Goal: Transaction & Acquisition: Purchase product/service

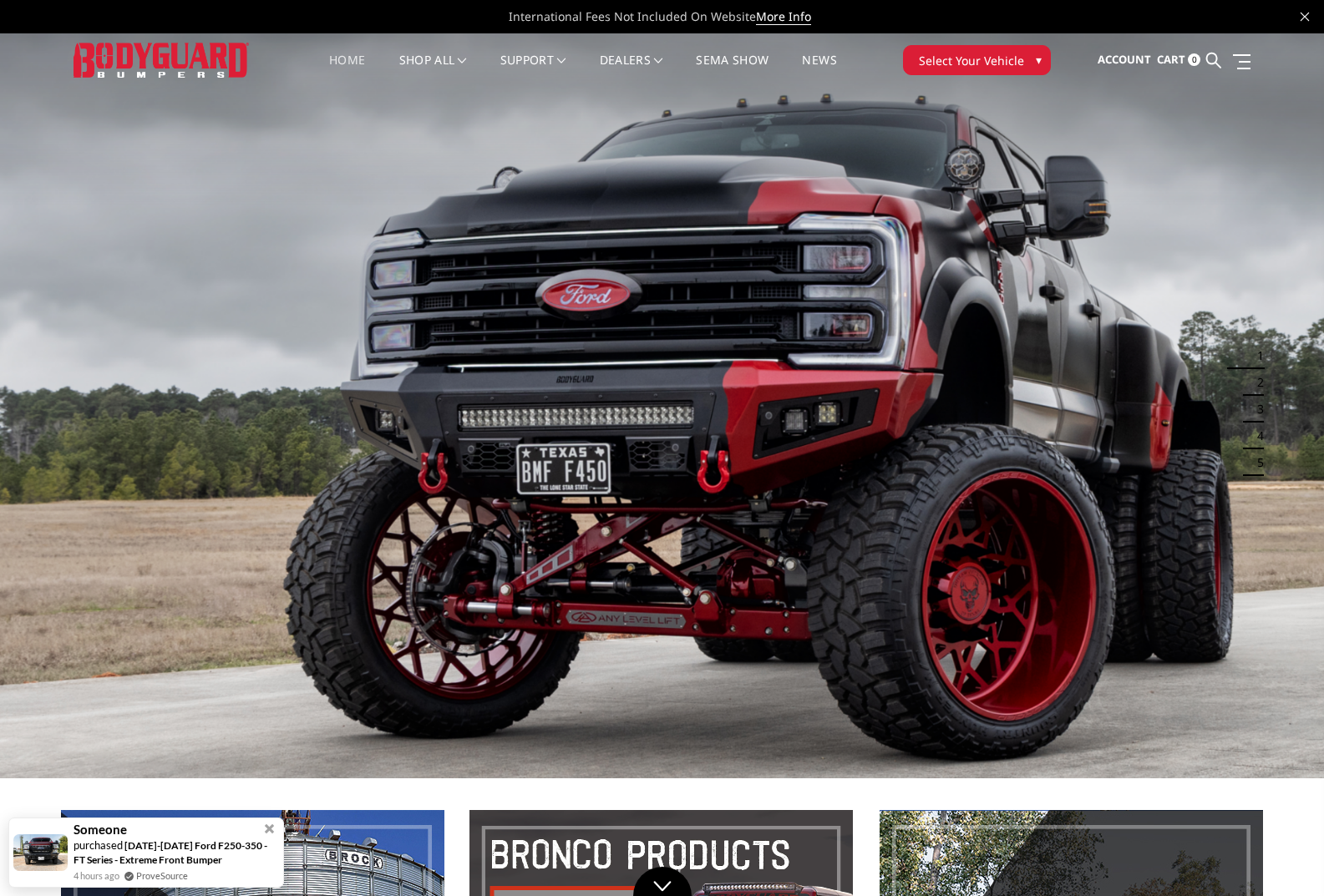
click at [988, 52] on span "Select Your Vehicle" at bounding box center [971, 61] width 105 height 17
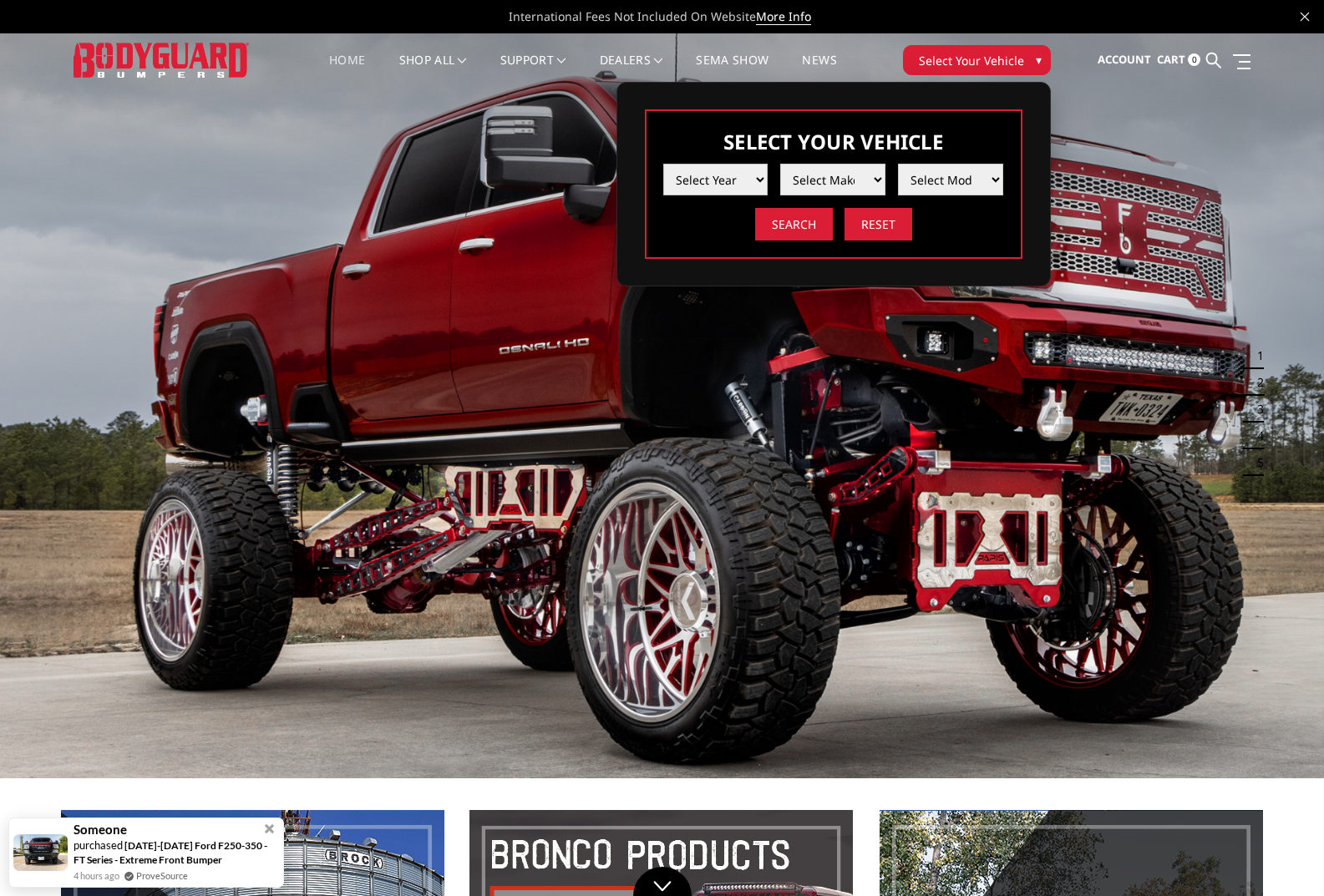
click at [693, 181] on select "Select Year 2025 2024 2023 2022 2021 2020 2019 2018 2017 2016 2015 2014 2013 20…" at bounding box center [716, 178] width 105 height 31
select select "yr_2024"
click at [663, 163] on select "Select Year 2025 2024 2023 2022 2021 2020 2019 2018 2017 2016 2015 2014 2013 20…" at bounding box center [716, 178] width 105 height 31
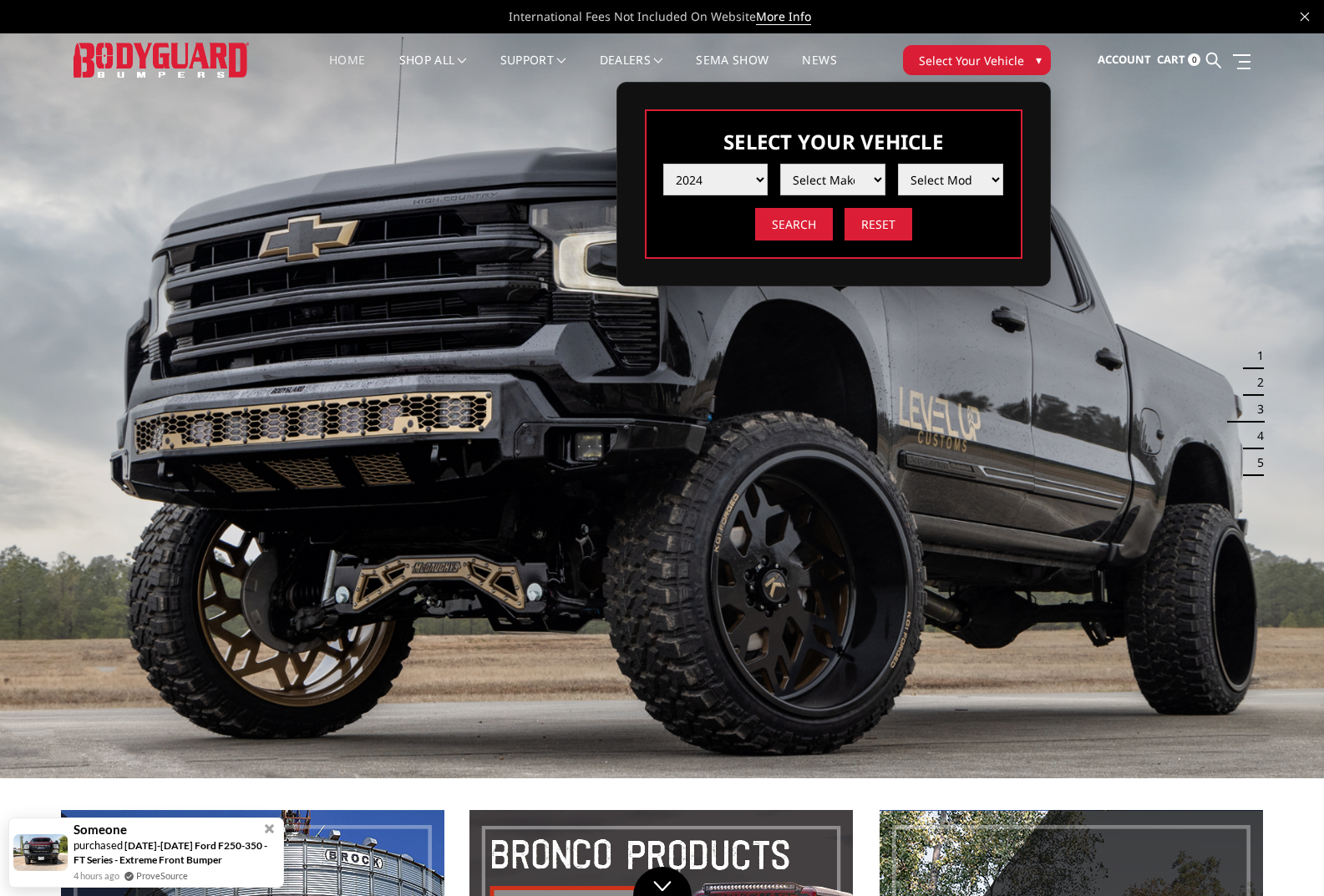
click at [845, 181] on select "Select Make Chevrolet Ford GMC Ram Toyota" at bounding box center [832, 178] width 105 height 31
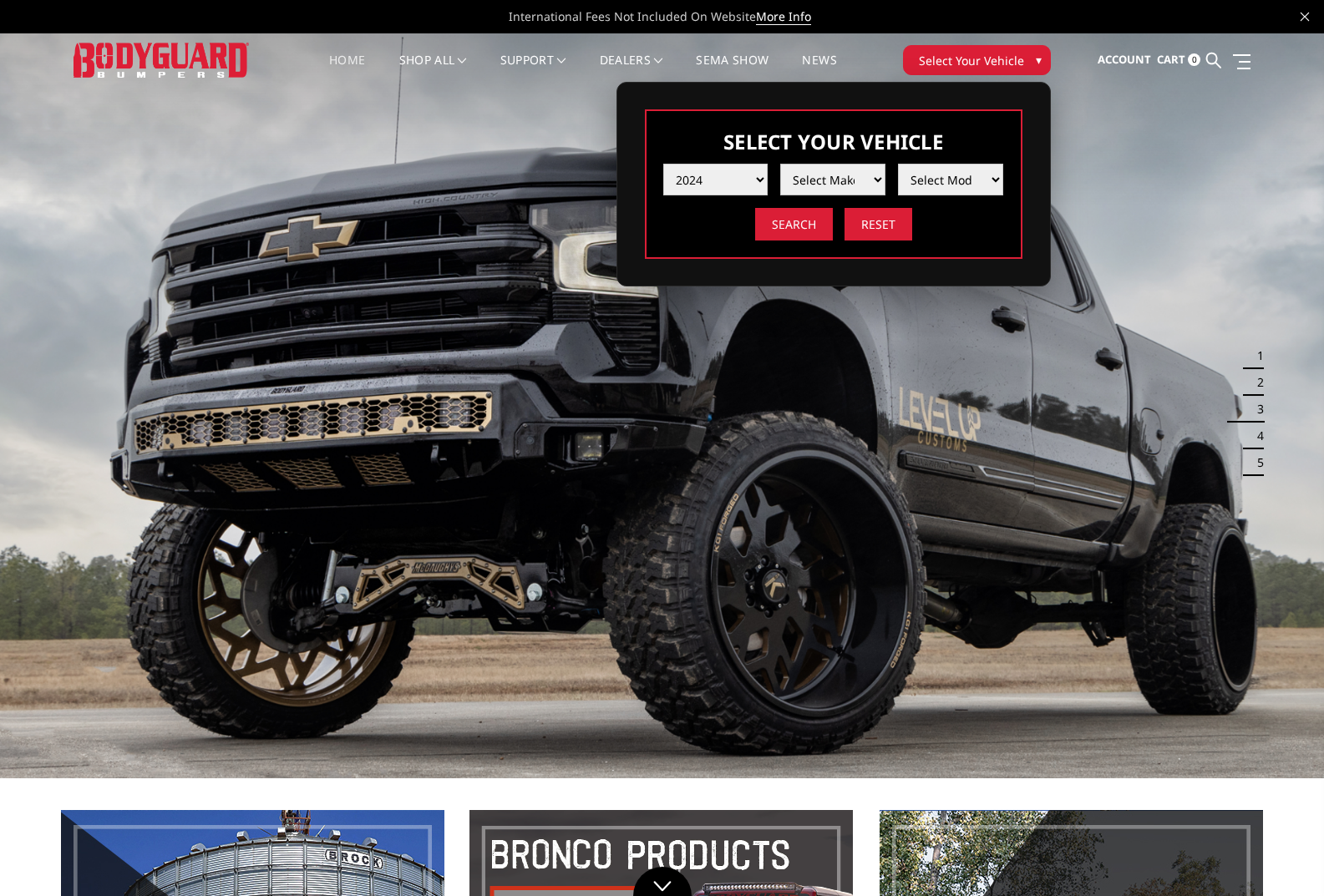
select select "mk_chevrolet"
click at [780, 163] on select "Select Make Chevrolet Ford GMC Ram Toyota" at bounding box center [832, 178] width 105 height 31
drag, startPoint x: 941, startPoint y: 184, endPoint x: 952, endPoint y: 195, distance: 15.6
click at [941, 184] on select "Select Model Silverado 1500 Silverado 2500 / 3500 Silverado 4500 / 5500 / 6500" at bounding box center [950, 178] width 105 height 31
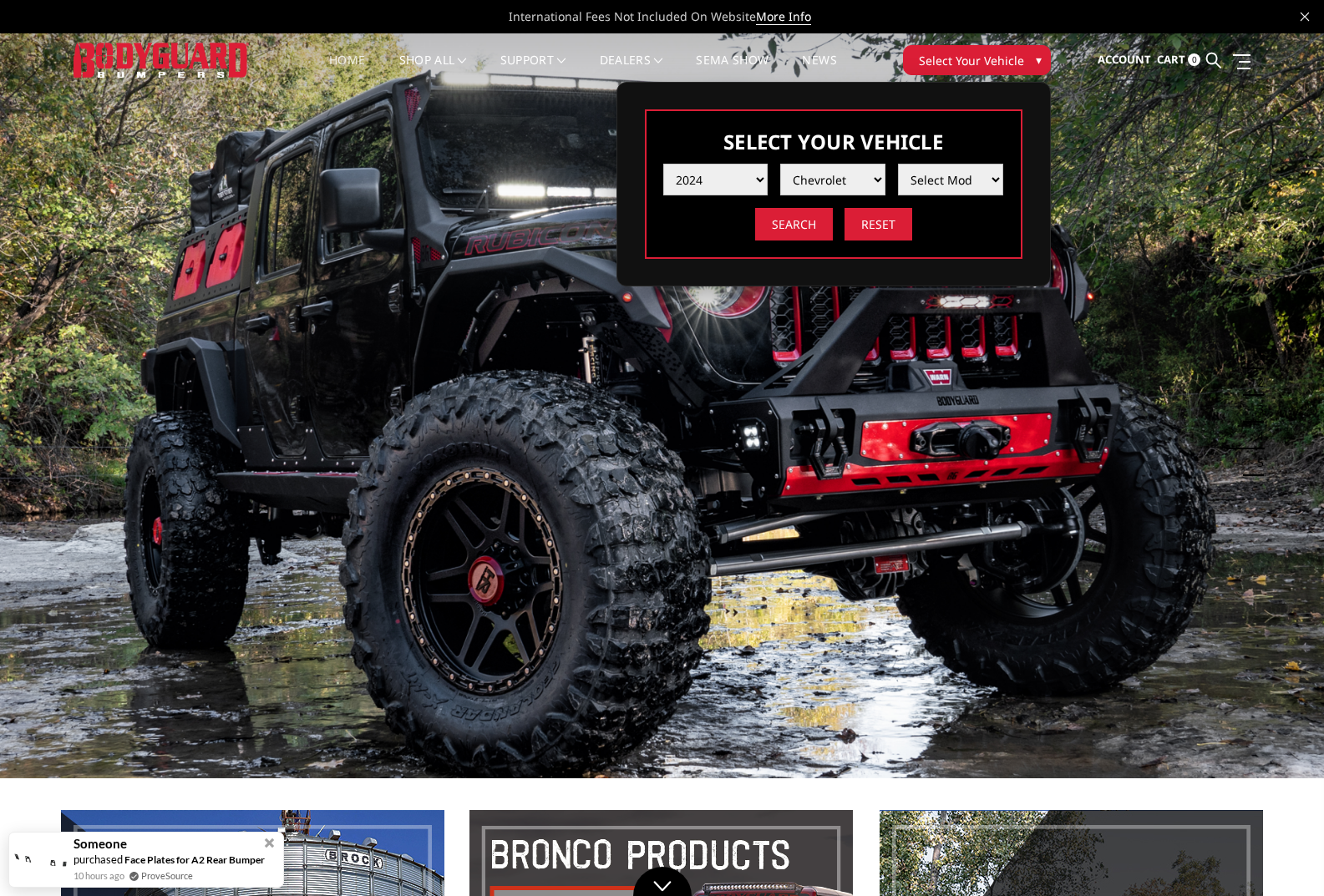
select select "md_silverado-2500-3500"
click at [898, 163] on select "Select Model Silverado 1500 Silverado 2500 / 3500 Silverado 4500 / 5500 / 6500" at bounding box center [950, 178] width 105 height 31
drag, startPoint x: 804, startPoint y: 224, endPoint x: 803, endPoint y: 233, distance: 9.1
click at [805, 224] on input "Search" at bounding box center [794, 224] width 78 height 32
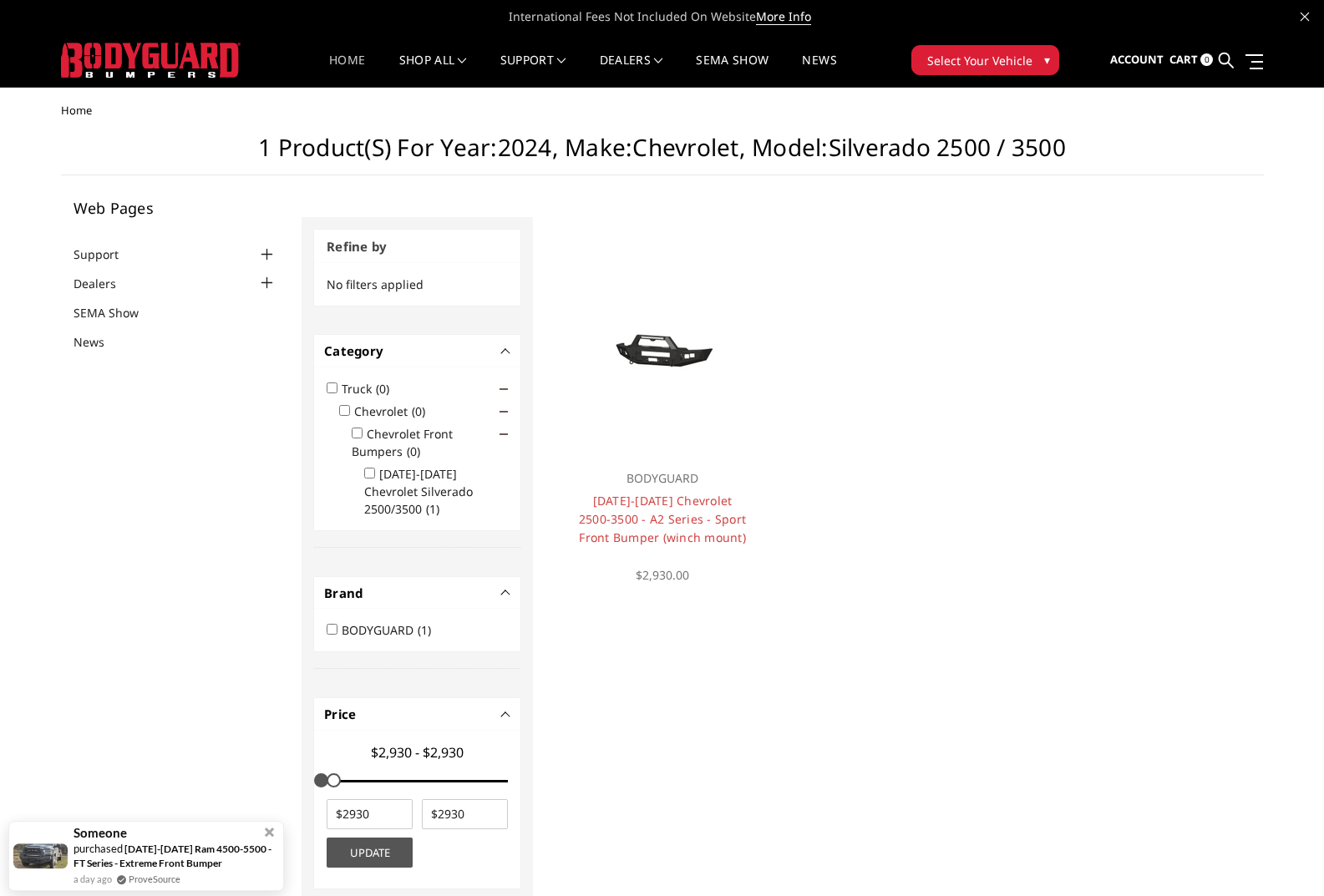
click at [343, 54] on link "Home" at bounding box center [347, 70] width 36 height 32
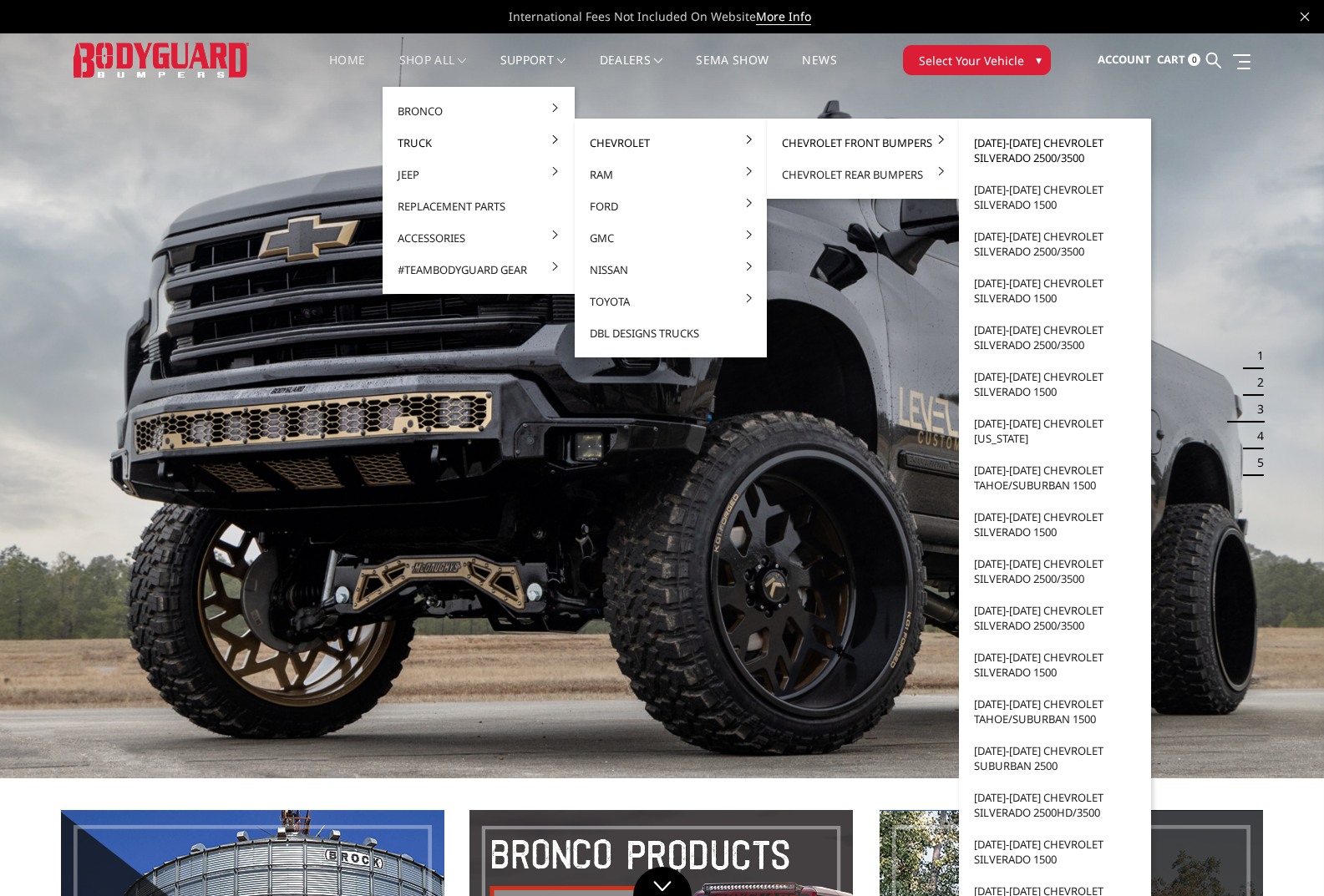
click at [1049, 151] on link "[DATE]-[DATE] Chevrolet Silverado 2500/3500" at bounding box center [1054, 150] width 178 height 47
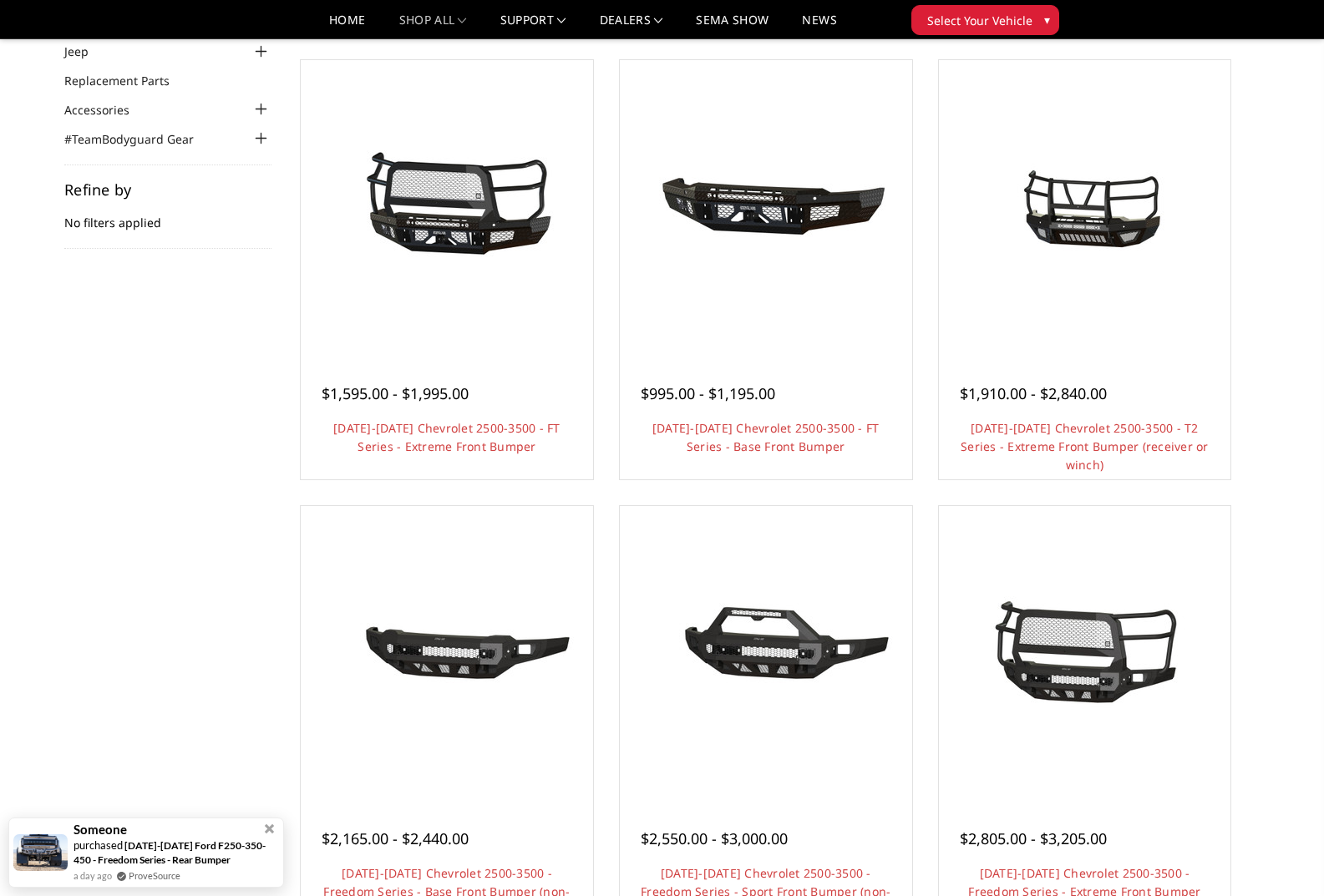
scroll to position [167, 0]
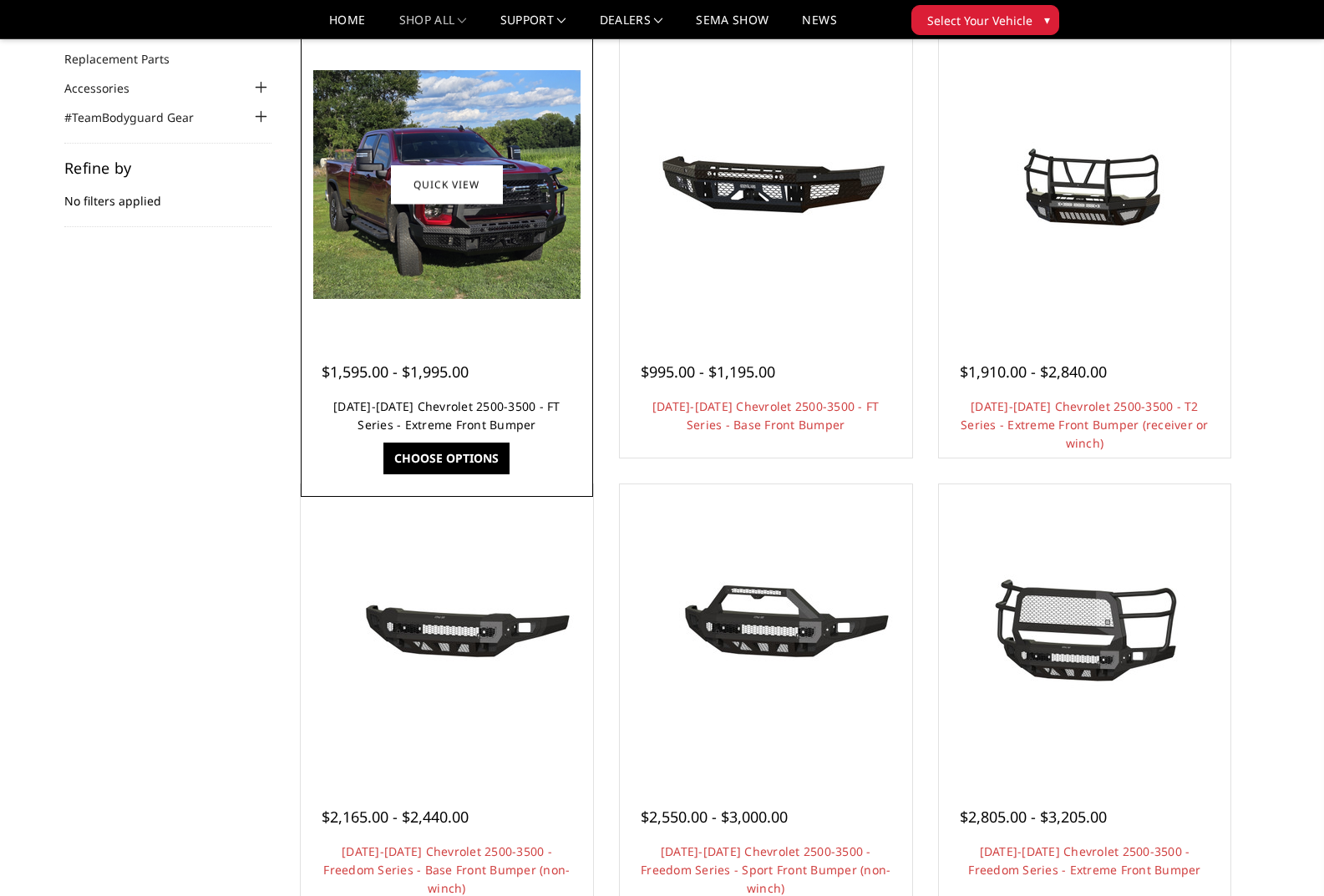
click at [442, 405] on link "[DATE]-[DATE] Chevrolet 2500-3500 - FT Series - Extreme Front Bumper" at bounding box center [446, 416] width 227 height 34
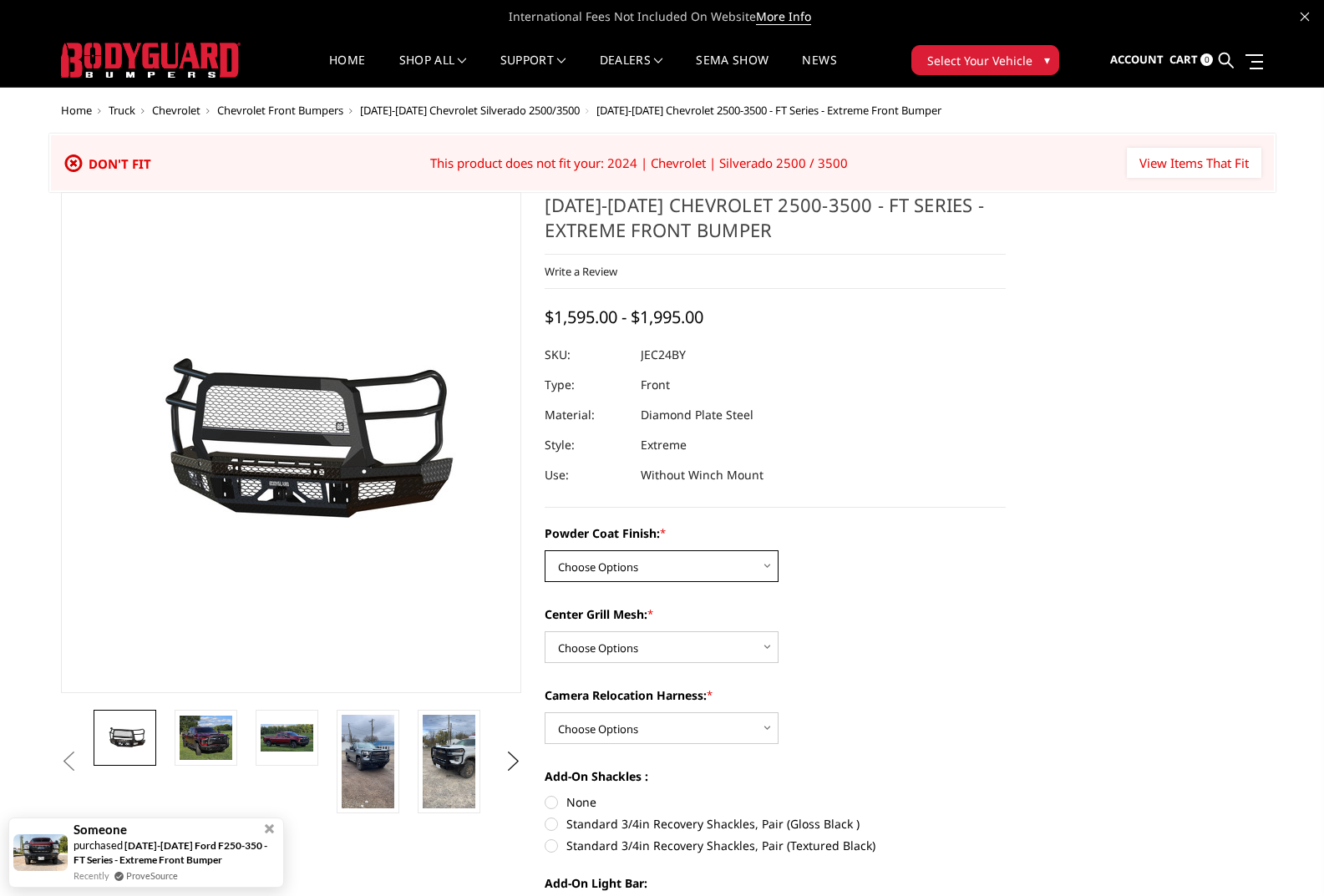
click at [679, 564] on select "Choose Options Bare Metal Gloss Black Powder Coat Textured Black Powder Coat" at bounding box center [662, 566] width 233 height 31
click at [913, 600] on div "Powder Coat Finish: * Choose Options Bare Metal Gloss Black Powder Coat Texture…" at bounding box center [775, 731] width 461 height 412
click at [686, 562] on select "Choose Options Bare Metal Gloss Black Powder Coat Textured Black Powder Coat" at bounding box center [662, 566] width 233 height 31
click at [866, 528] on label "Powder Coat Finish: *" at bounding box center [775, 533] width 461 height 17
click at [778, 551] on select "Choose Options Bare Metal Gloss Black Powder Coat Textured Black Powder Coat" at bounding box center [662, 566] width 233 height 31
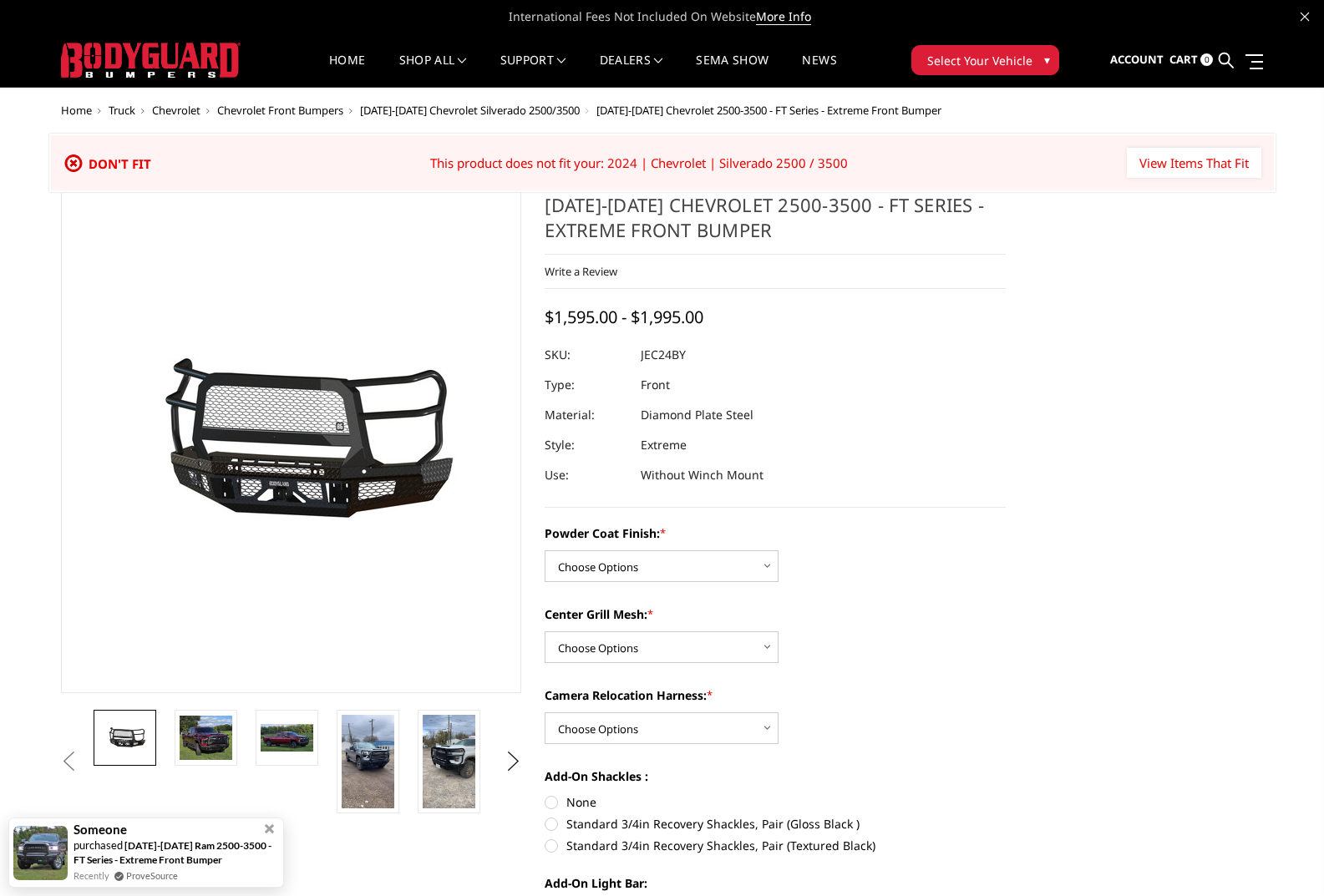
drag, startPoint x: 507, startPoint y: 107, endPoint x: 541, endPoint y: 136, distance: 44.7
click at [507, 107] on span "[DATE]-[DATE] Chevrolet Silverado 2500/3500" at bounding box center [469, 110] width 219 height 15
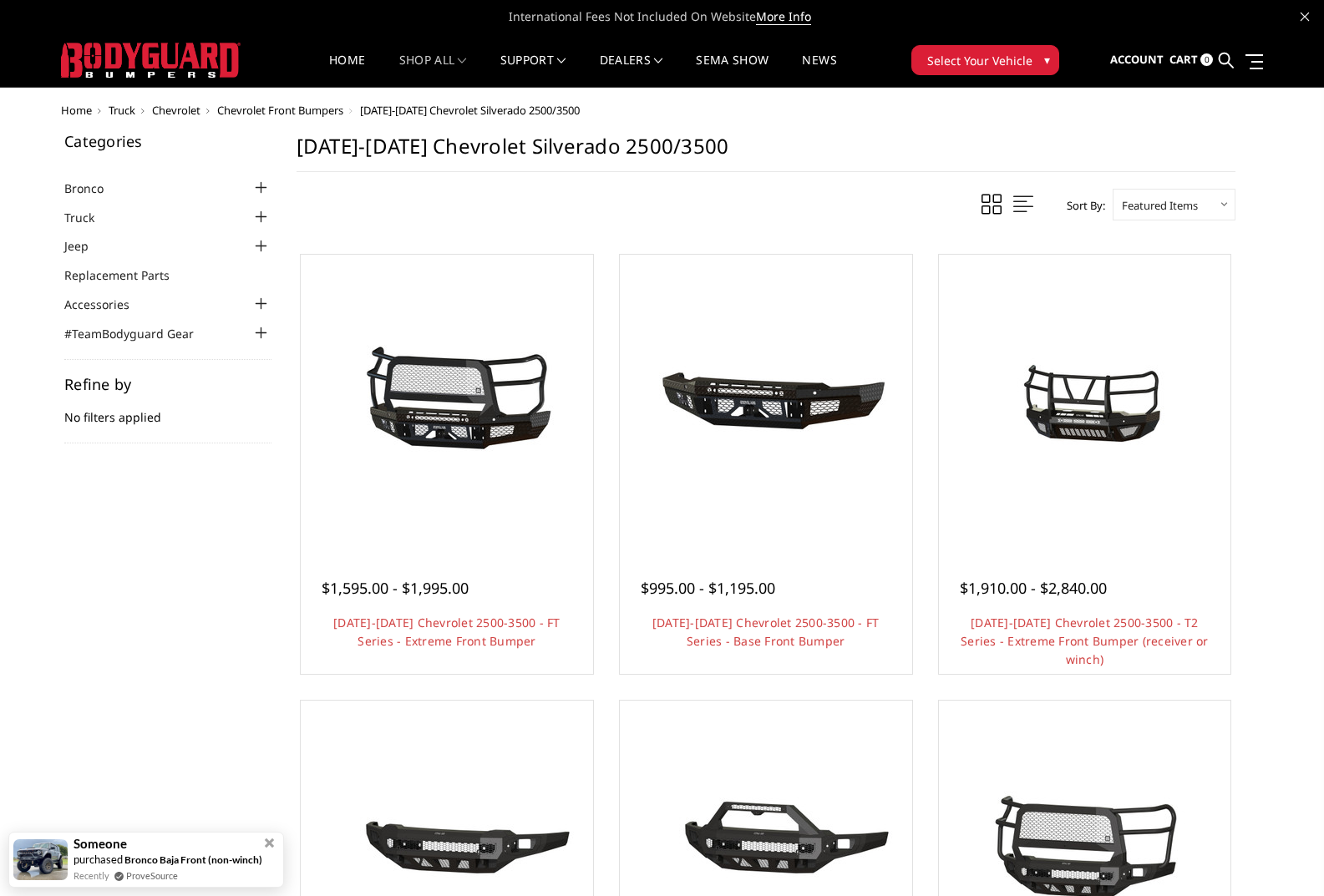
click at [974, 52] on span "Select Your Vehicle" at bounding box center [979, 61] width 105 height 17
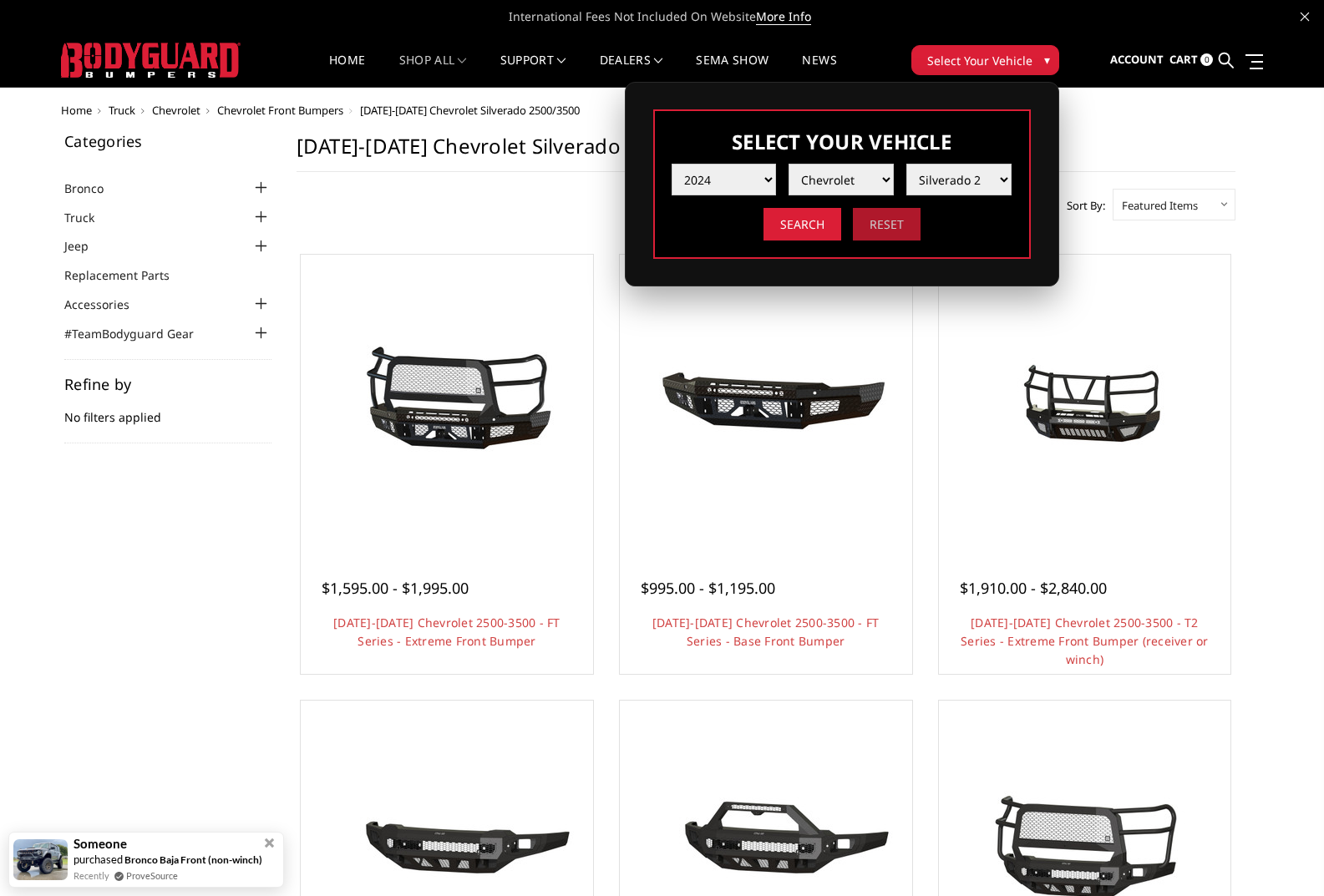
click at [898, 219] on input "Reset" at bounding box center [886, 224] width 67 height 32
select select "-1"
click at [1116, 117] on div "Home Truck Chevrolet Chevrolet Front Bumpers 2024-2025 Chevrolet Silverado 2500…" at bounding box center [662, 860] width 1203 height 1512
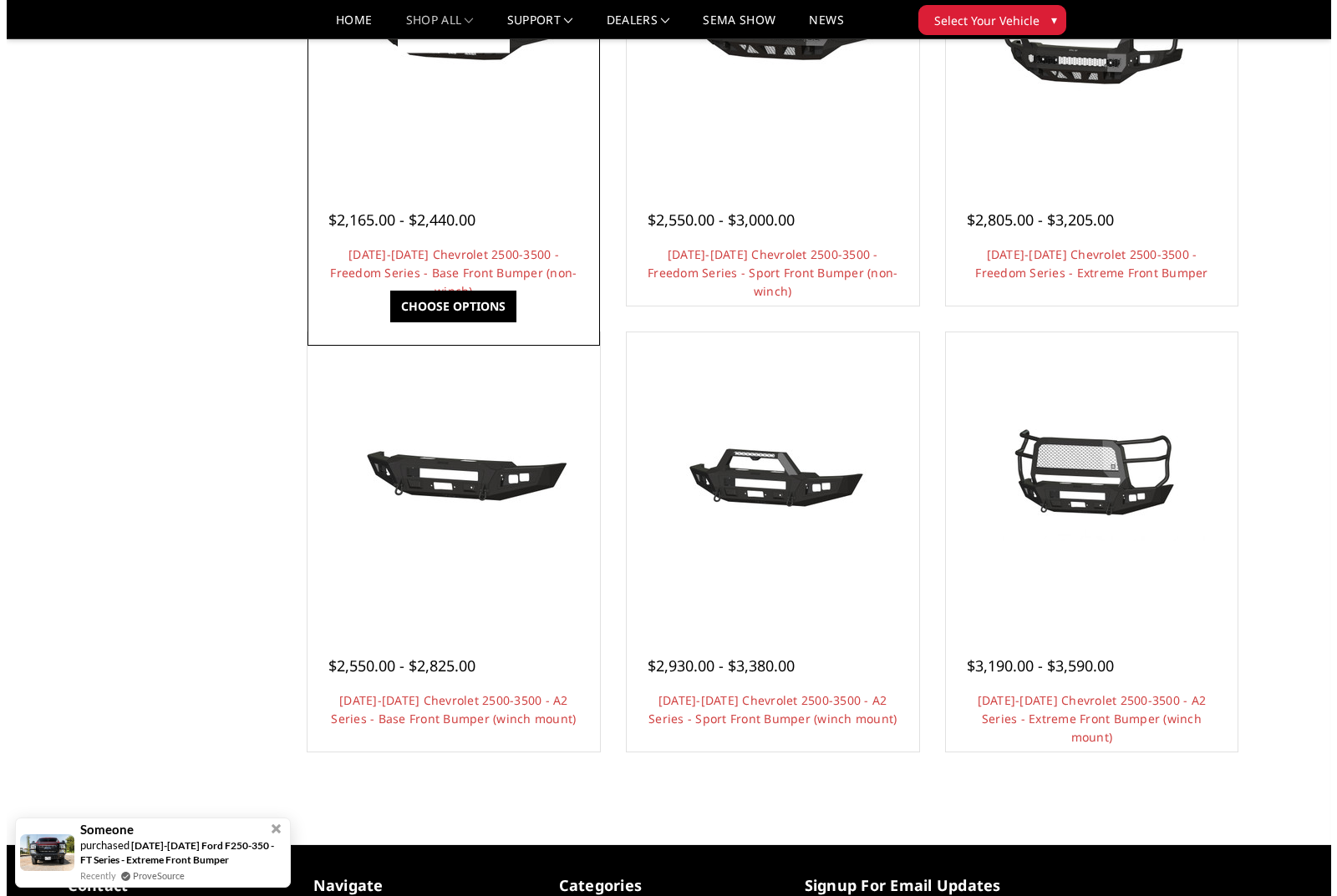
scroll to position [919, 0]
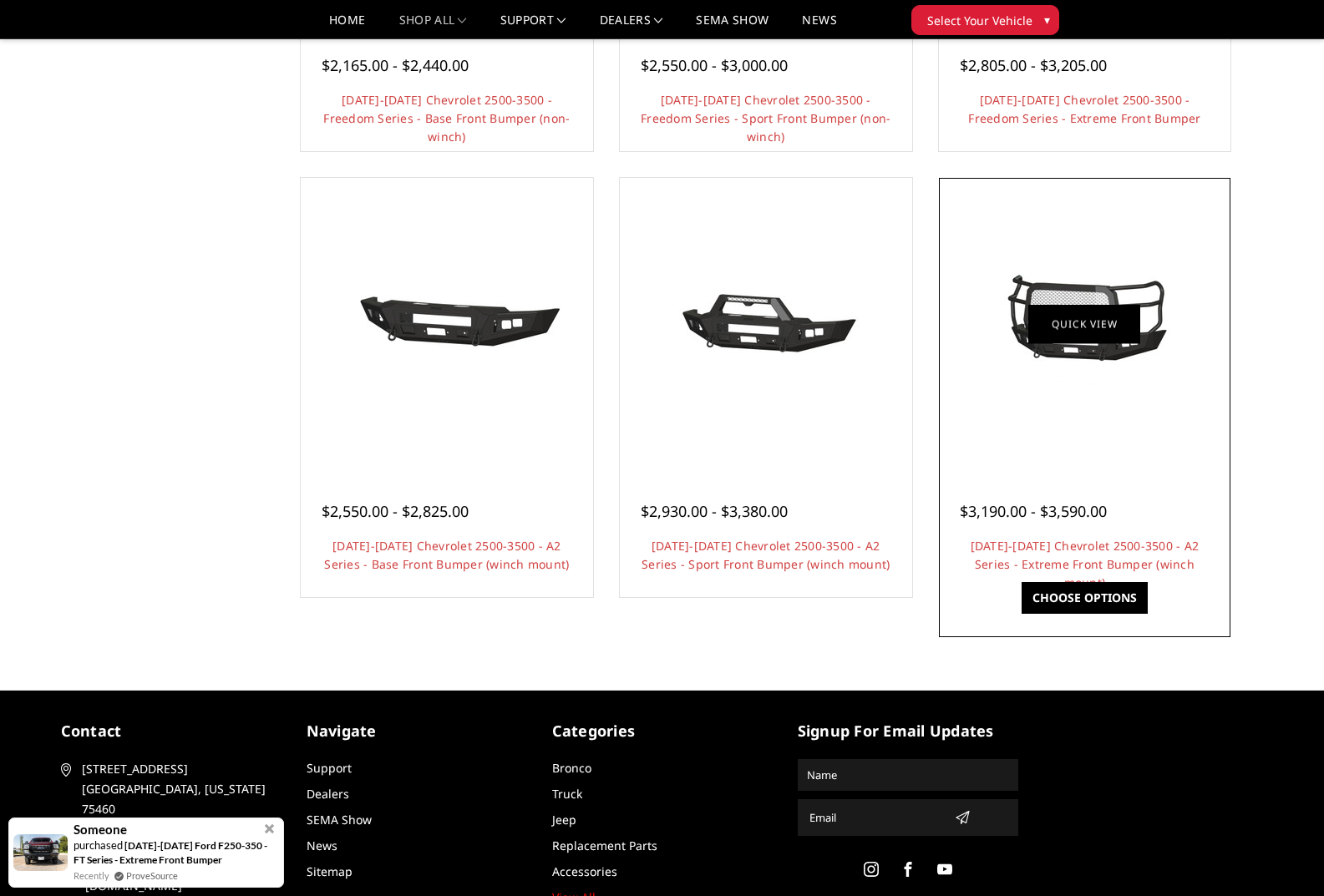
click at [1129, 309] on link "Quick view" at bounding box center [1084, 324] width 112 height 39
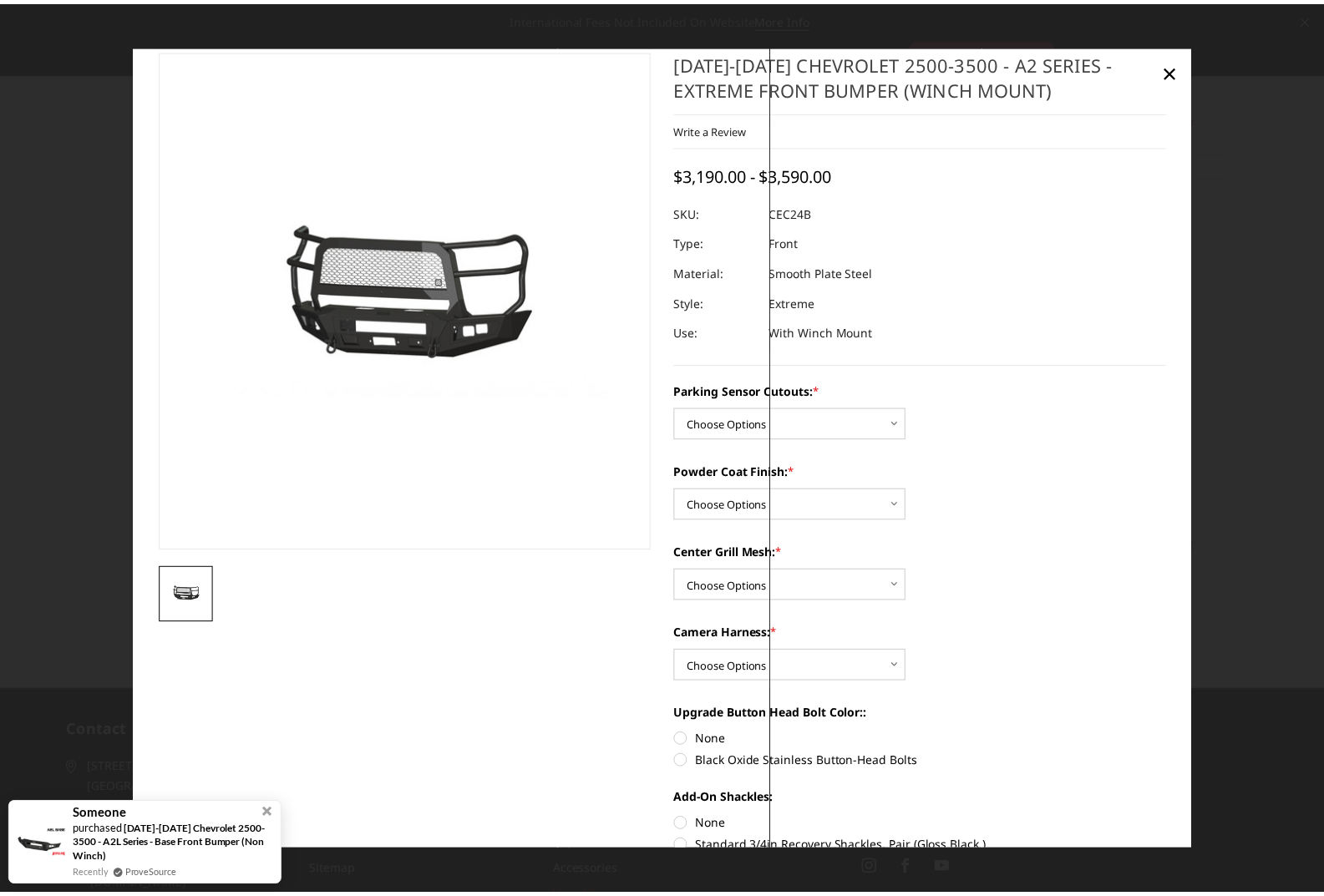
scroll to position [0, 0]
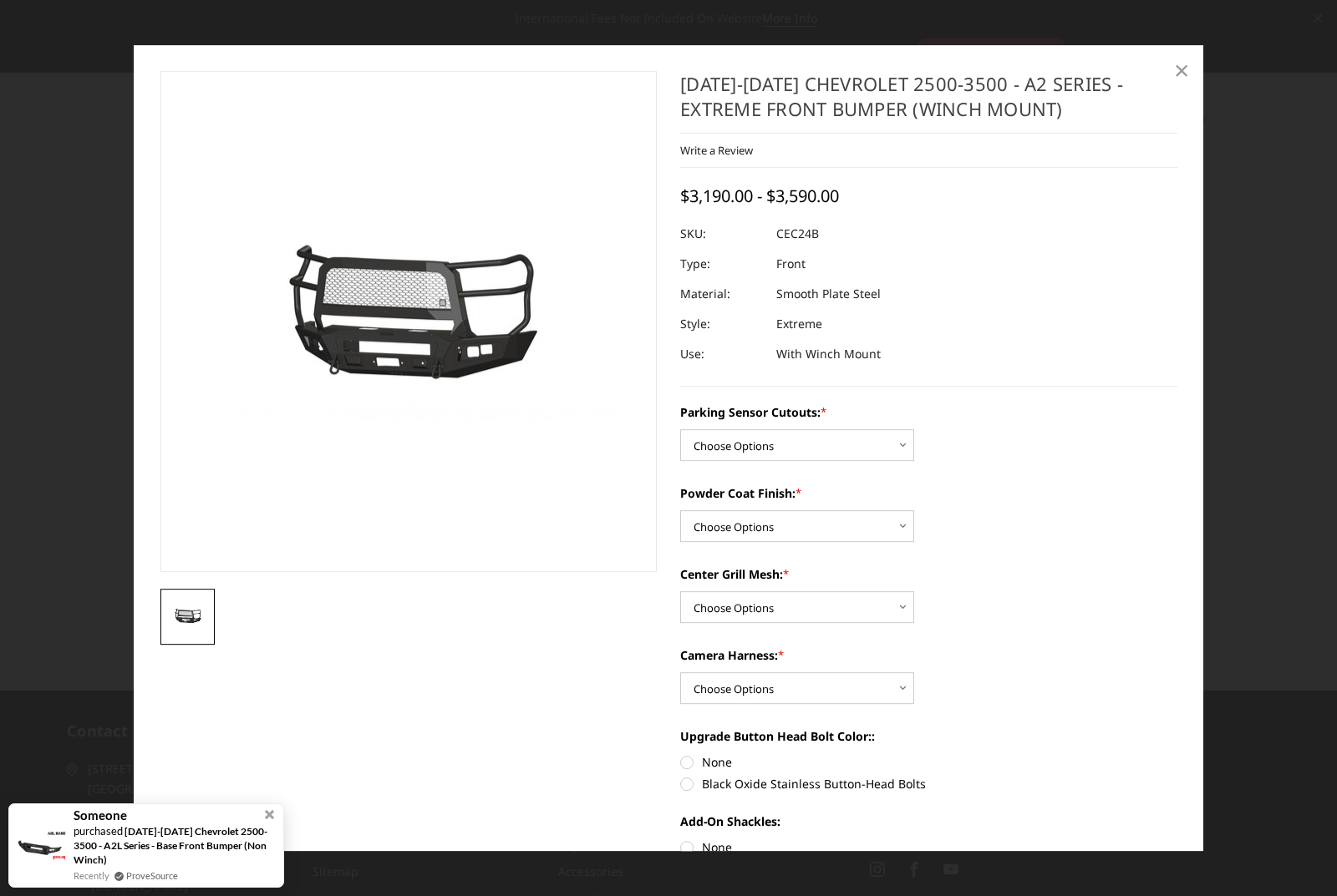
click at [1181, 65] on span "×" at bounding box center [1181, 70] width 15 height 36
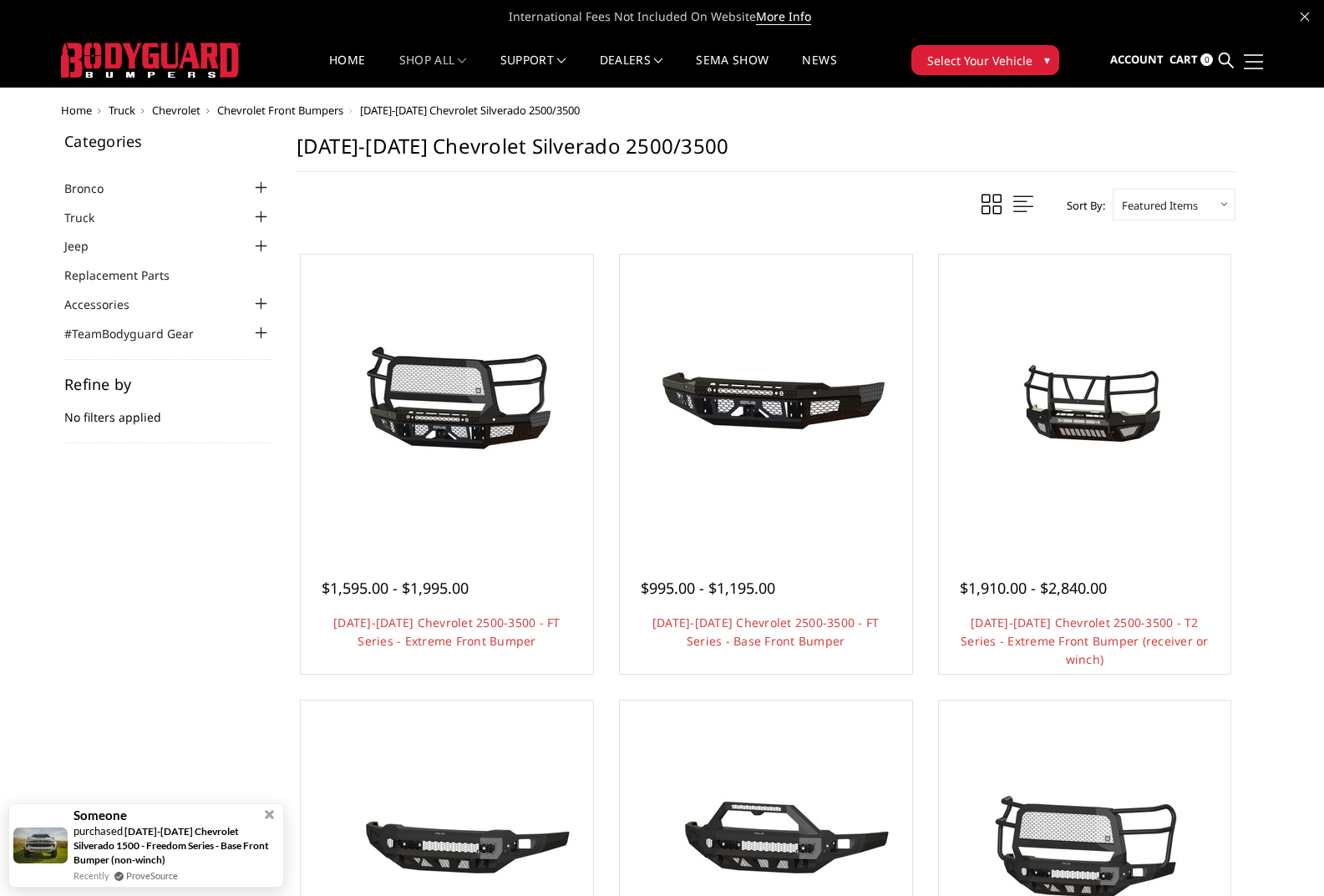
click at [1254, 59] on link at bounding box center [1251, 61] width 24 height 17
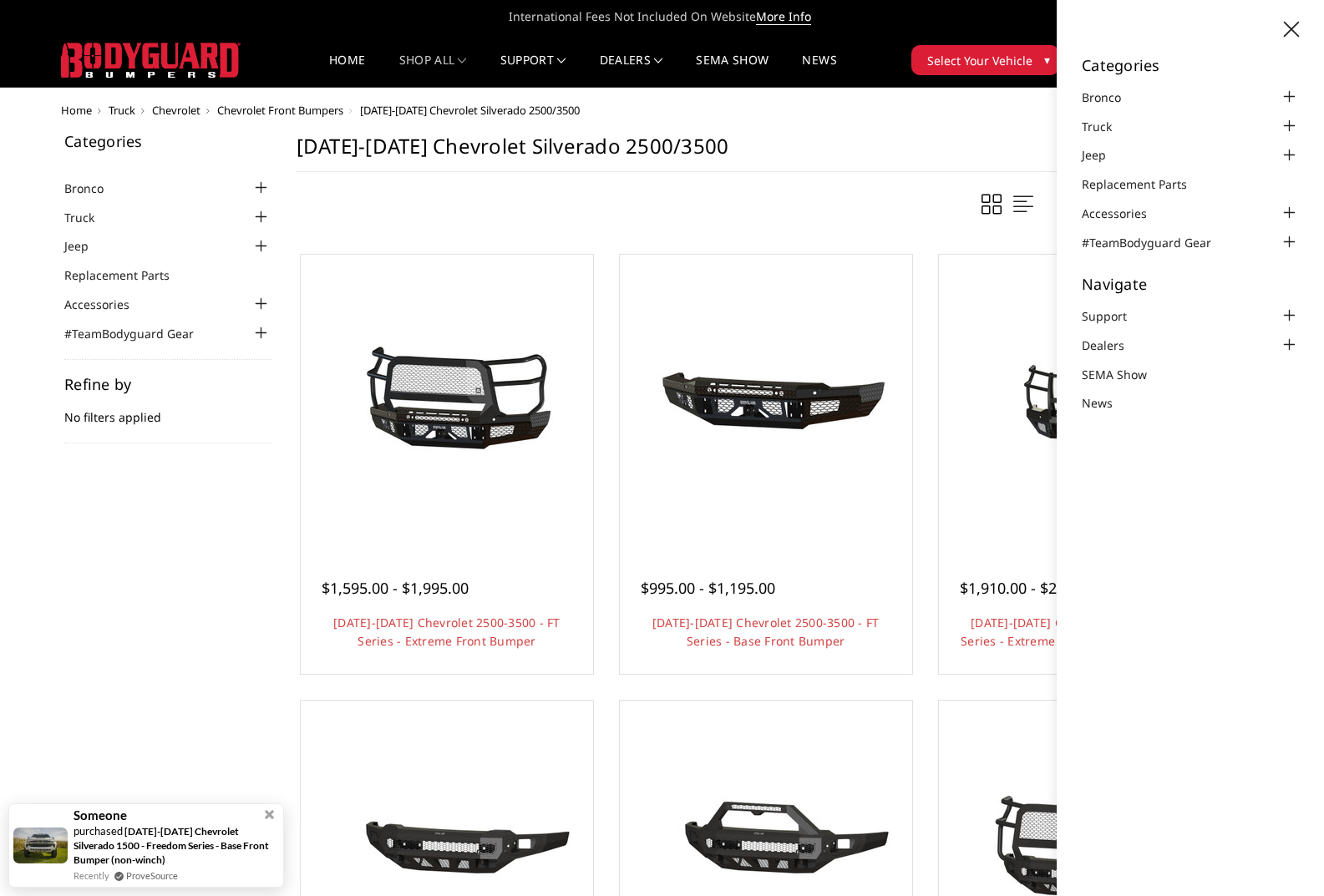
click at [930, 129] on div "Home Truck Chevrolet Chevrolet Front Bumpers 2024-2025 Chevrolet Silverado 2500…" at bounding box center [662, 860] width 1203 height 1512
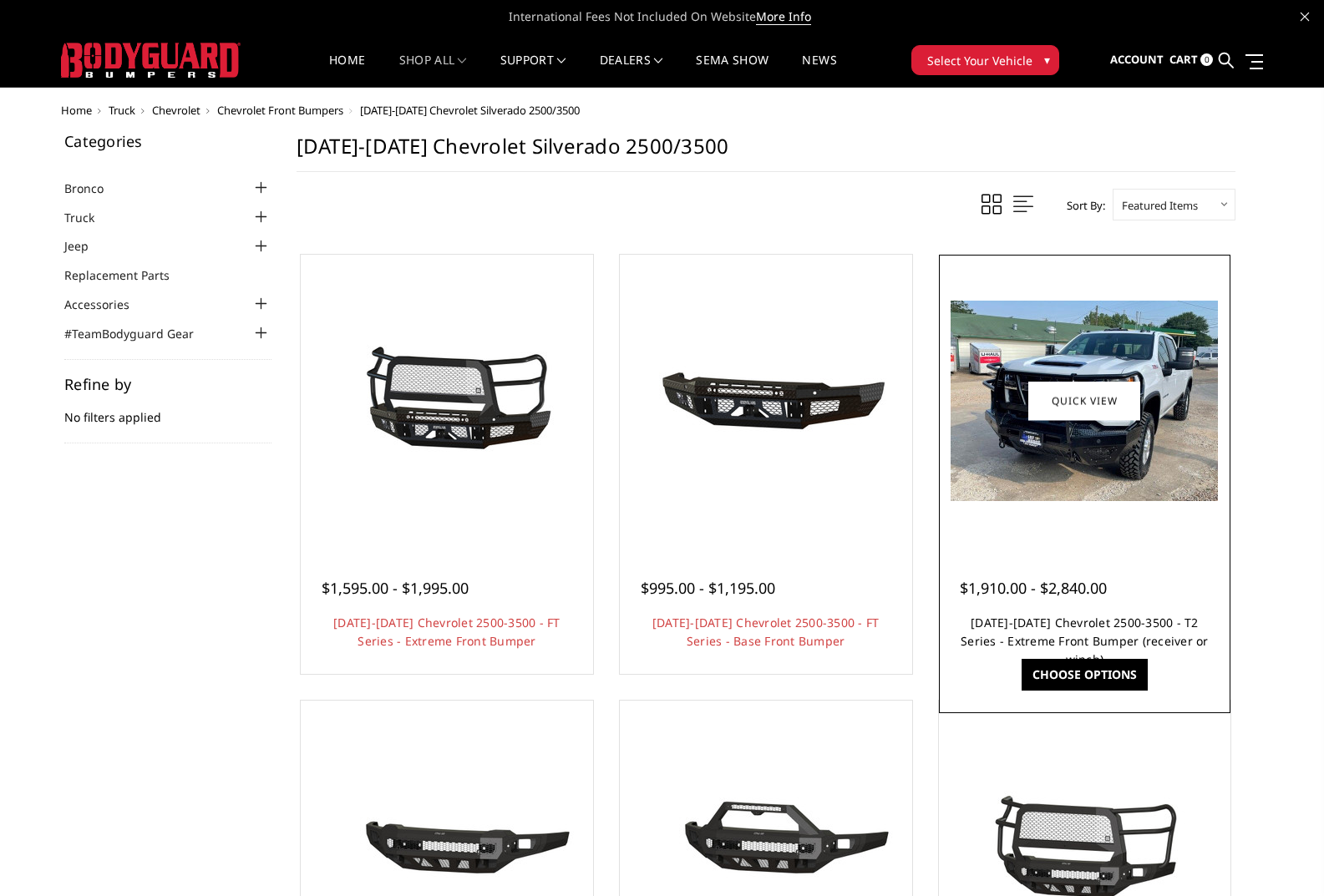
click at [1128, 624] on link "[DATE]-[DATE] Chevrolet 2500-3500 - T2 Series - Extreme Front Bumper (receiver …" at bounding box center [1084, 641] width 248 height 52
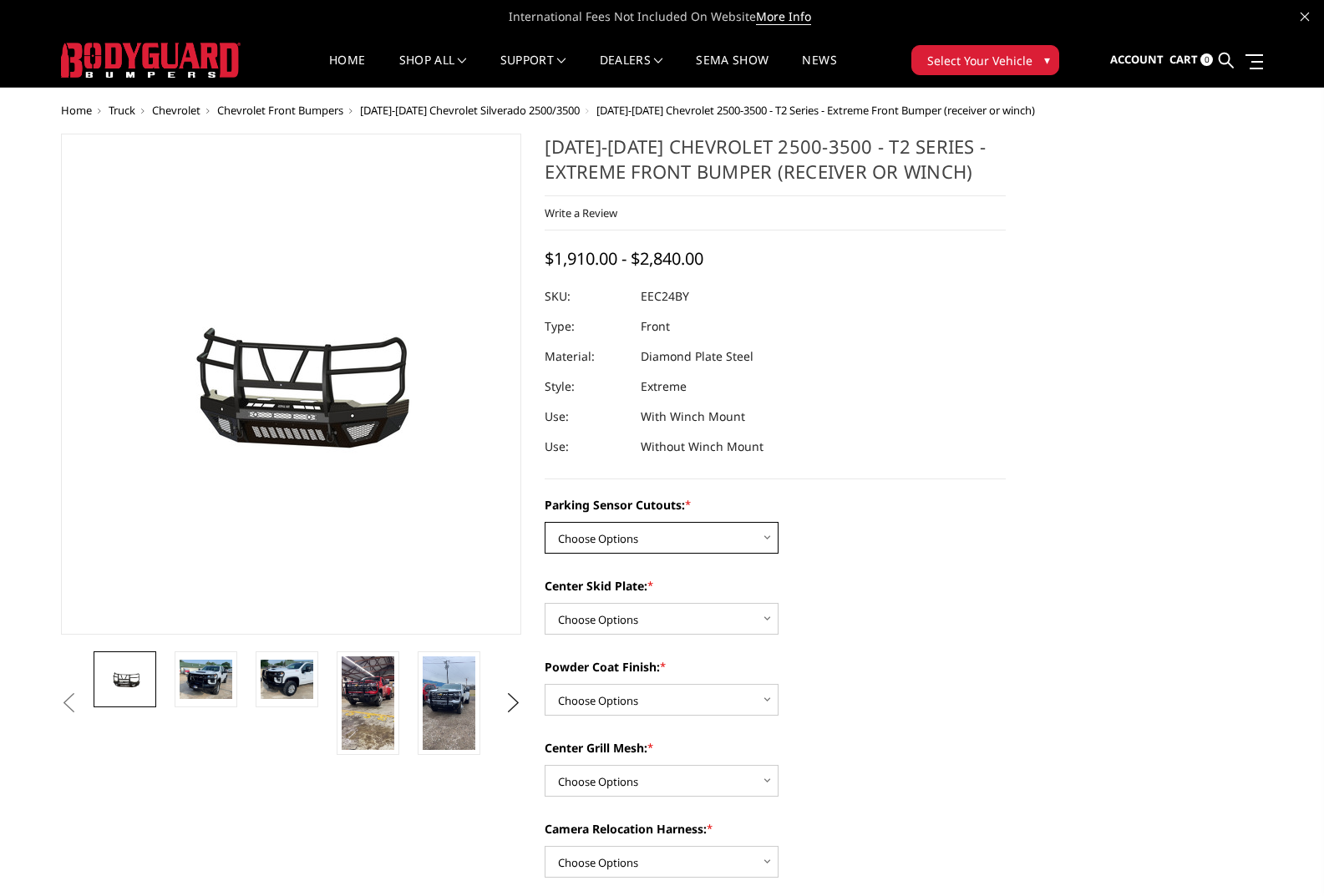
click at [675, 537] on select "Choose Options Yes - With Parking Sensor Cutouts" at bounding box center [662, 537] width 233 height 31
select select "3722"
click at [545, 522] on select "Choose Options Yes - With Parking Sensor Cutouts" at bounding box center [662, 537] width 233 height 31
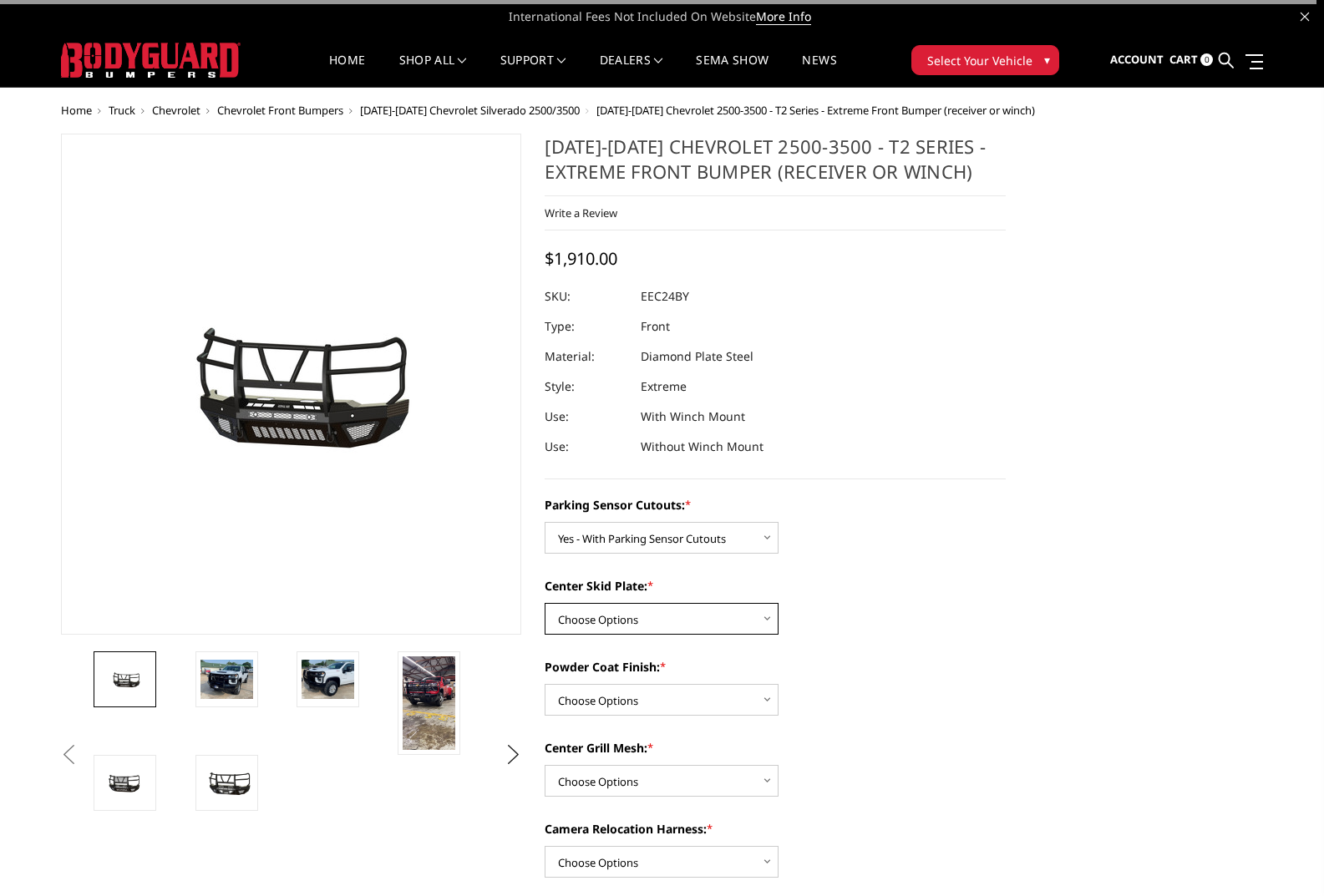
click at [681, 623] on select "Choose Options 2" Receiver Tube Standard Skid Plate (included) Winch Mount Skid…" at bounding box center [662, 618] width 233 height 31
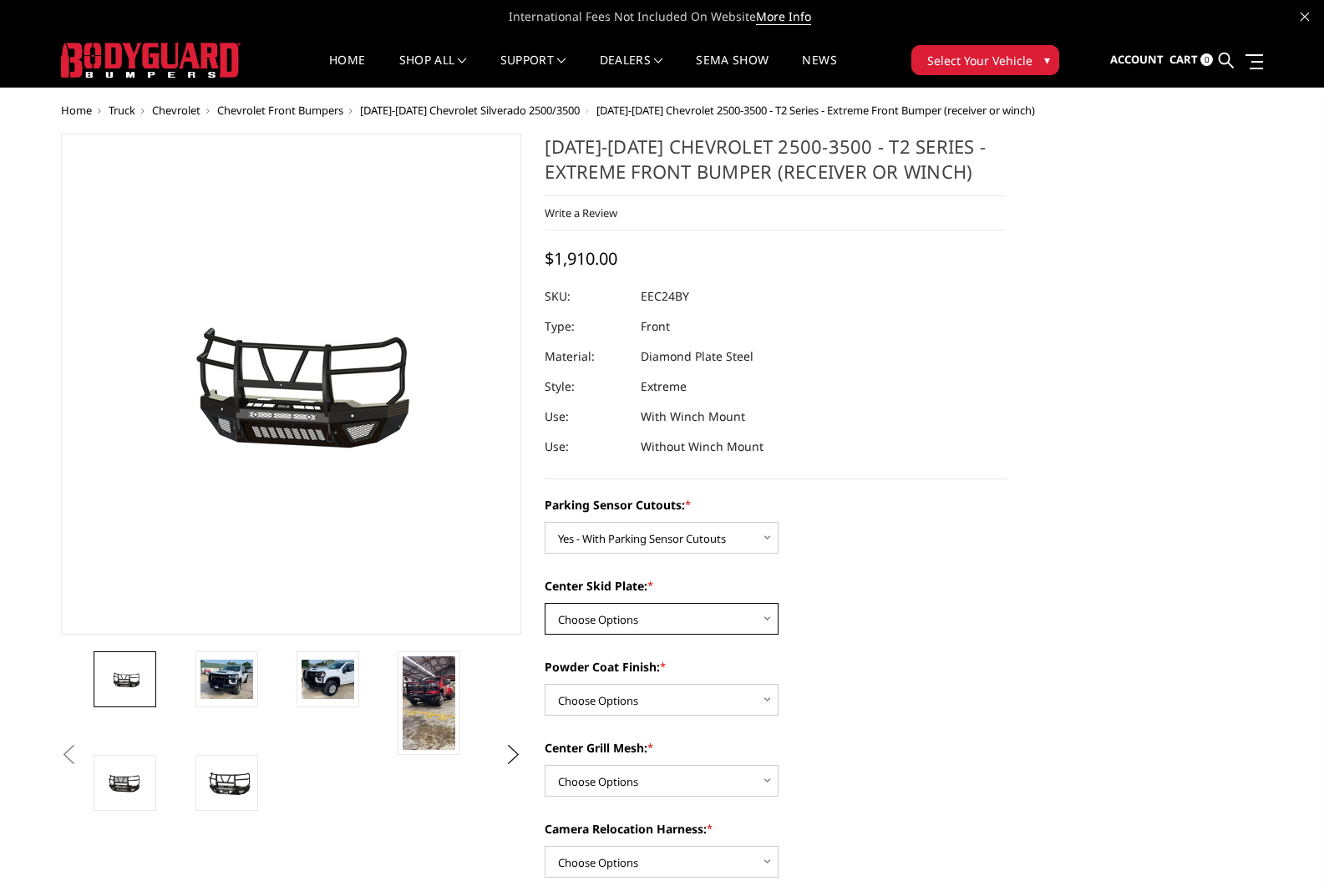
select select "3723"
click at [545, 603] on select "Choose Options 2" Receiver Tube Standard Skid Plate (included) Winch Mount Skid…" at bounding box center [662, 618] width 233 height 31
click at [646, 707] on select "Choose Options Bare Metal Gloss Black Powder Coat Textured Black Powder Coat" at bounding box center [662, 700] width 233 height 31
select select "3728"
click at [545, 684] on select "Choose Options Bare Metal Gloss Black Powder Coat Textured Black Powder Coat" at bounding box center [662, 700] width 233 height 31
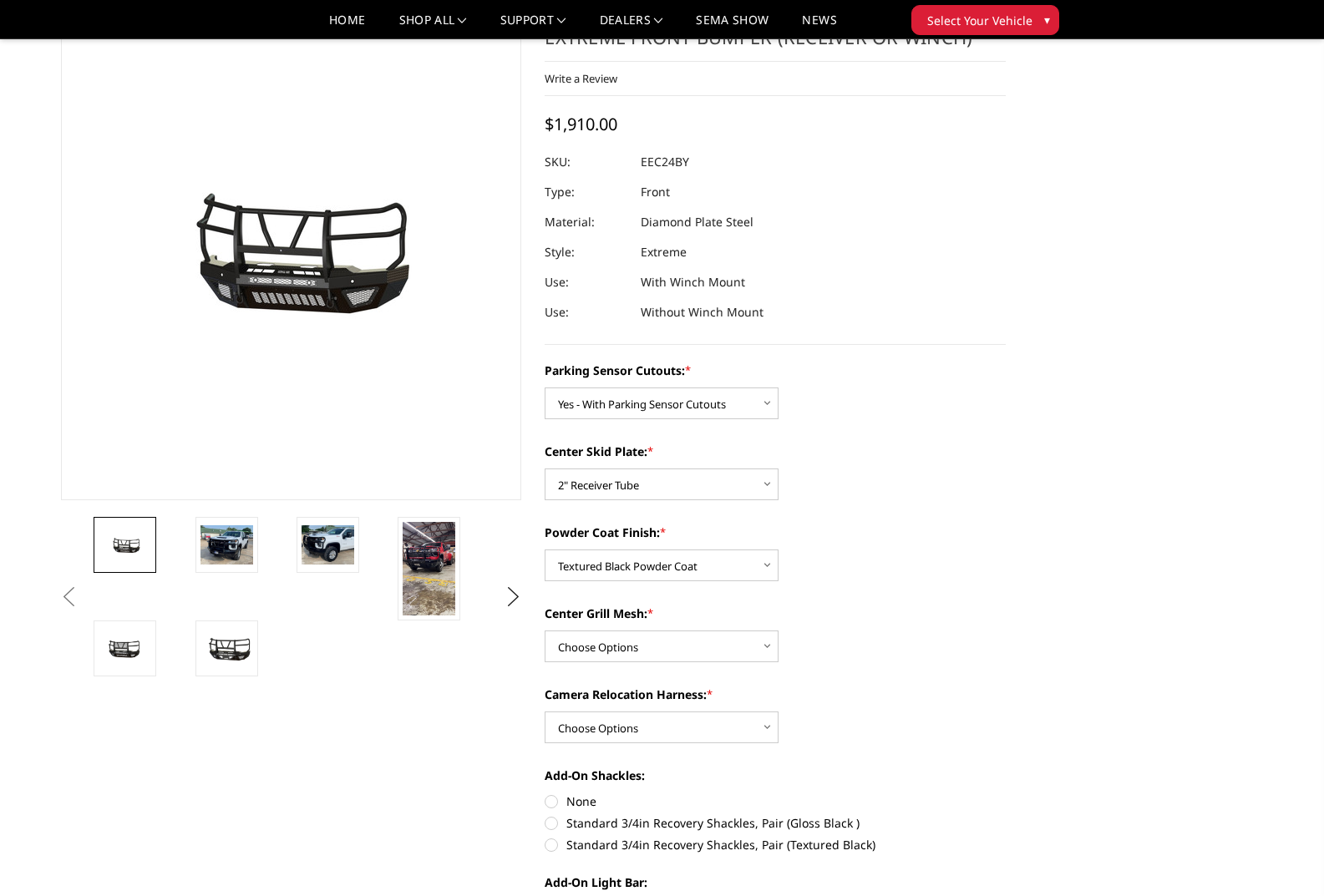
scroll to position [167, 0]
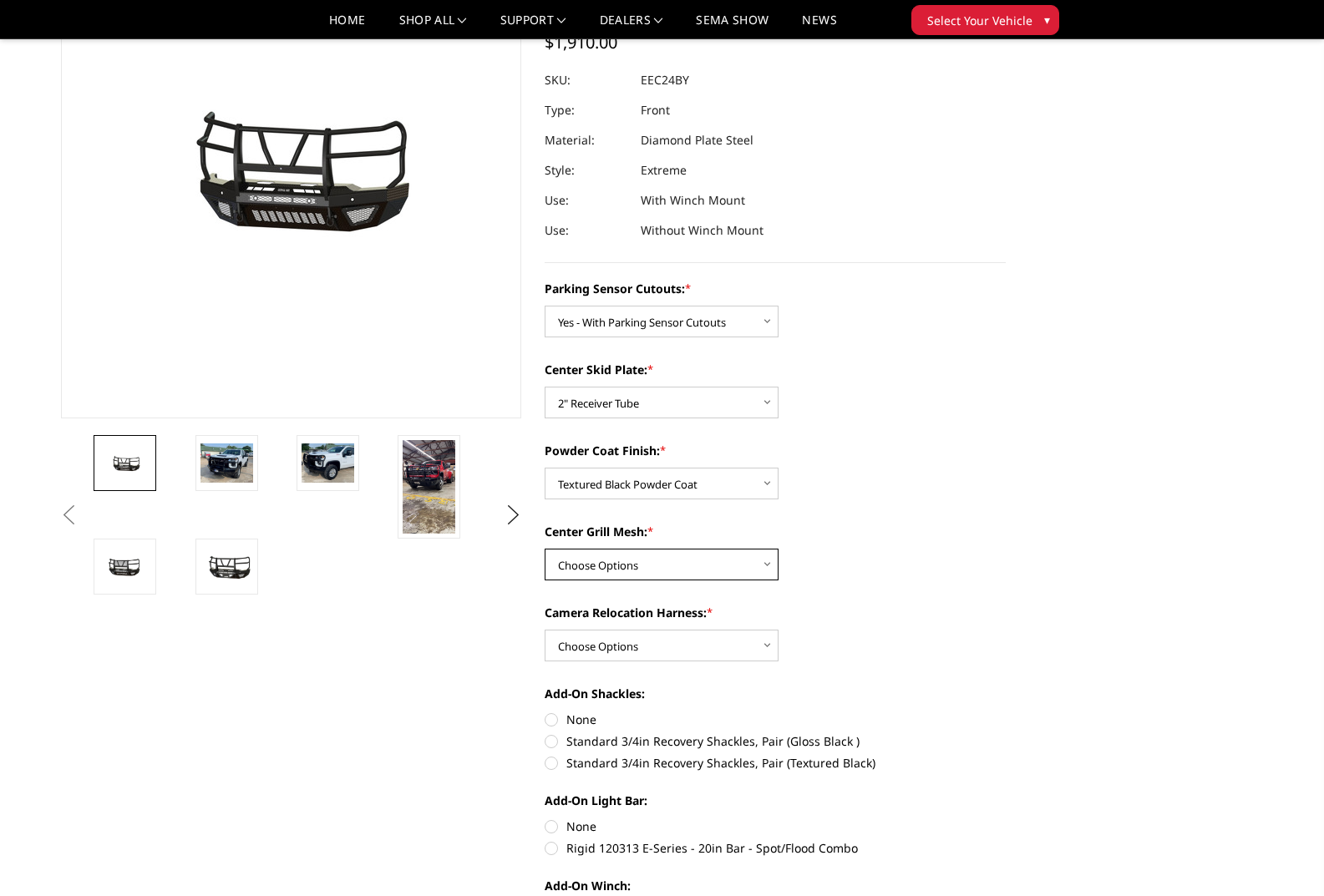
click at [683, 553] on select "Choose Options With expanded metal Without expanded metal" at bounding box center [662, 564] width 233 height 31
select select "3730"
click at [545, 549] on select "Choose Options With expanded metal Without expanded metal" at bounding box center [662, 564] width 233 height 31
drag, startPoint x: 685, startPoint y: 645, endPoint x: 695, endPoint y: 645, distance: 10.0
click at [685, 645] on select "Choose Options With camera harness Without camera harness" at bounding box center [662, 645] width 233 height 31
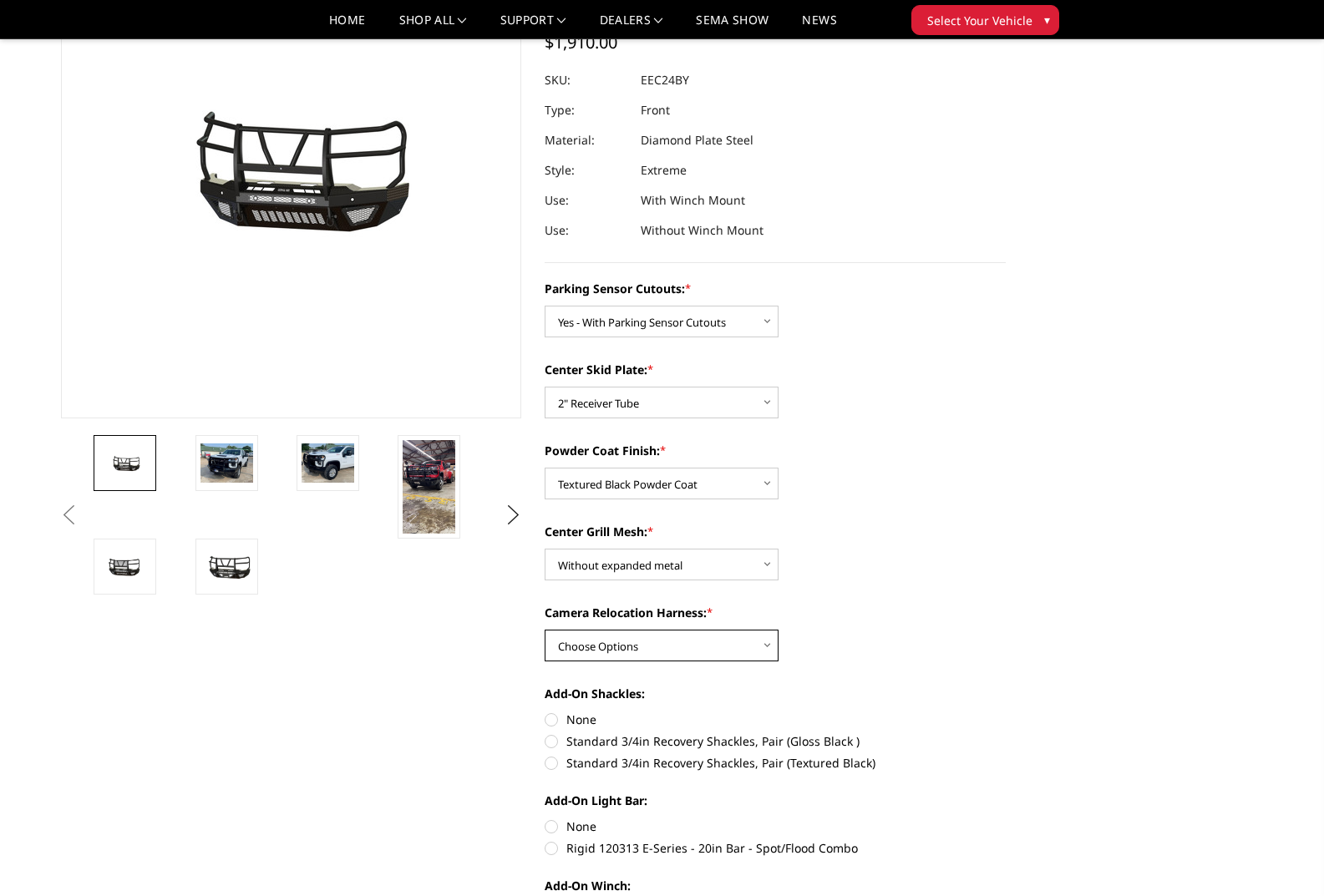
select select "3731"
click at [545, 630] on select "Choose Options With camera harness Without camera harness" at bounding box center [662, 645] width 233 height 31
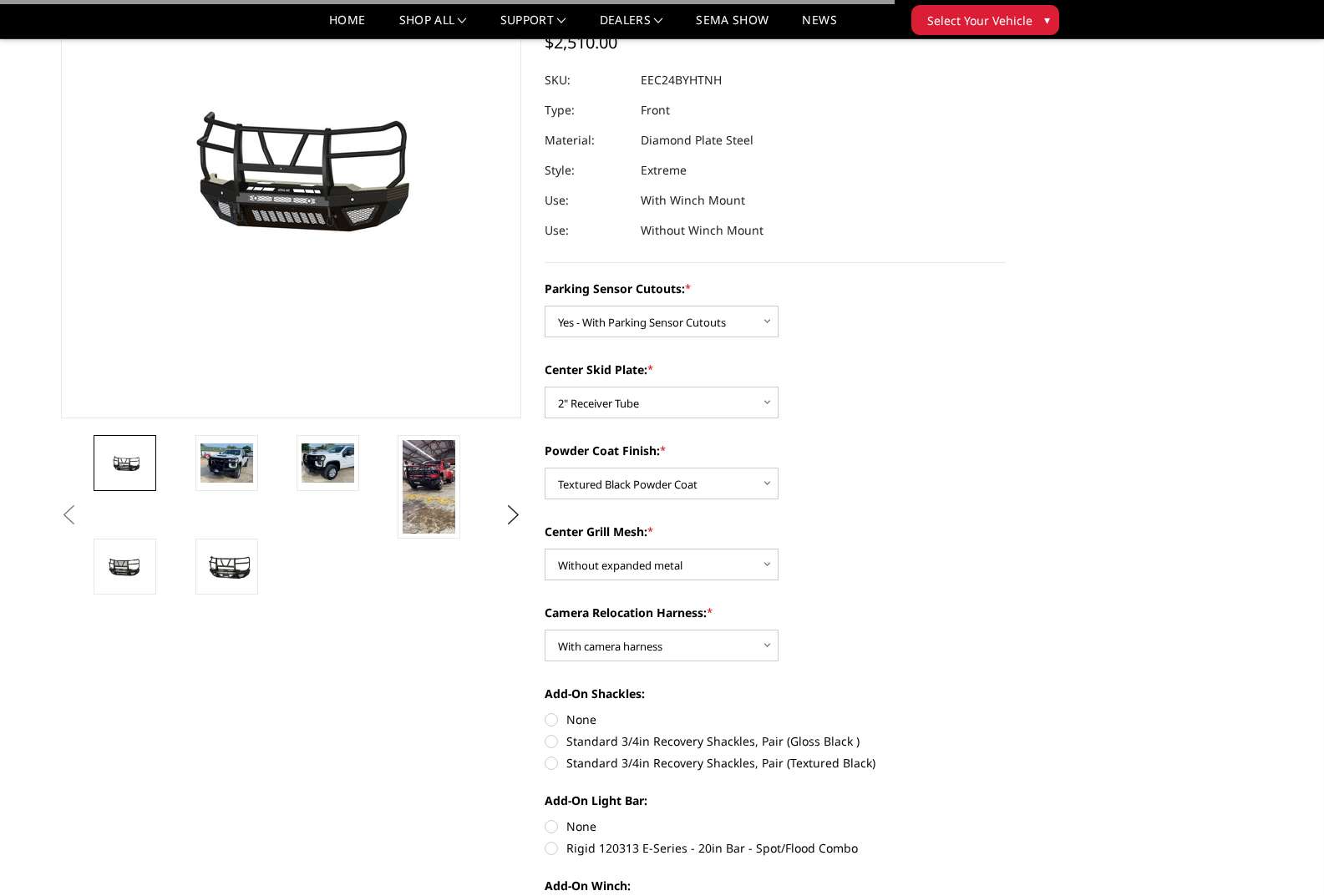
click at [871, 642] on div "Camera Relocation Harness: * Choose Options With camera harness Without camera …" at bounding box center [775, 632] width 461 height 58
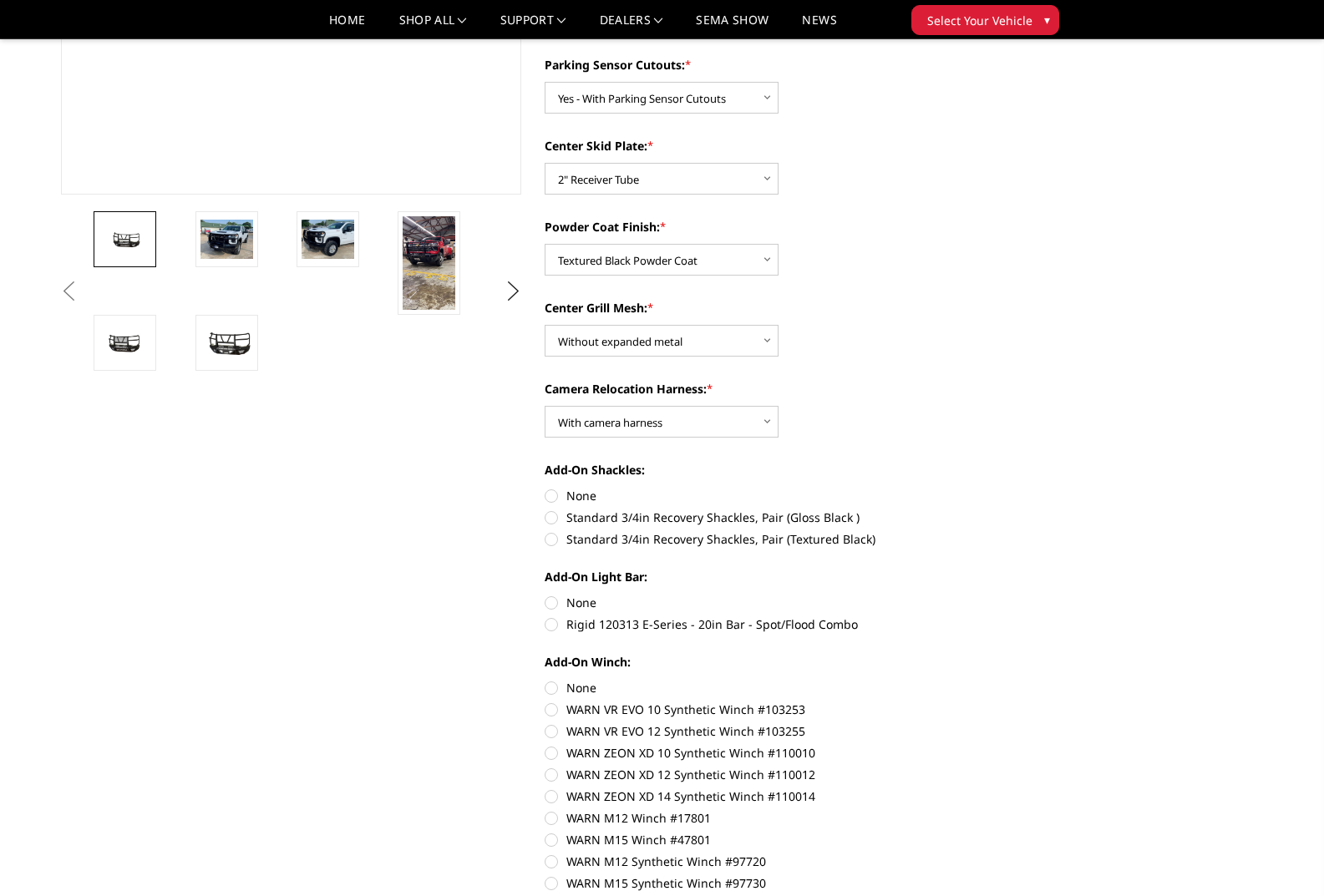
scroll to position [418, 0]
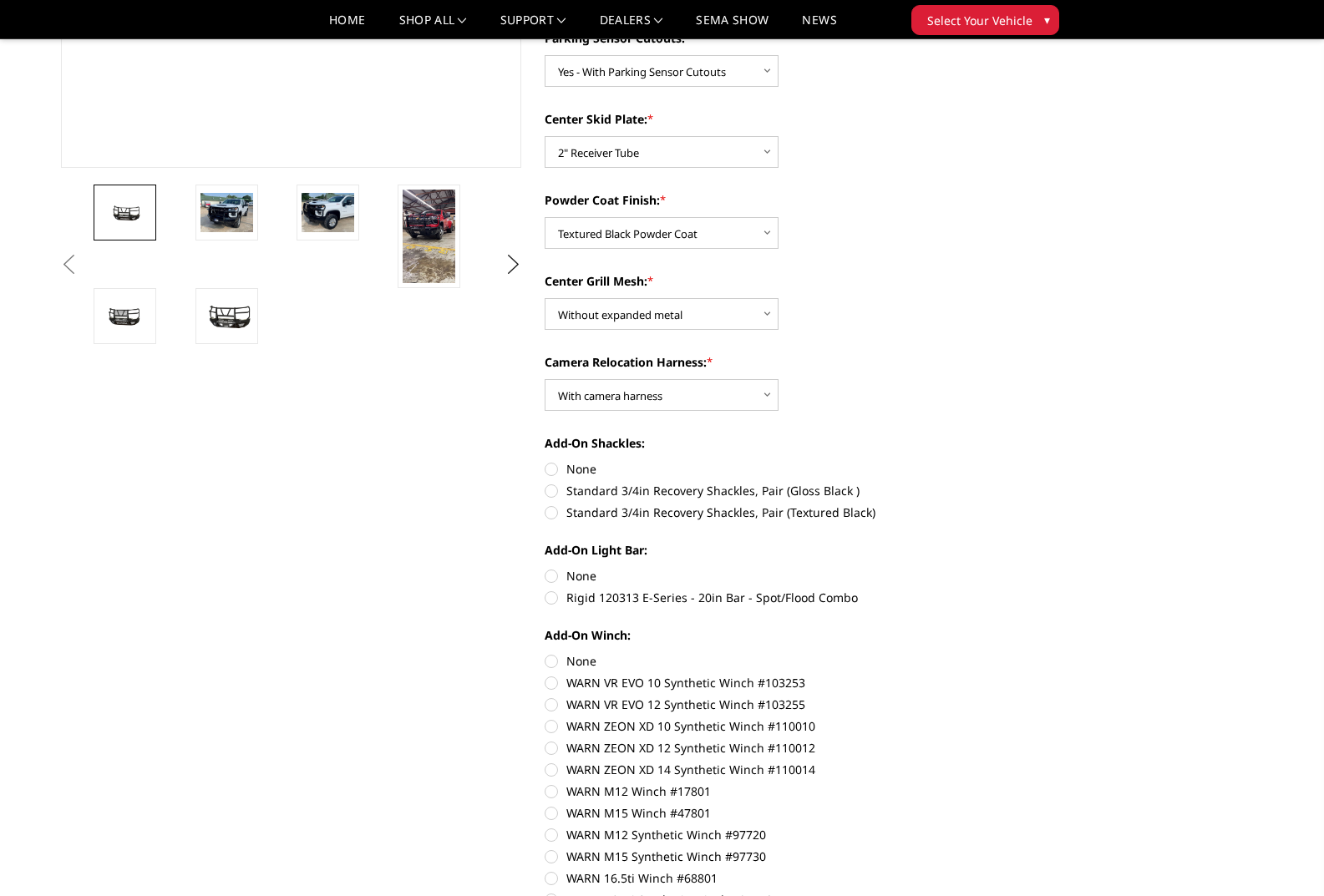
click at [550, 476] on label "None" at bounding box center [775, 469] width 461 height 17
click at [546, 461] on input "None" at bounding box center [545, 460] width 1 height 1
radio input "true"
drag, startPoint x: 550, startPoint y: 575, endPoint x: 658, endPoint y: 628, distance: 120.3
click at [550, 574] on label "None" at bounding box center [775, 576] width 461 height 17
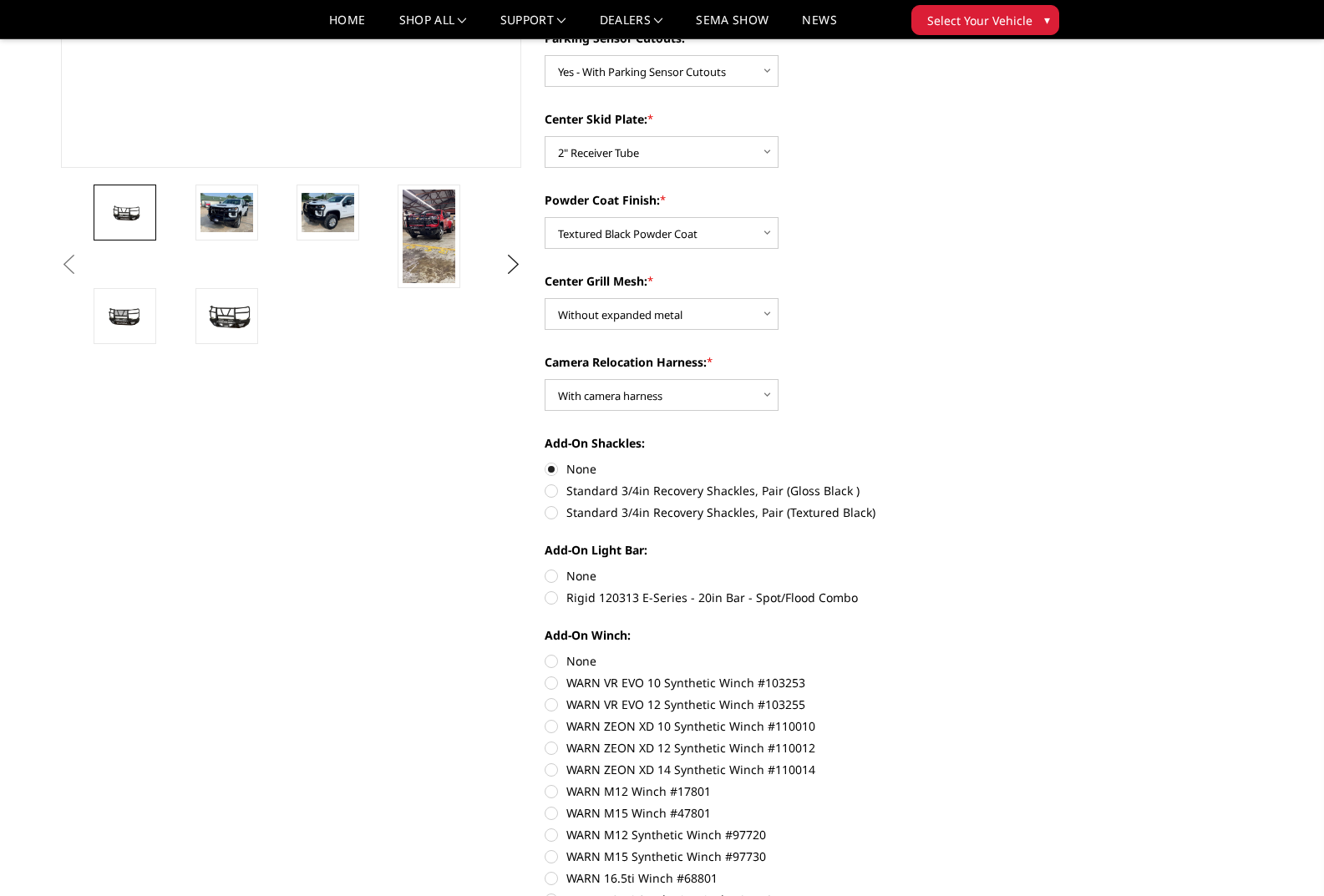
click at [546, 568] on input "None" at bounding box center [545, 568] width 1 height 1
radio input "true"
drag, startPoint x: 553, startPoint y: 662, endPoint x: 825, endPoint y: 630, distance: 273.9
click at [553, 661] on label "None" at bounding box center [775, 661] width 461 height 17
click at [546, 653] on input "None" at bounding box center [545, 652] width 1 height 1
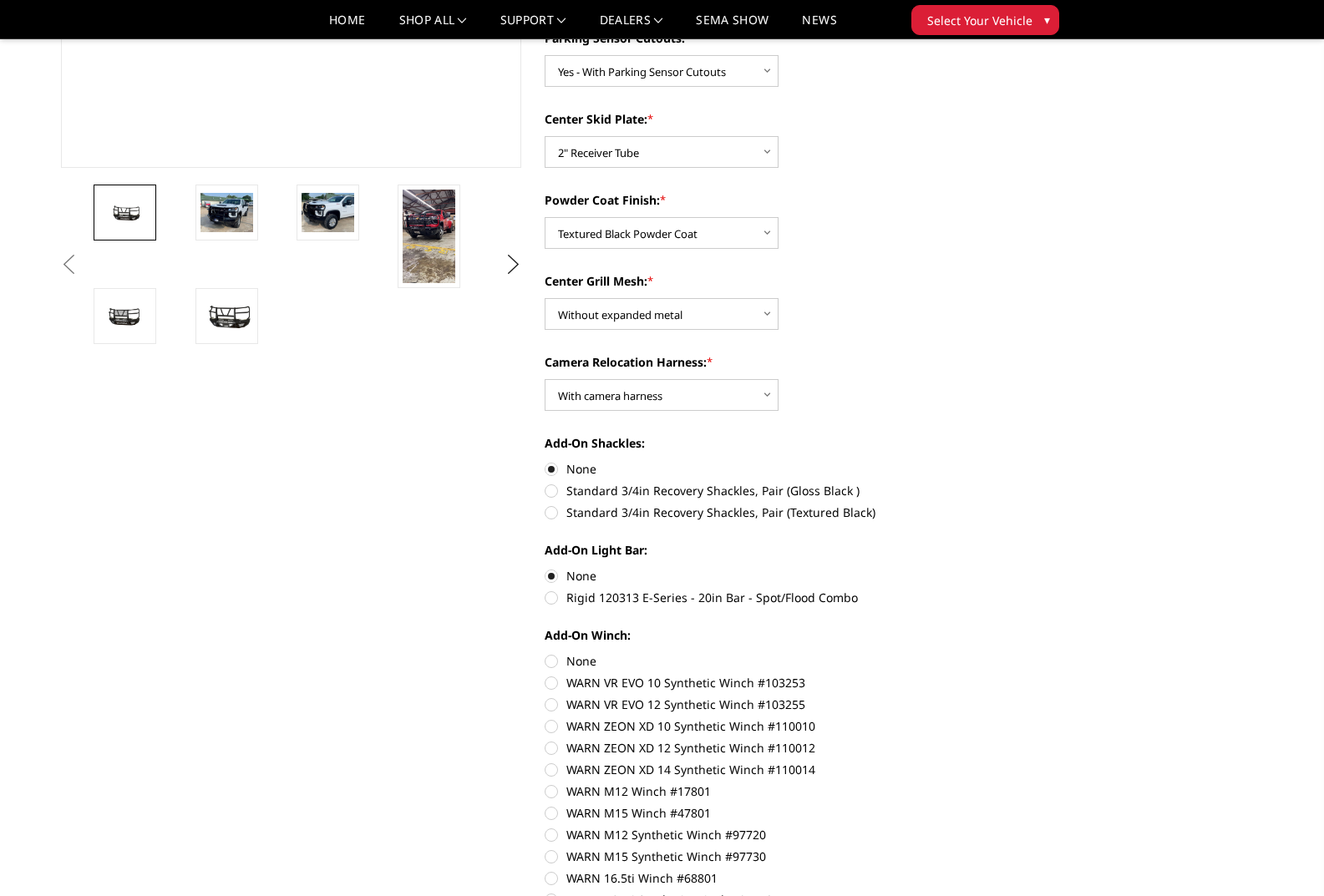
radio input "true"
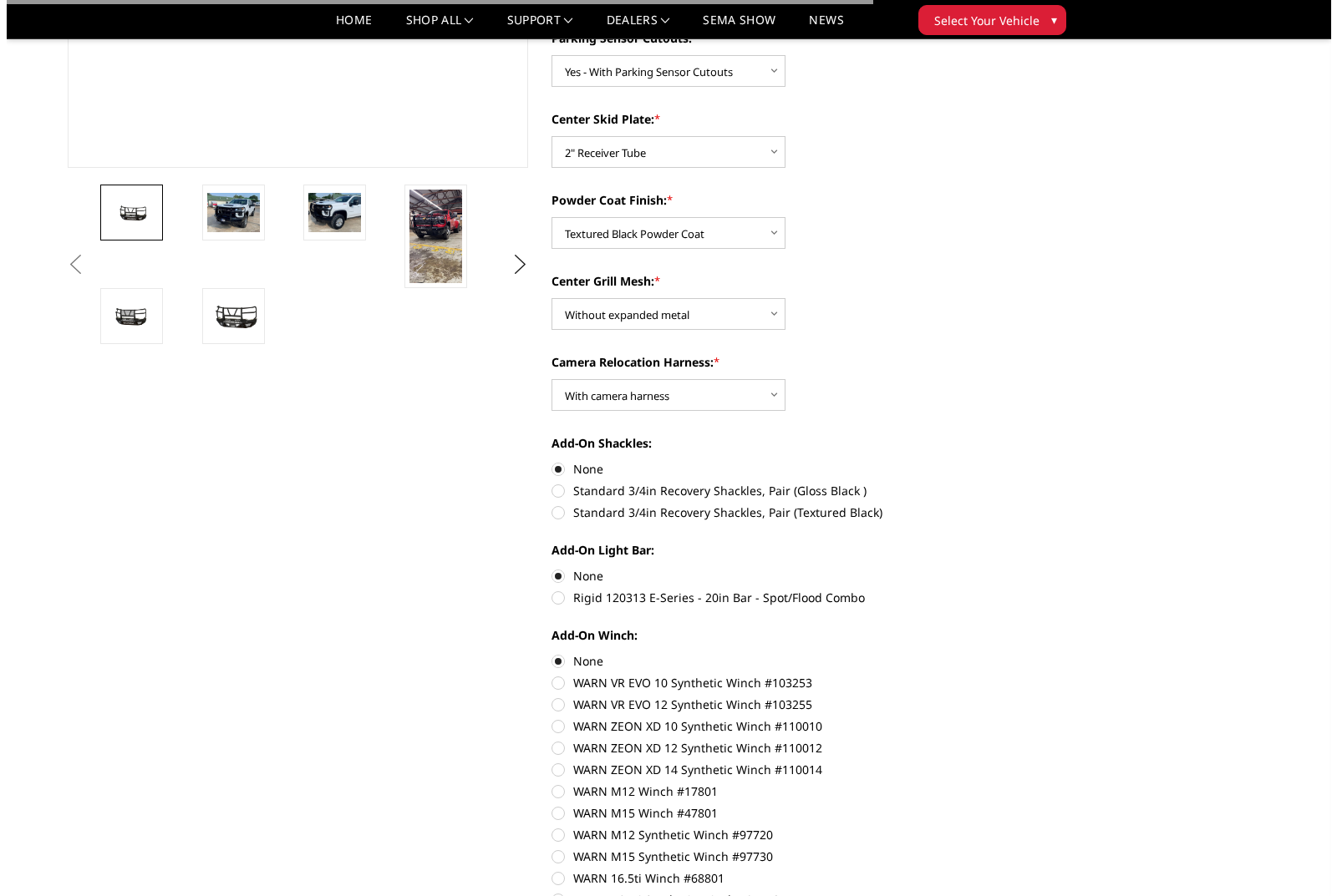
scroll to position [835, 0]
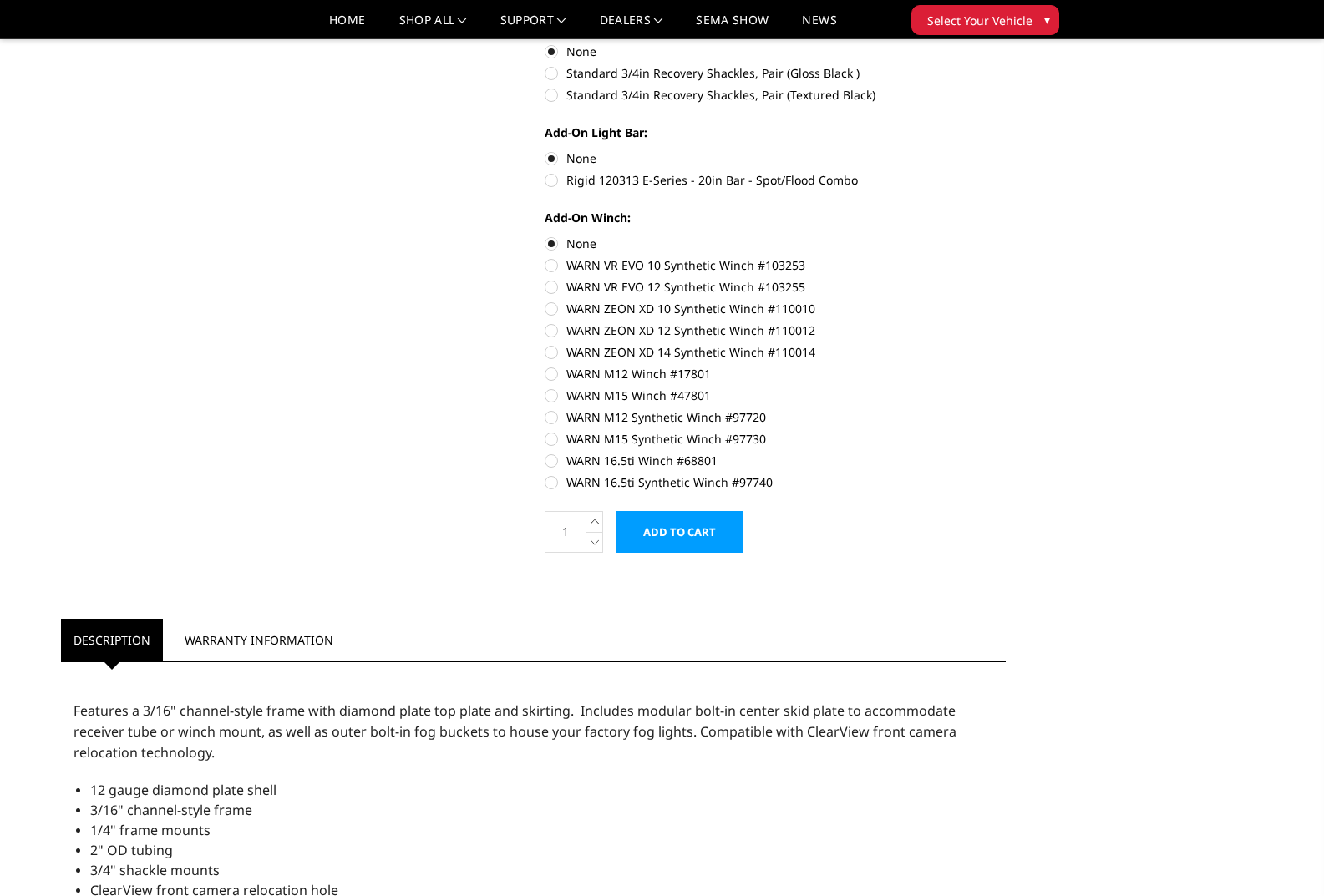
click at [697, 532] on input "Add to Cart" at bounding box center [680, 532] width 128 height 42
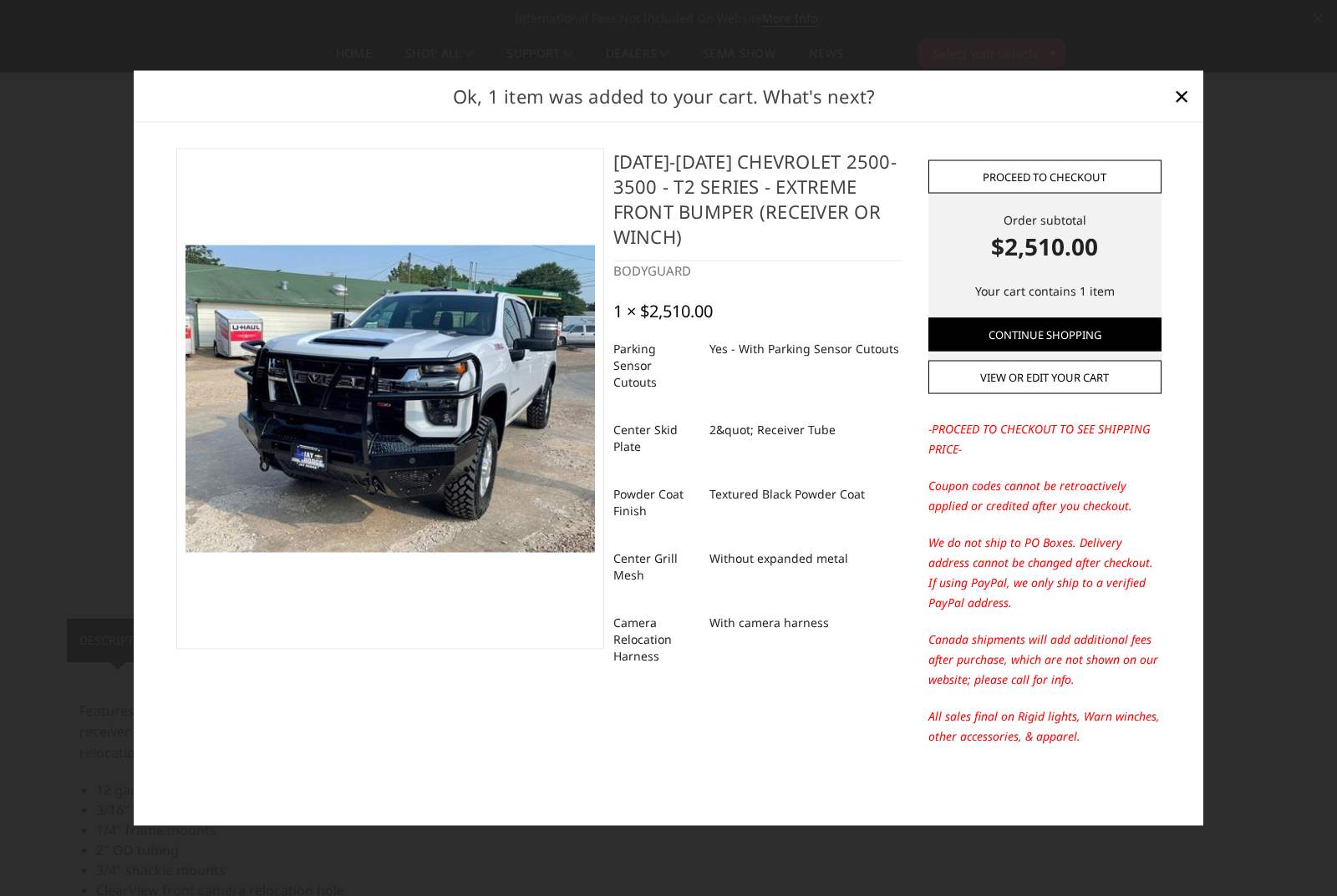
click at [1028, 175] on link "Proceed to checkout" at bounding box center [1045, 177] width 234 height 33
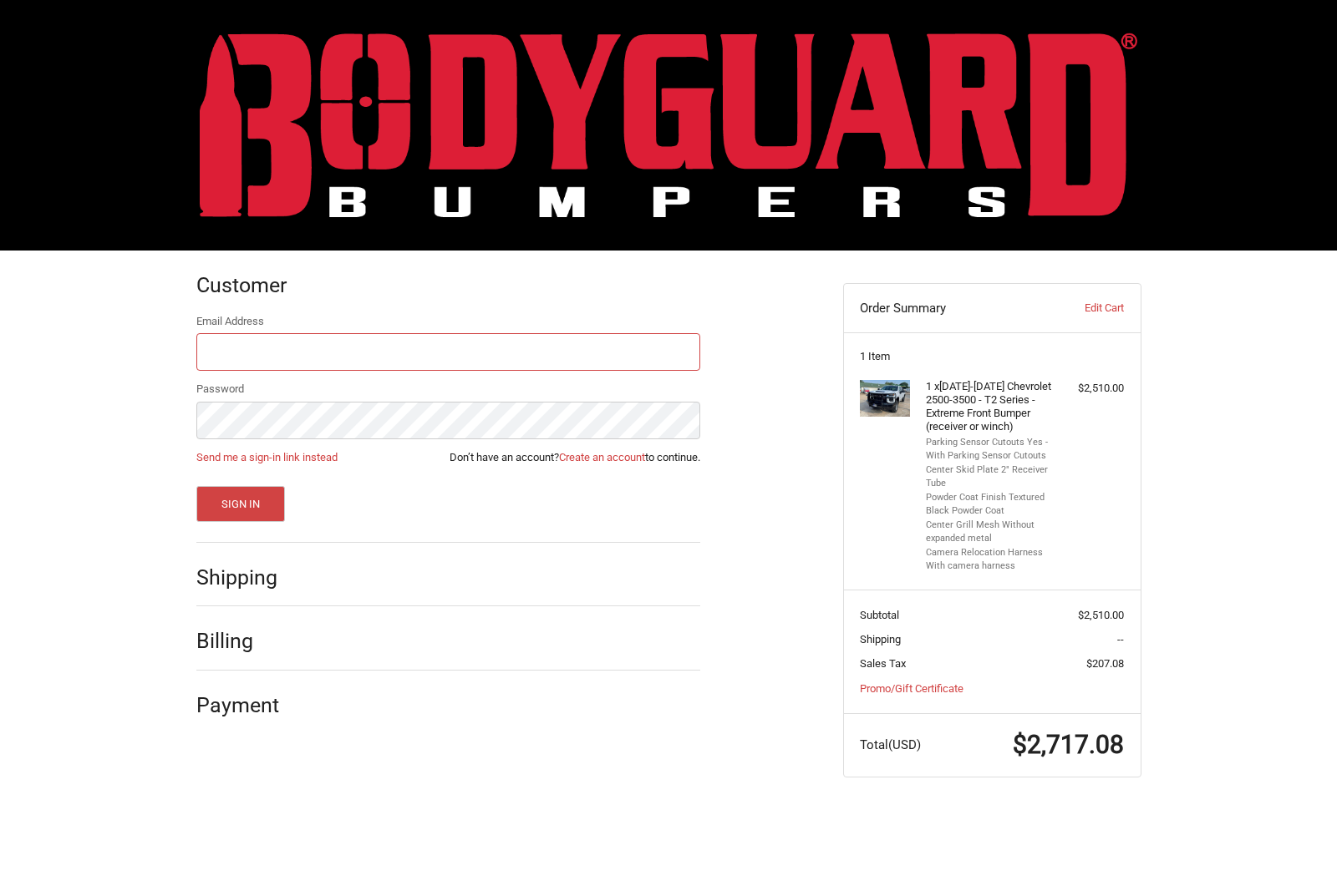
type input "[PERSON_NAME][EMAIL_ADDRESS][PERSON_NAME][DOMAIN_NAME]"
click at [259, 503] on button "Sign In" at bounding box center [241, 504] width 89 height 36
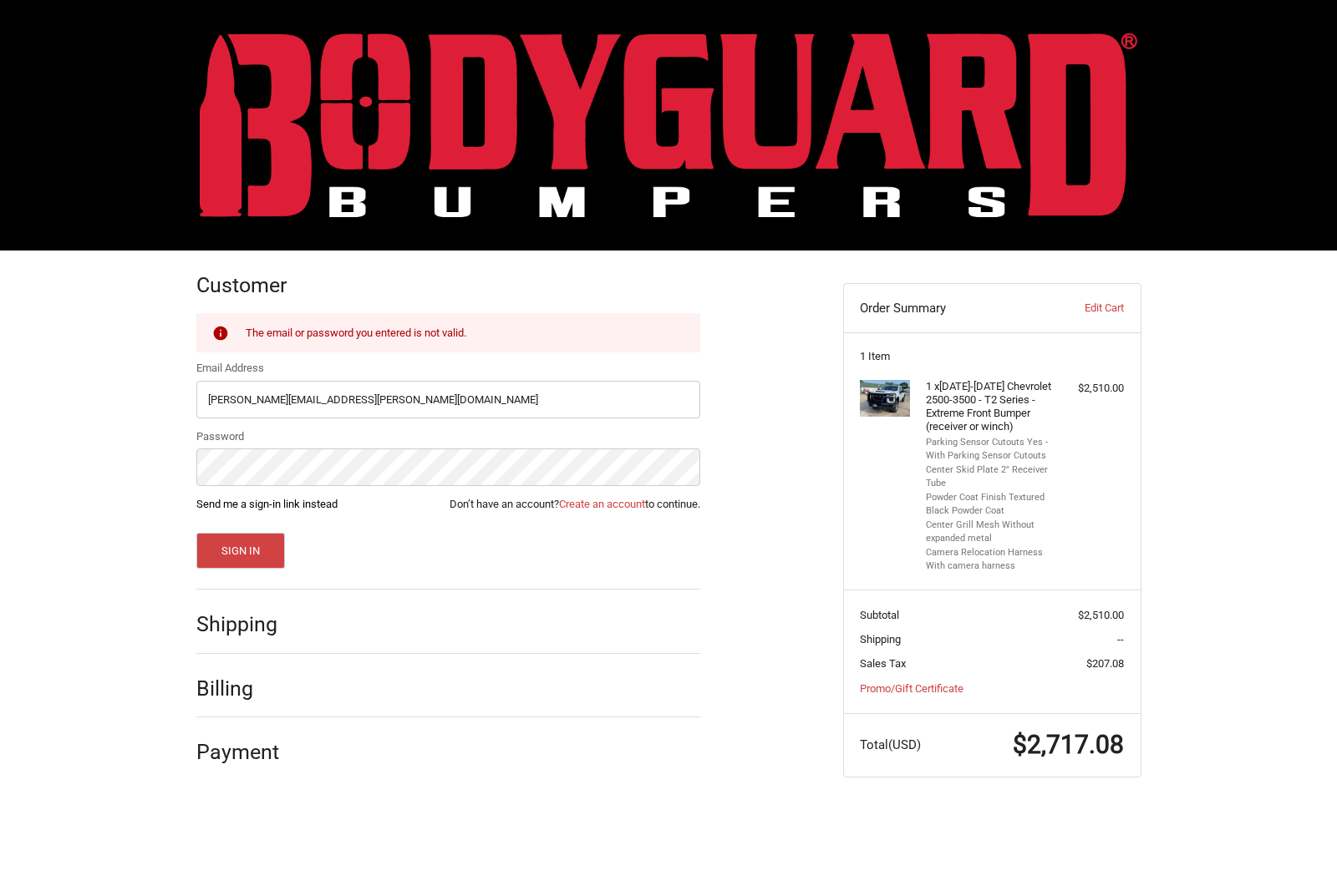
click at [234, 509] on link "Send me a sign-in link instead" at bounding box center [267, 503] width 141 height 12
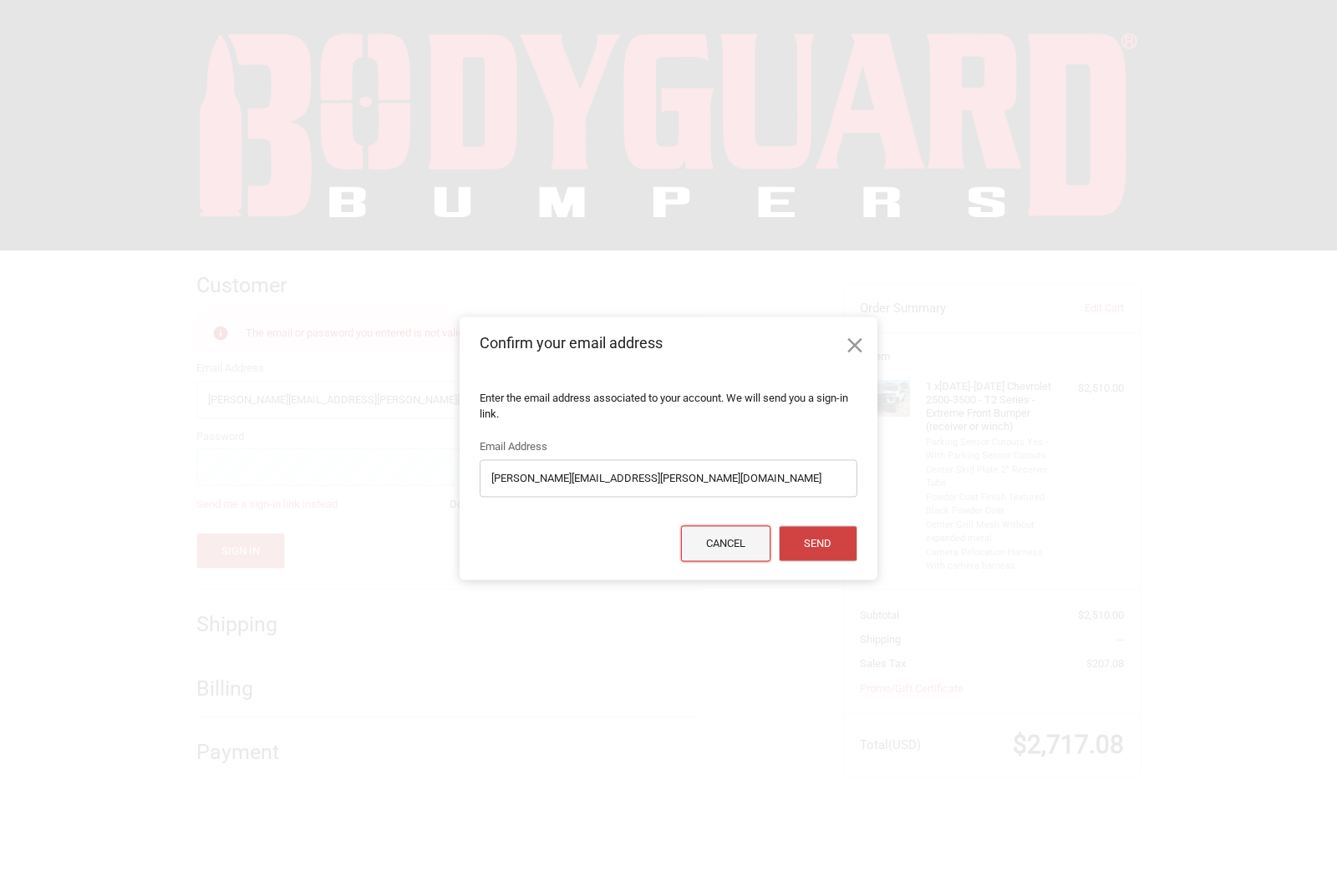
click at [706, 532] on button "Cancel" at bounding box center [725, 544] width 90 height 36
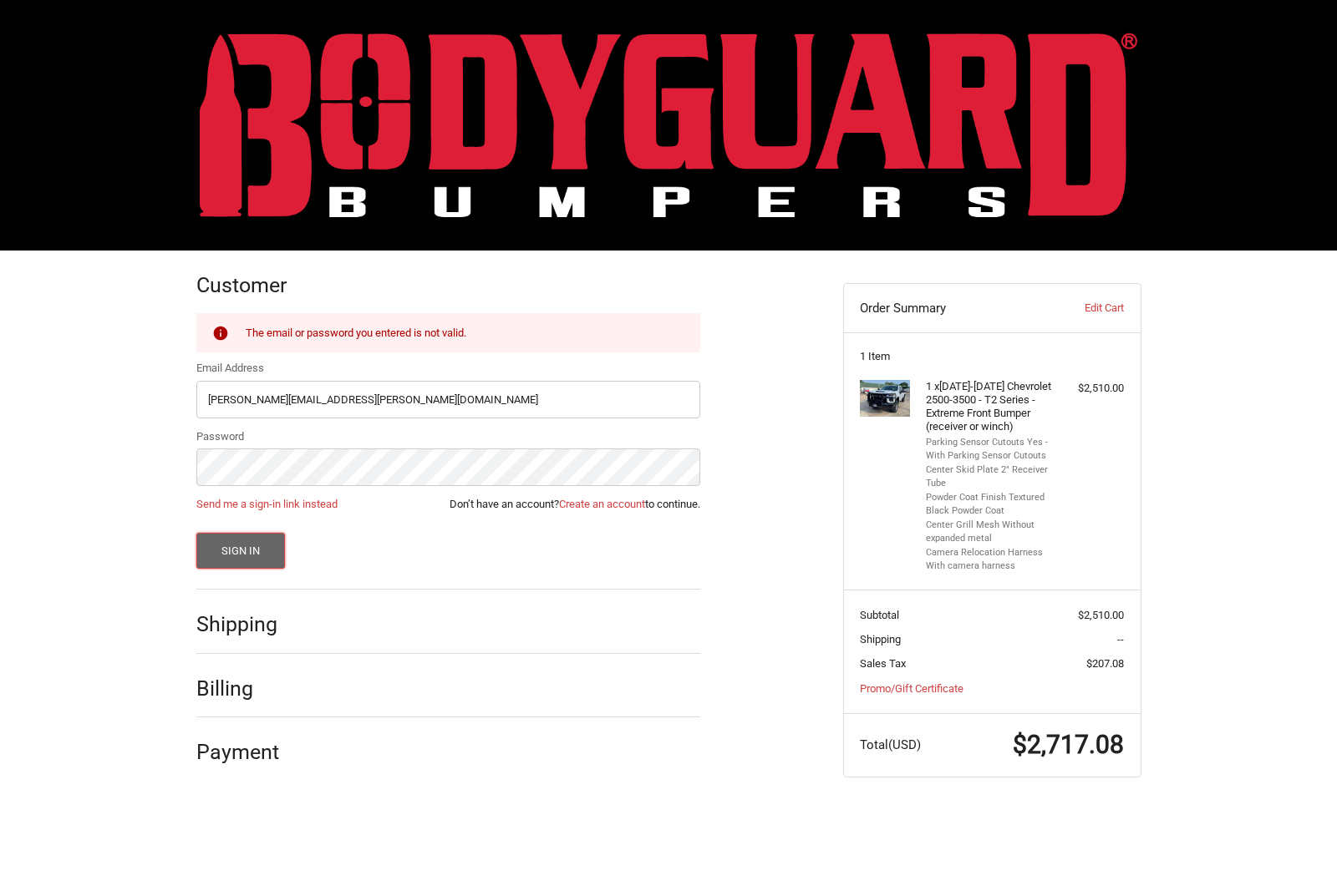
click at [229, 553] on button "Sign In" at bounding box center [241, 551] width 89 height 36
click at [94, 471] on div "Customer Returning Customer The email or password you entered is not valid. Ema…" at bounding box center [668, 531] width 1337 height 560
click at [197, 532] on button "Sign In" at bounding box center [241, 551] width 89 height 36
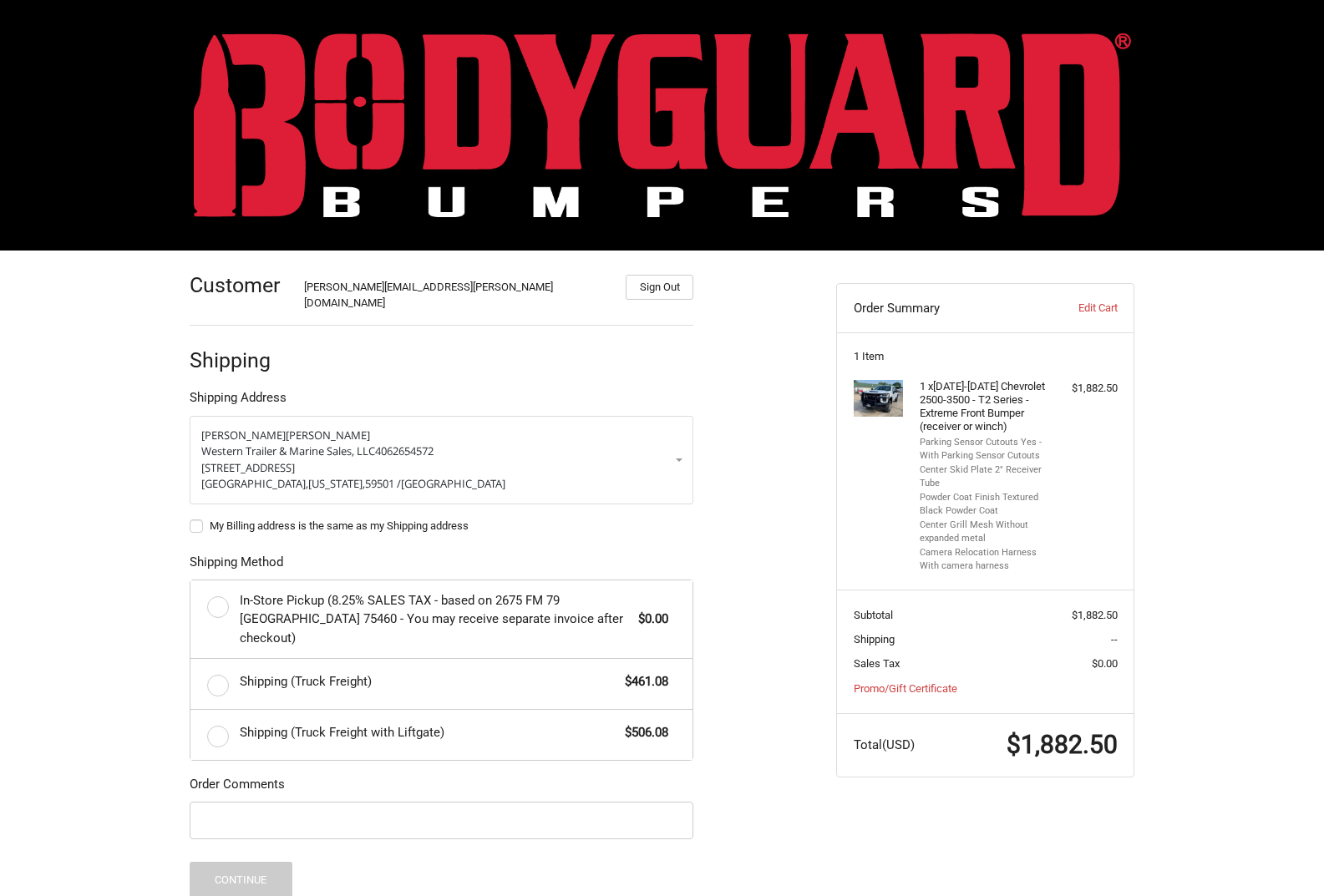
drag, startPoint x: 476, startPoint y: 88, endPoint x: 609, endPoint y: 186, distance: 165.2
click at [476, 88] on img at bounding box center [662, 124] width 937 height 184
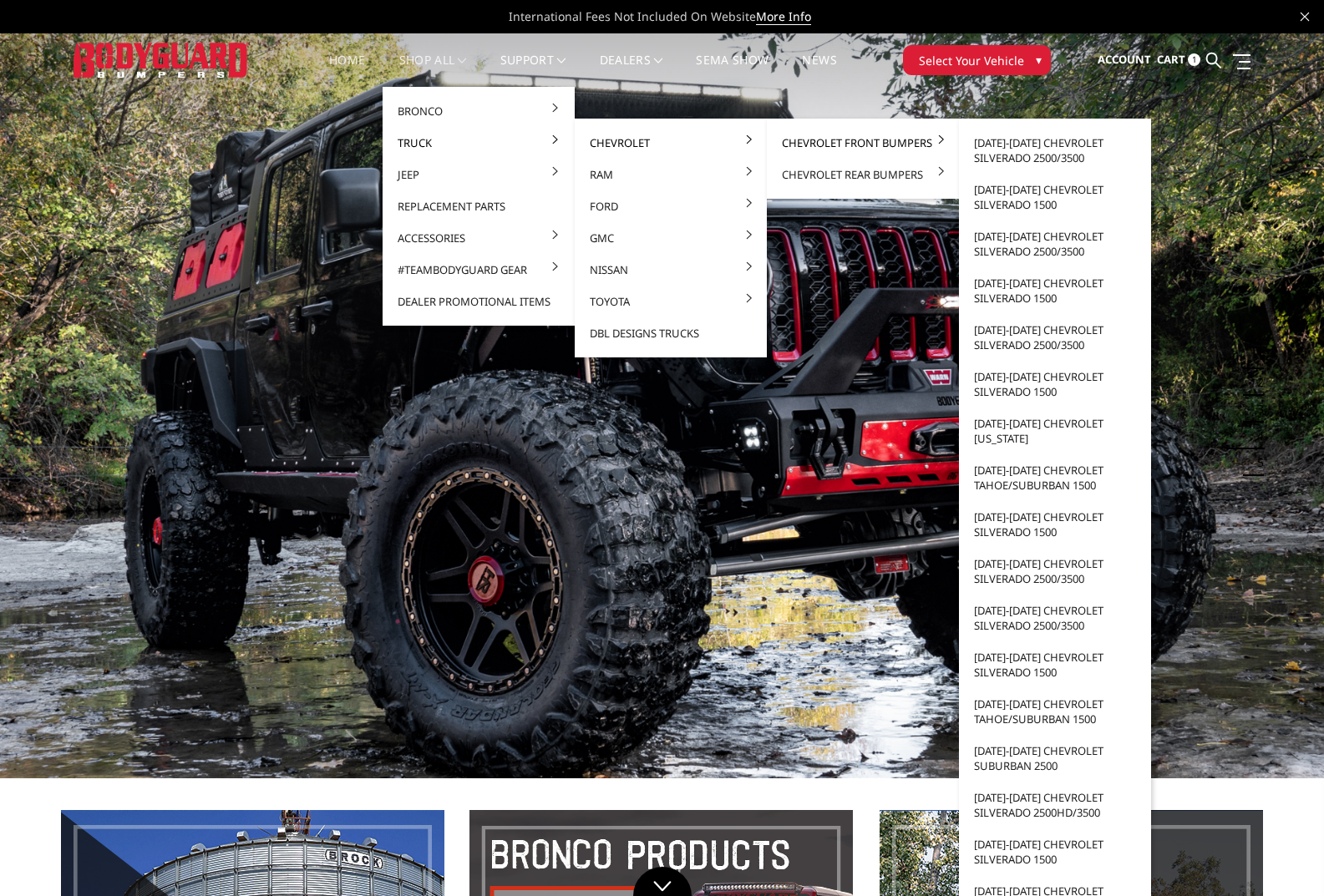
click at [822, 139] on link "Chevrolet Front Bumpers" at bounding box center [863, 142] width 178 height 31
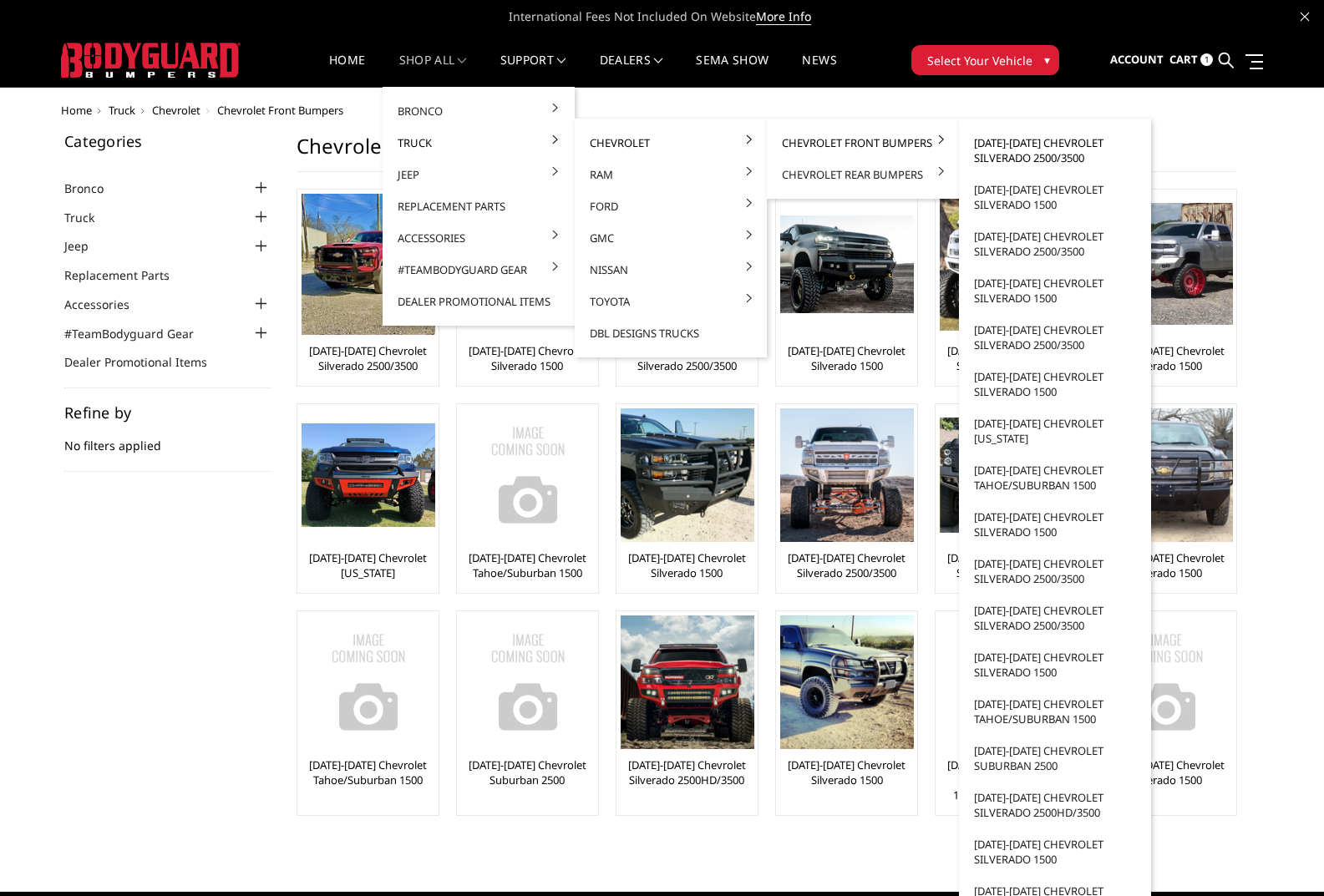
click at [1026, 140] on link "[DATE]-[DATE] Chevrolet Silverado 2500/3500" at bounding box center [1054, 150] width 178 height 47
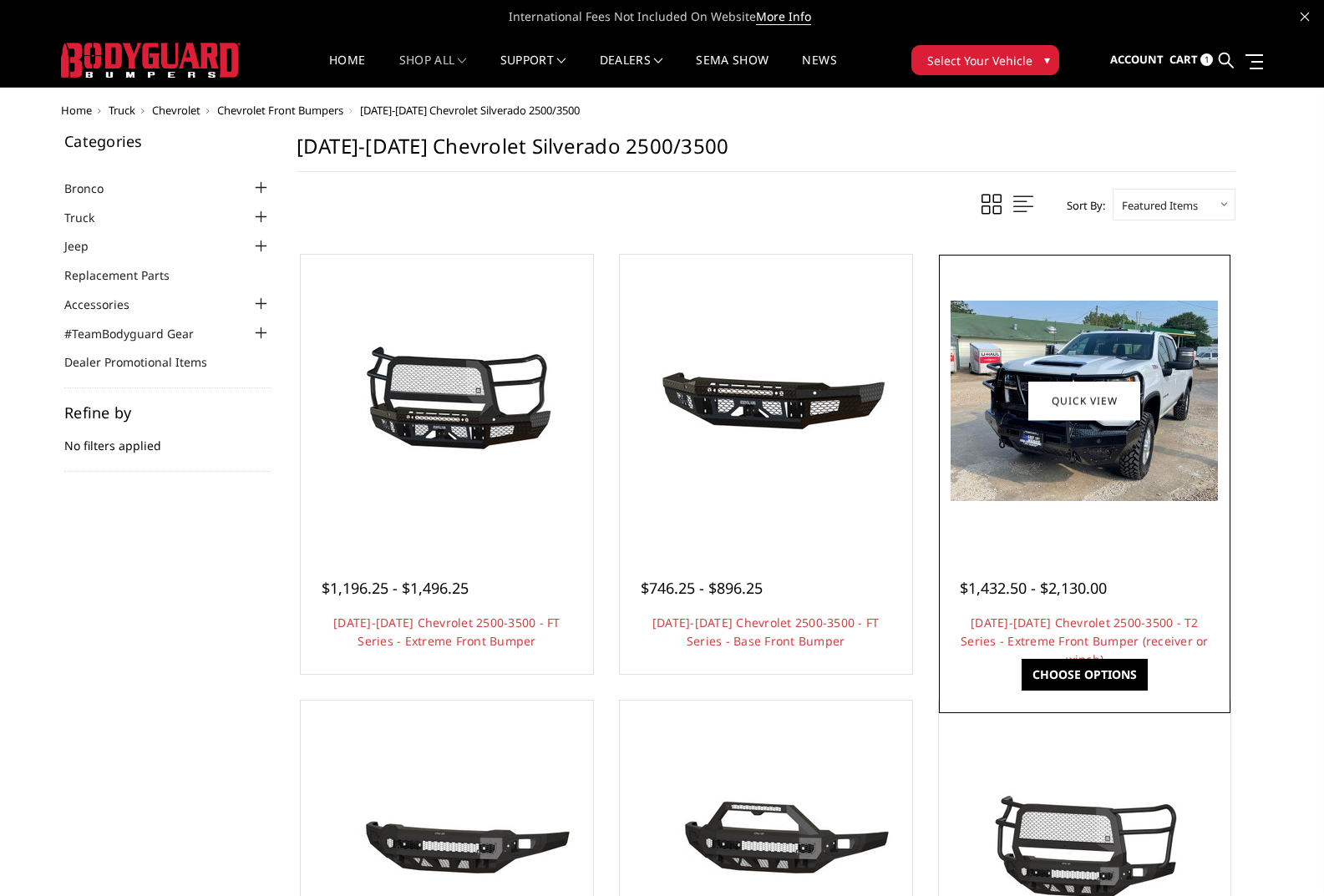
click at [1173, 407] on img at bounding box center [1084, 401] width 268 height 200
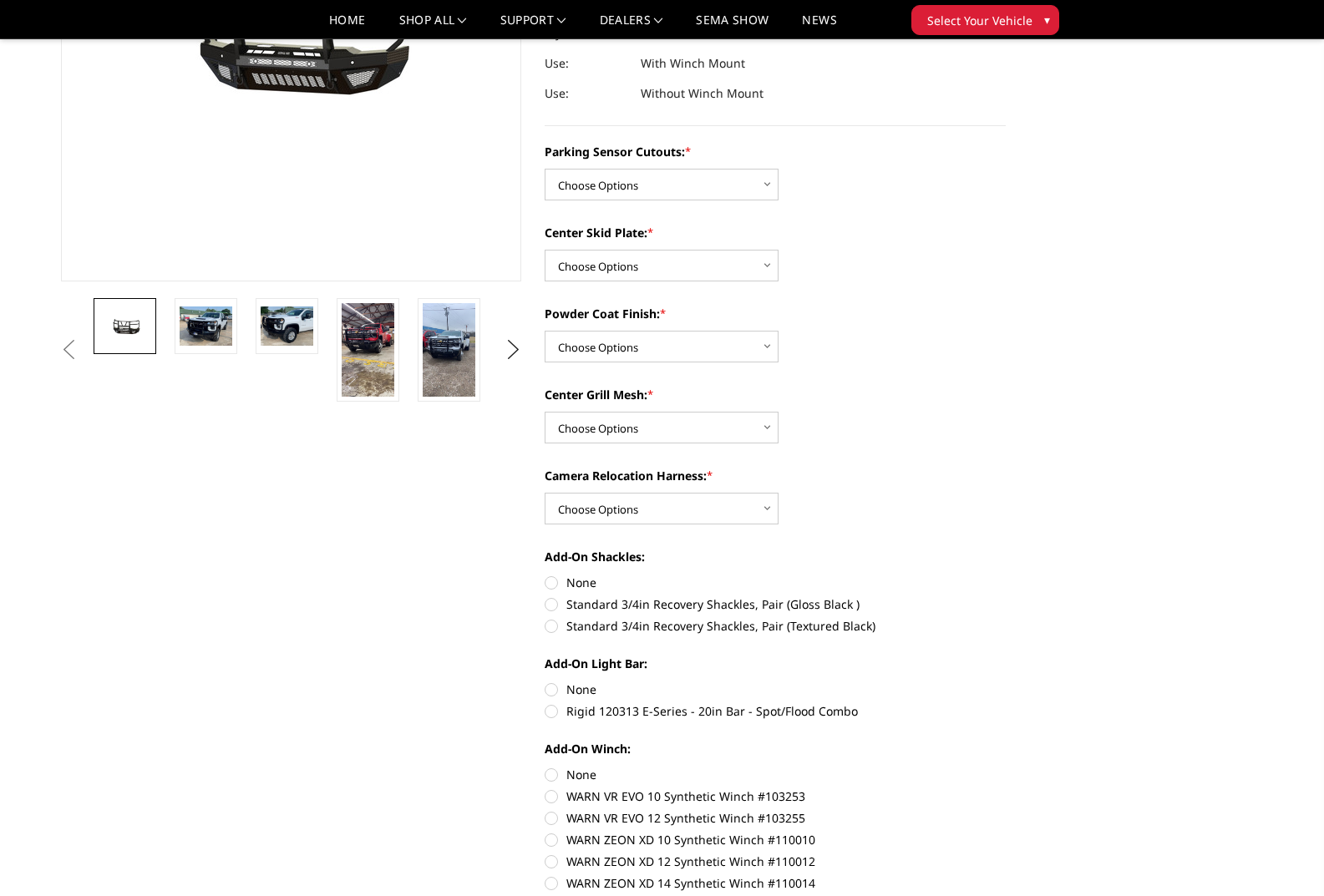
scroll to position [334, 0]
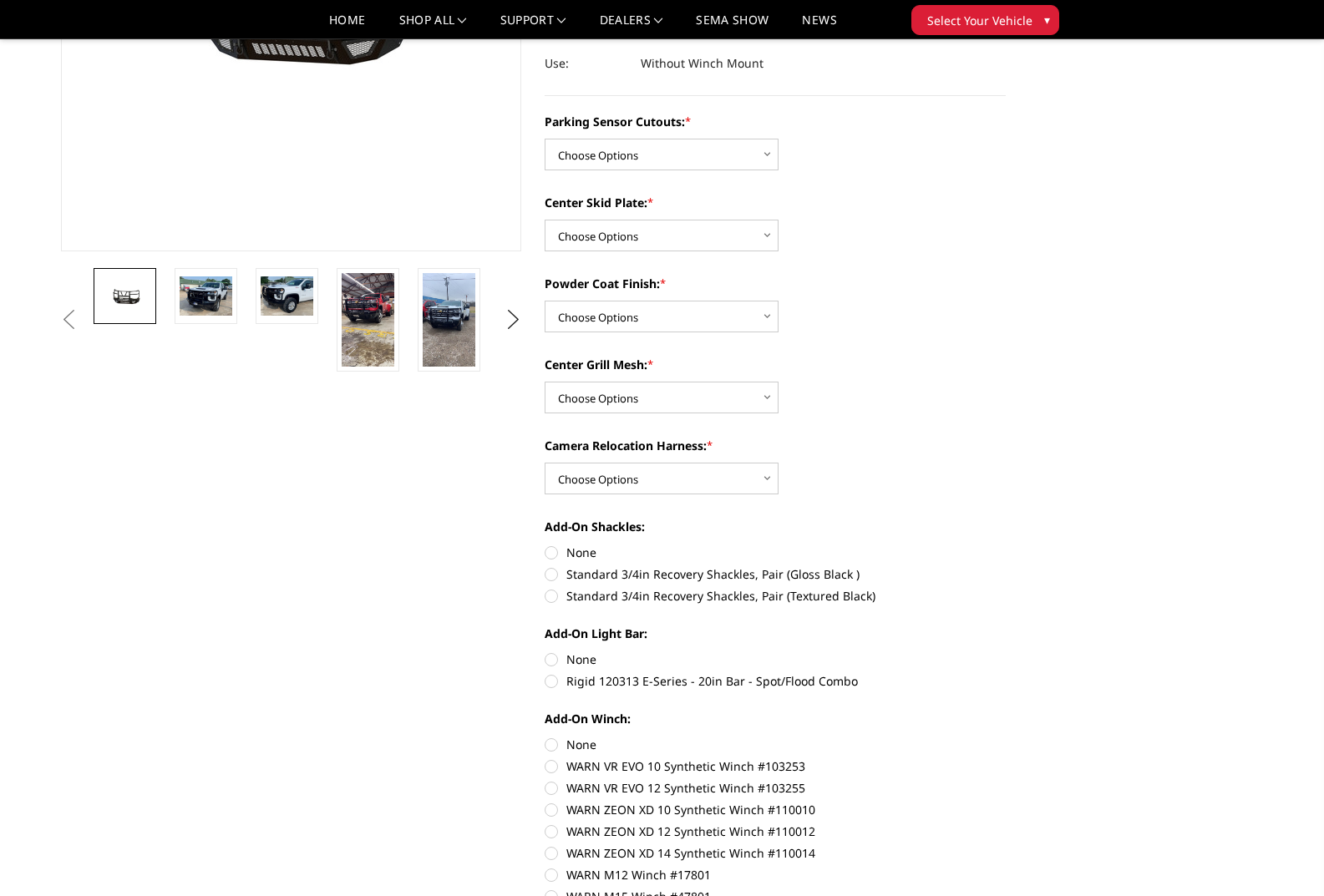
click at [551, 680] on label "Rigid 120313 E-Series - 20in Bar - Spot/Flood Combo" at bounding box center [775, 681] width 461 height 17
click at [1006, 651] on input "Rigid 120313 E-Series - 20in Bar - Spot/Flood Combo" at bounding box center [1006, 651] width 1 height 1
radio input "true"
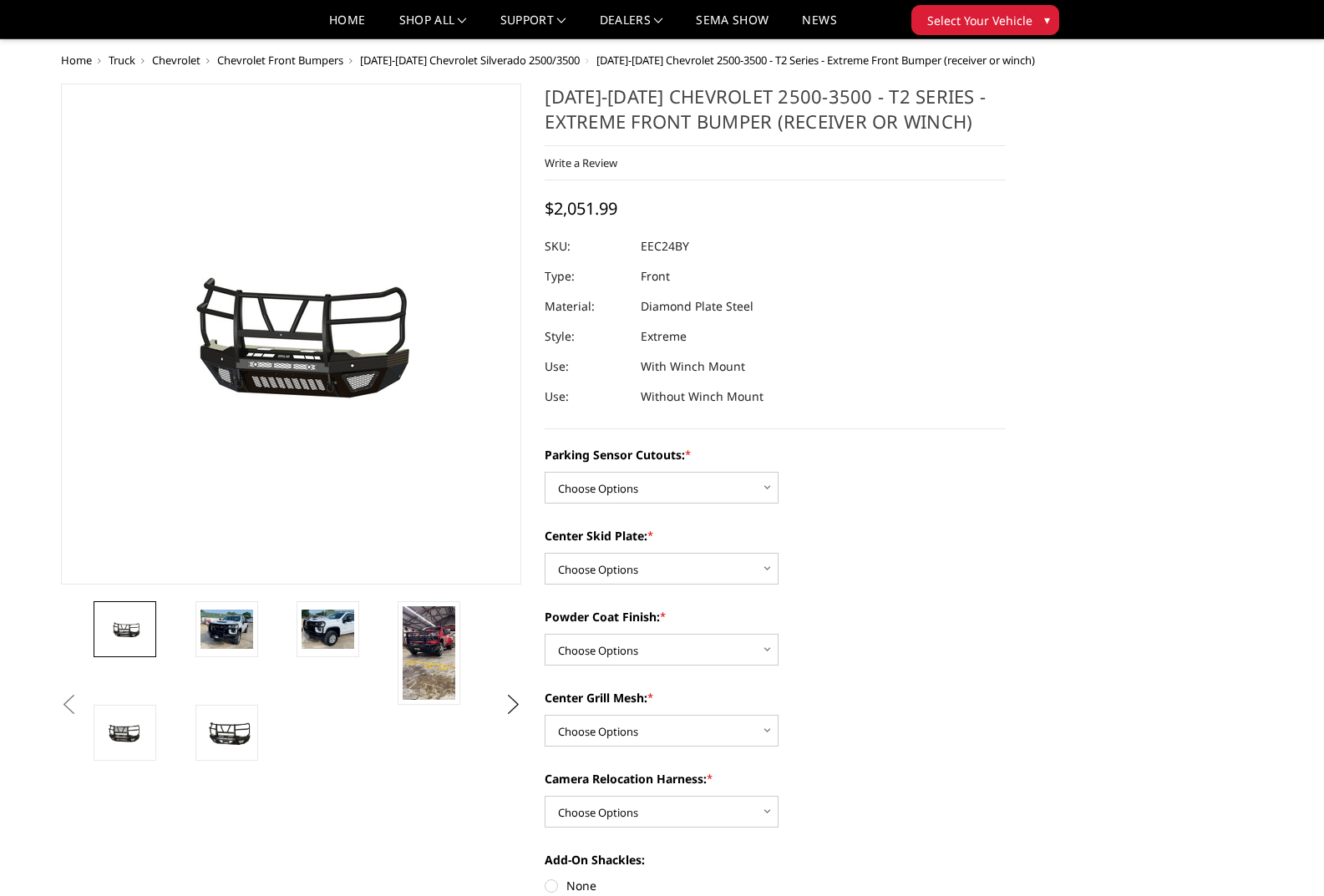
scroll to position [0, 0]
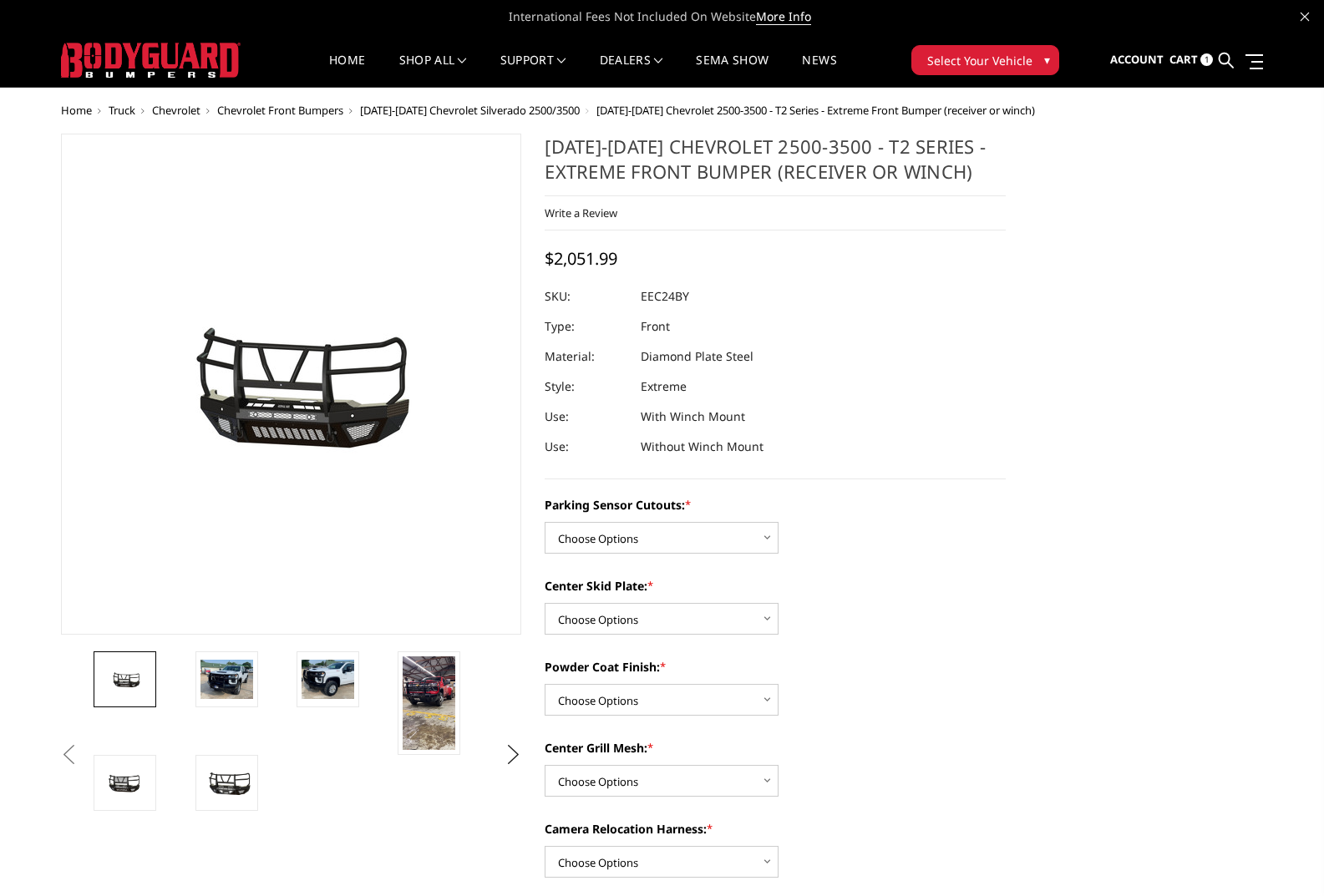
click at [1180, 57] on span "Cart" at bounding box center [1184, 60] width 28 height 15
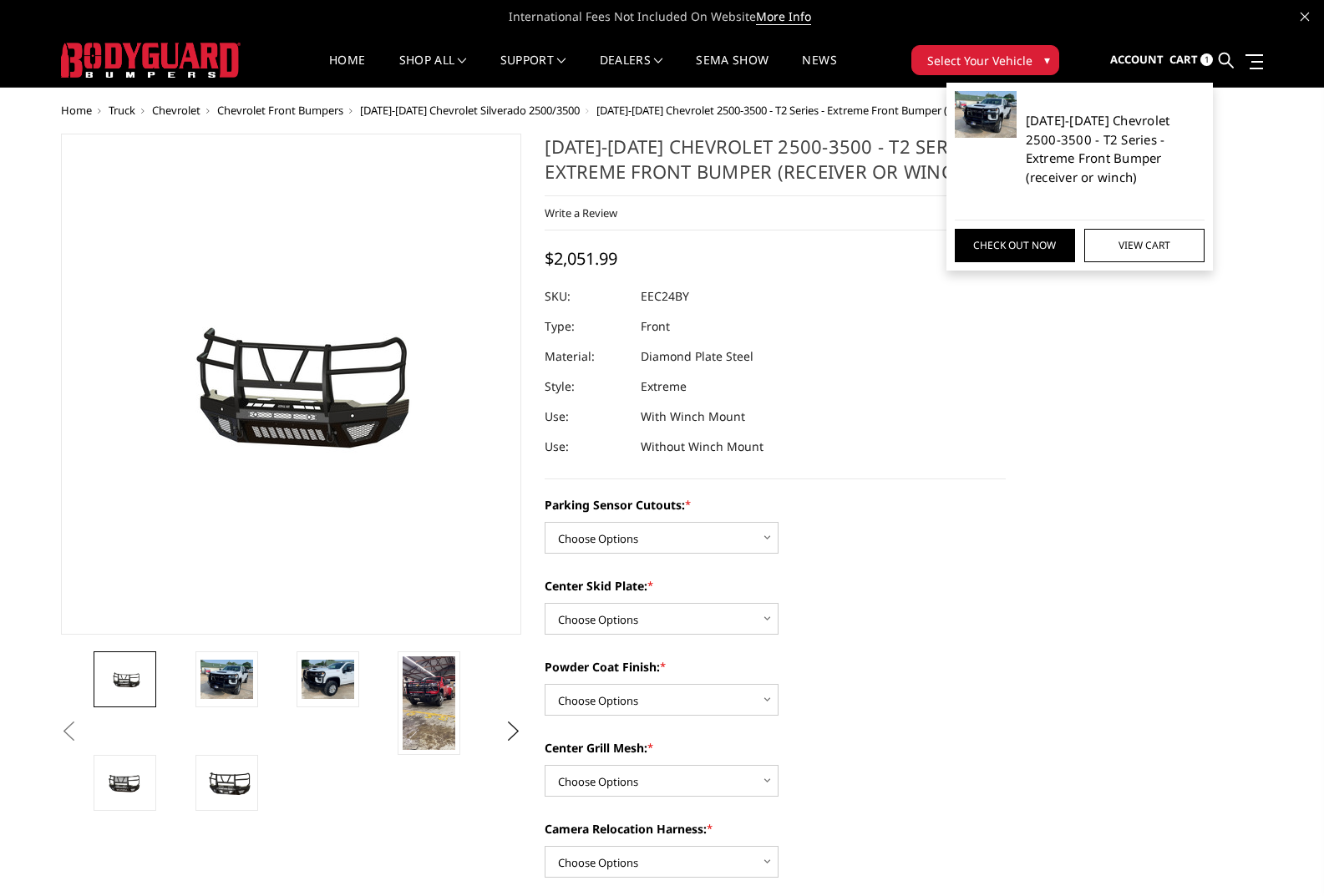
drag, startPoint x: 1114, startPoint y: 139, endPoint x: 1156, endPoint y: 154, distance: 44.6
click at [1116, 139] on link "[DATE]-[DATE] Chevrolet 2500-3500 - T2 Series - Extreme Front Bumper (receiver …" at bounding box center [1115, 148] width 179 height 75
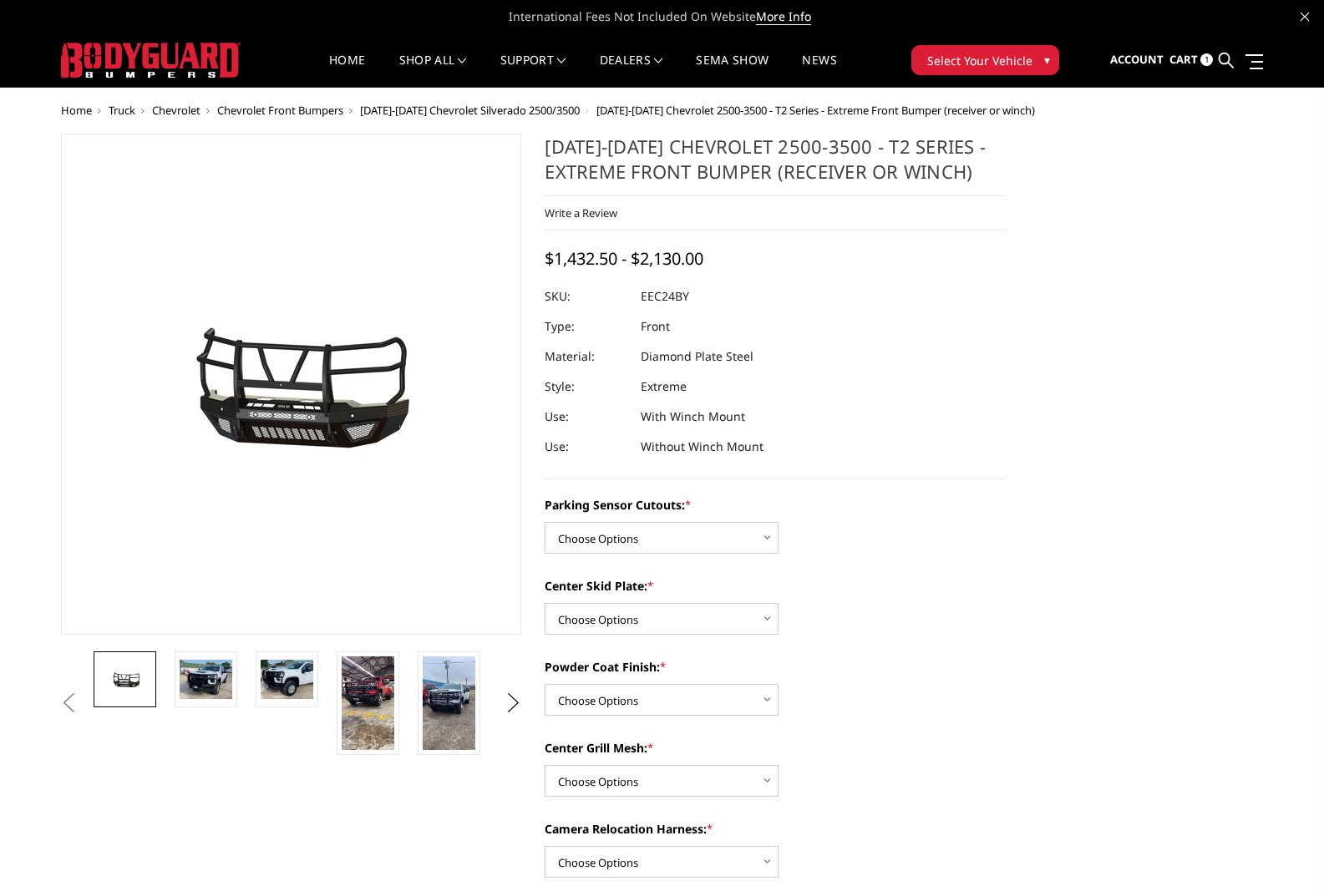
click at [1188, 60] on span "Cart" at bounding box center [1184, 60] width 28 height 15
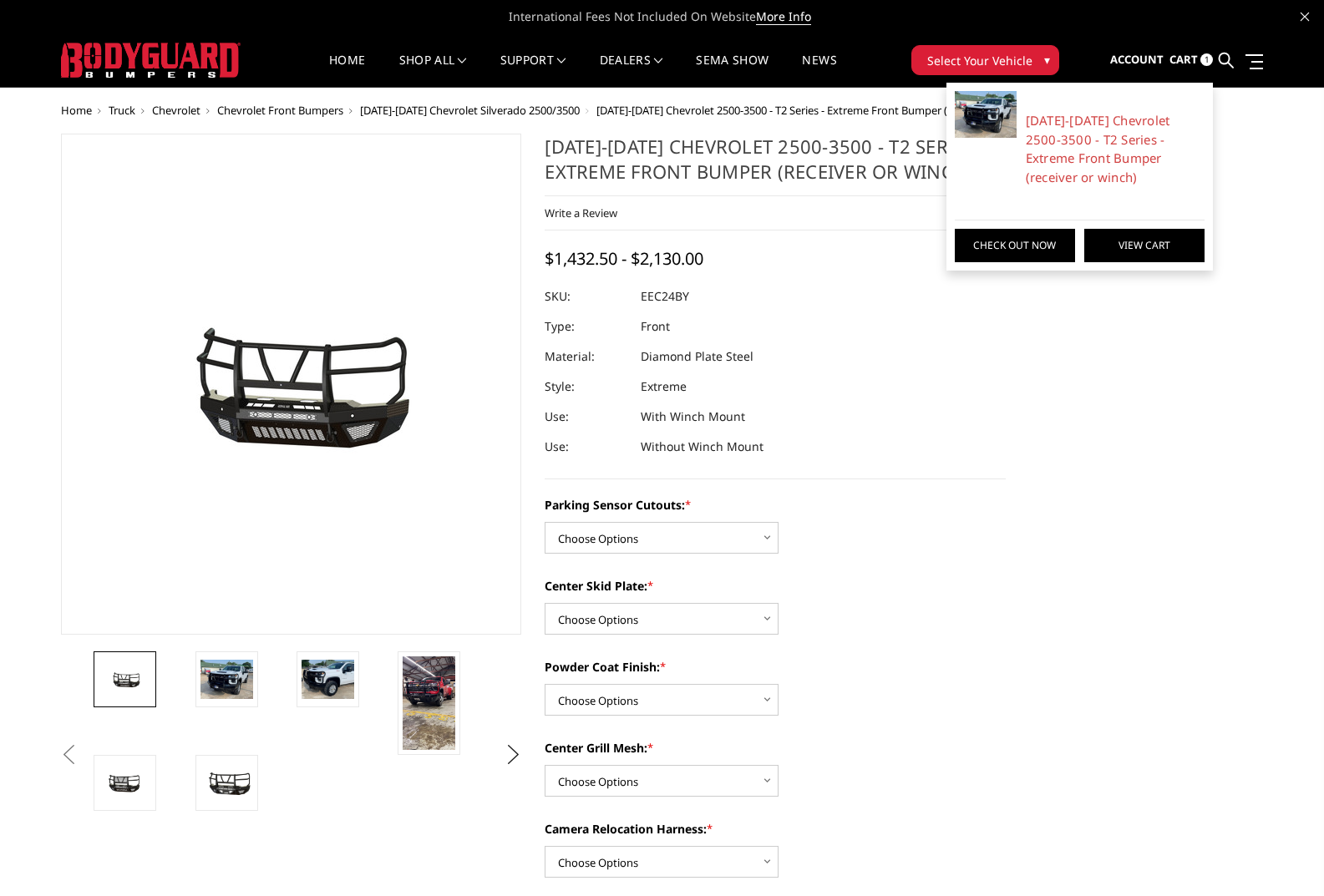
click at [1142, 252] on link "View Cart" at bounding box center [1144, 245] width 121 height 33
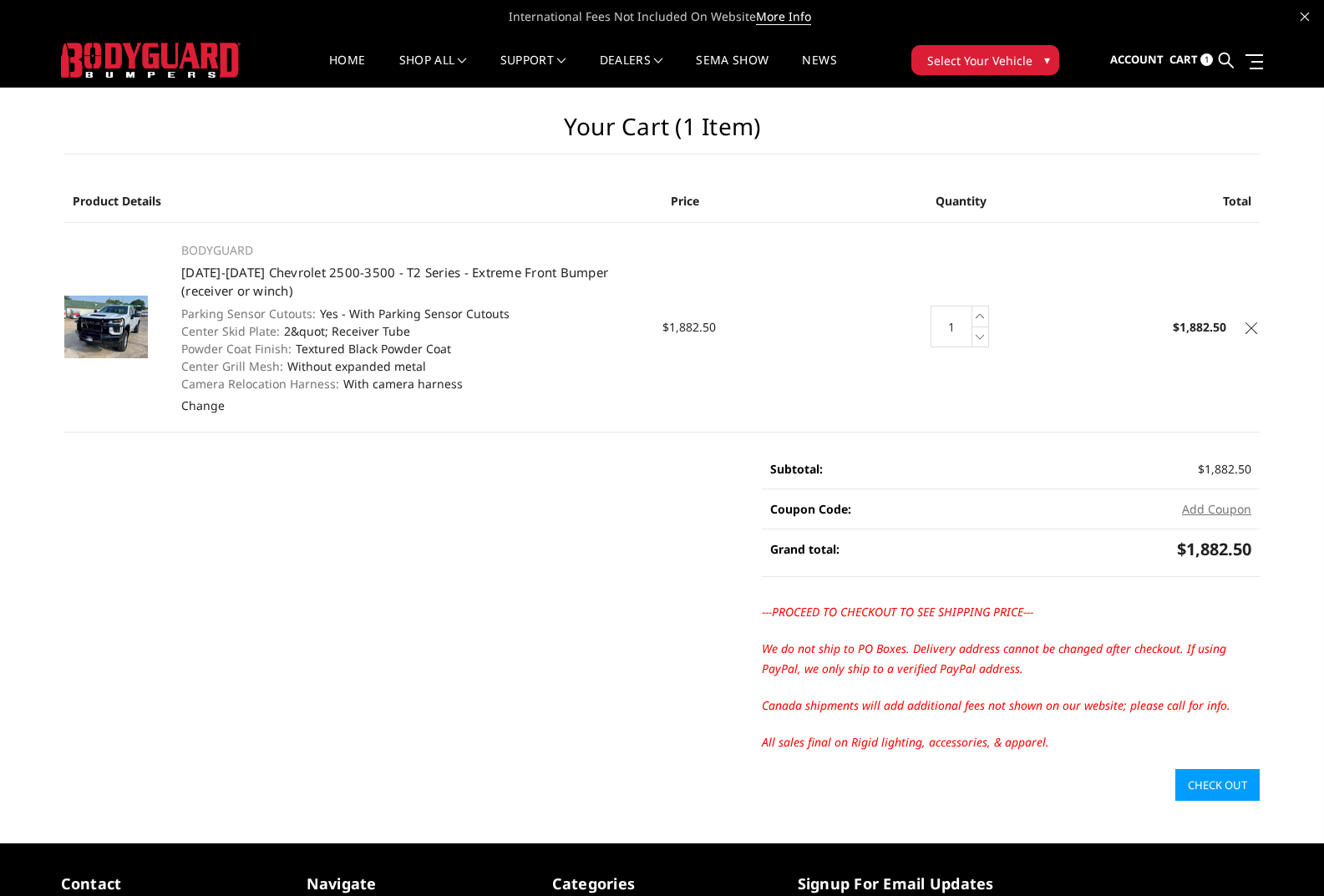
click at [1255, 327] on icon at bounding box center [1251, 328] width 11 height 11
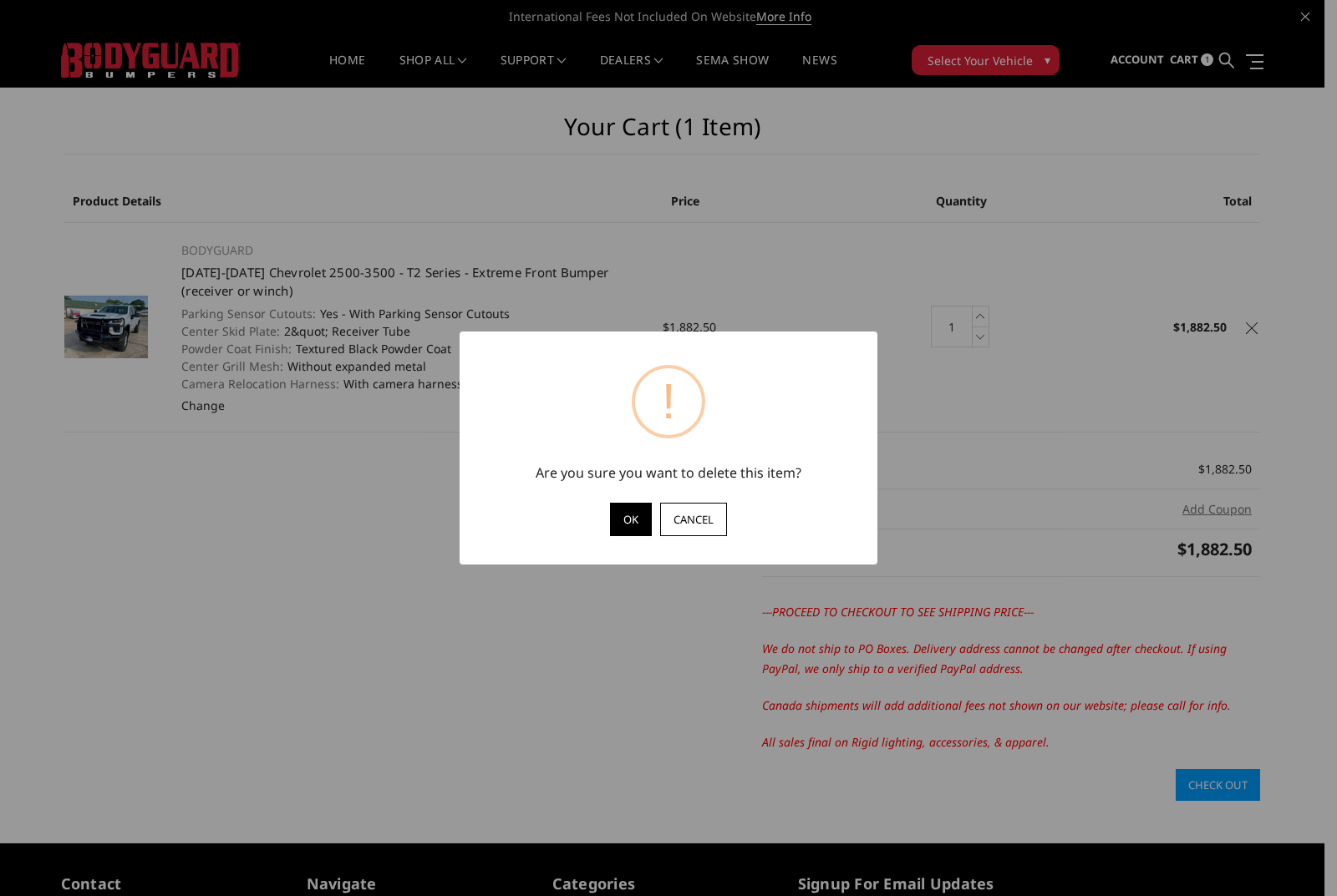
click at [638, 517] on button "OK" at bounding box center [631, 519] width 42 height 33
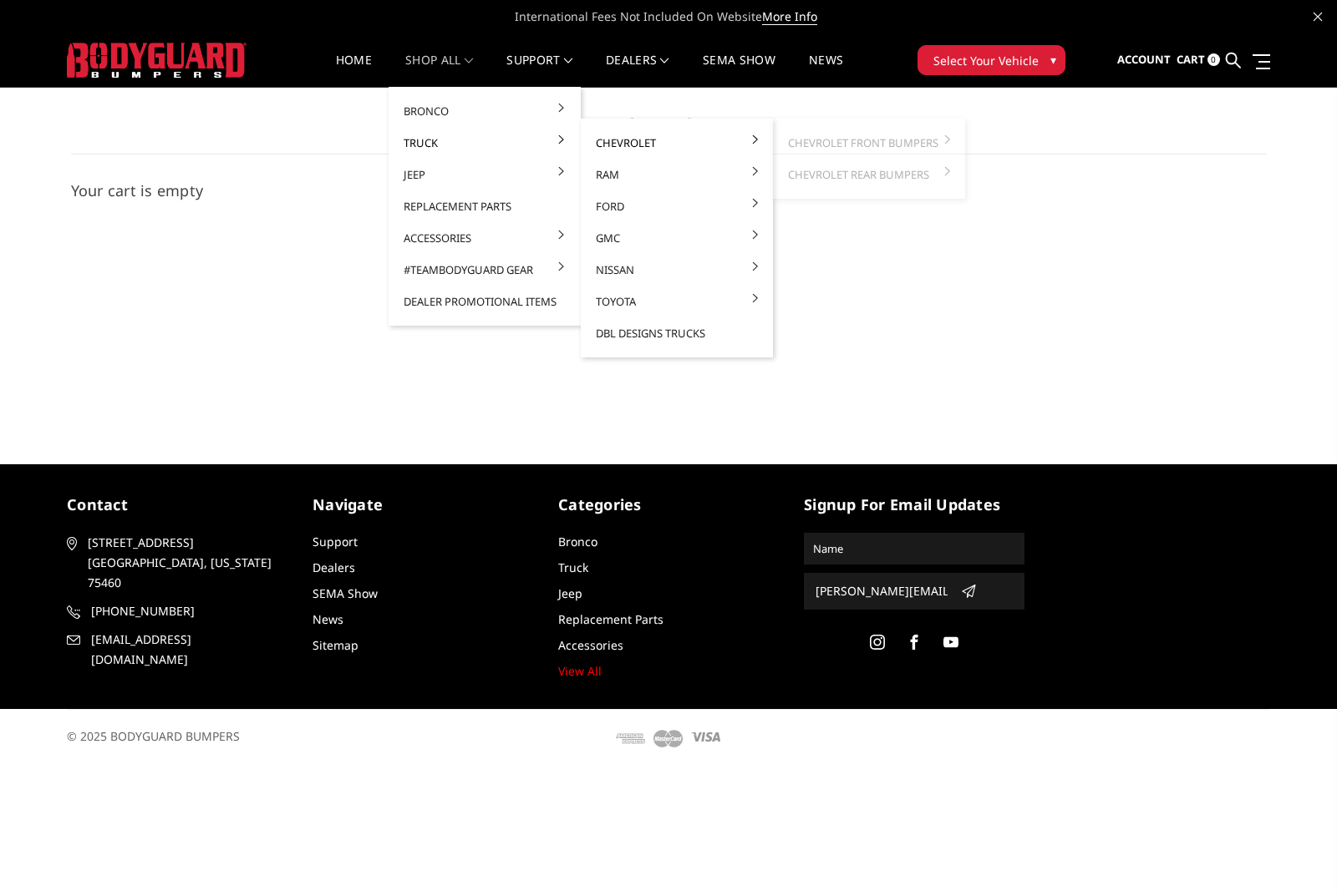
drag, startPoint x: 644, startPoint y: 136, endPoint x: 661, endPoint y: 140, distance: 17.5
click at [645, 136] on link "Chevrolet" at bounding box center [677, 142] width 179 height 31
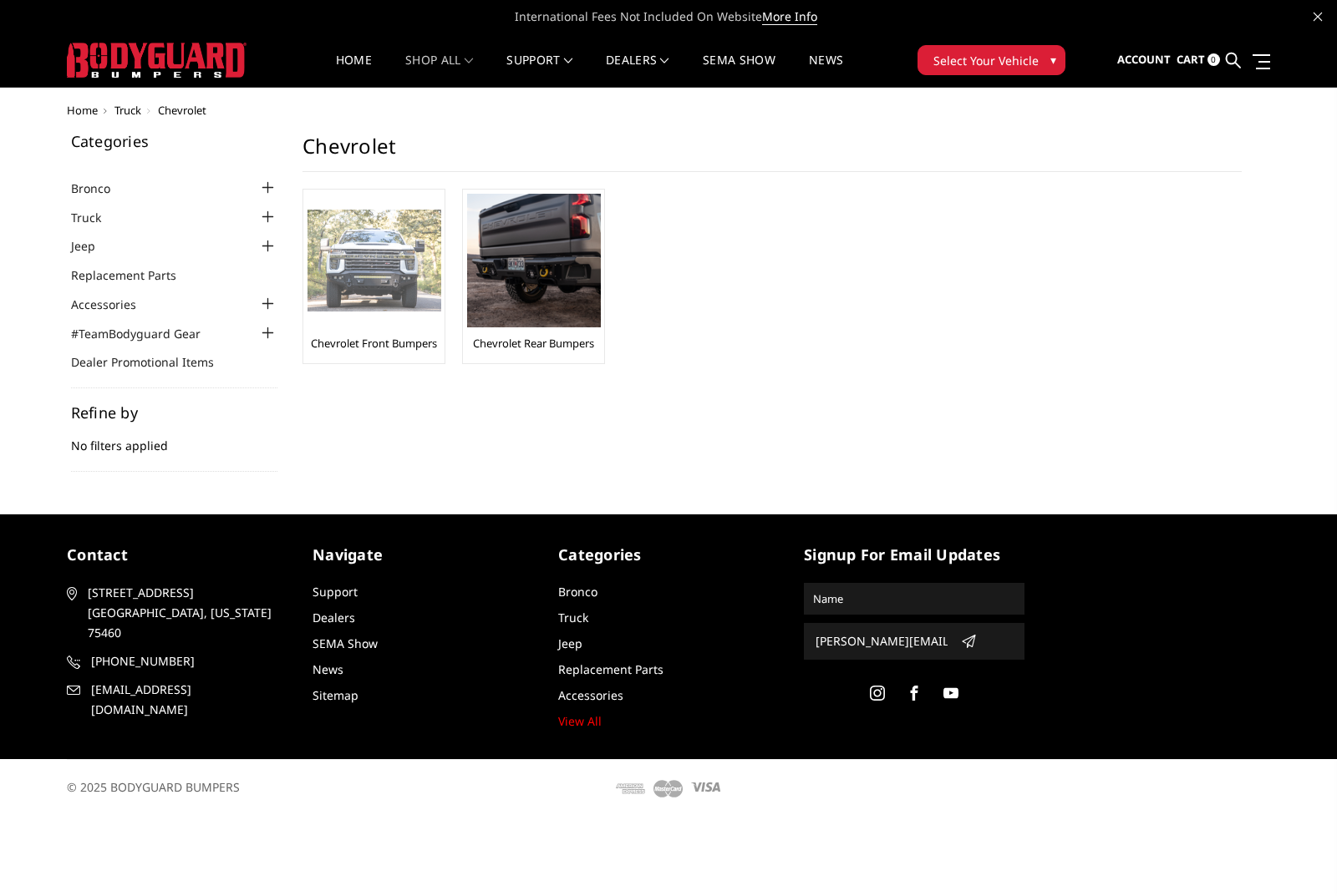
click at [405, 262] on img at bounding box center [374, 261] width 134 height 103
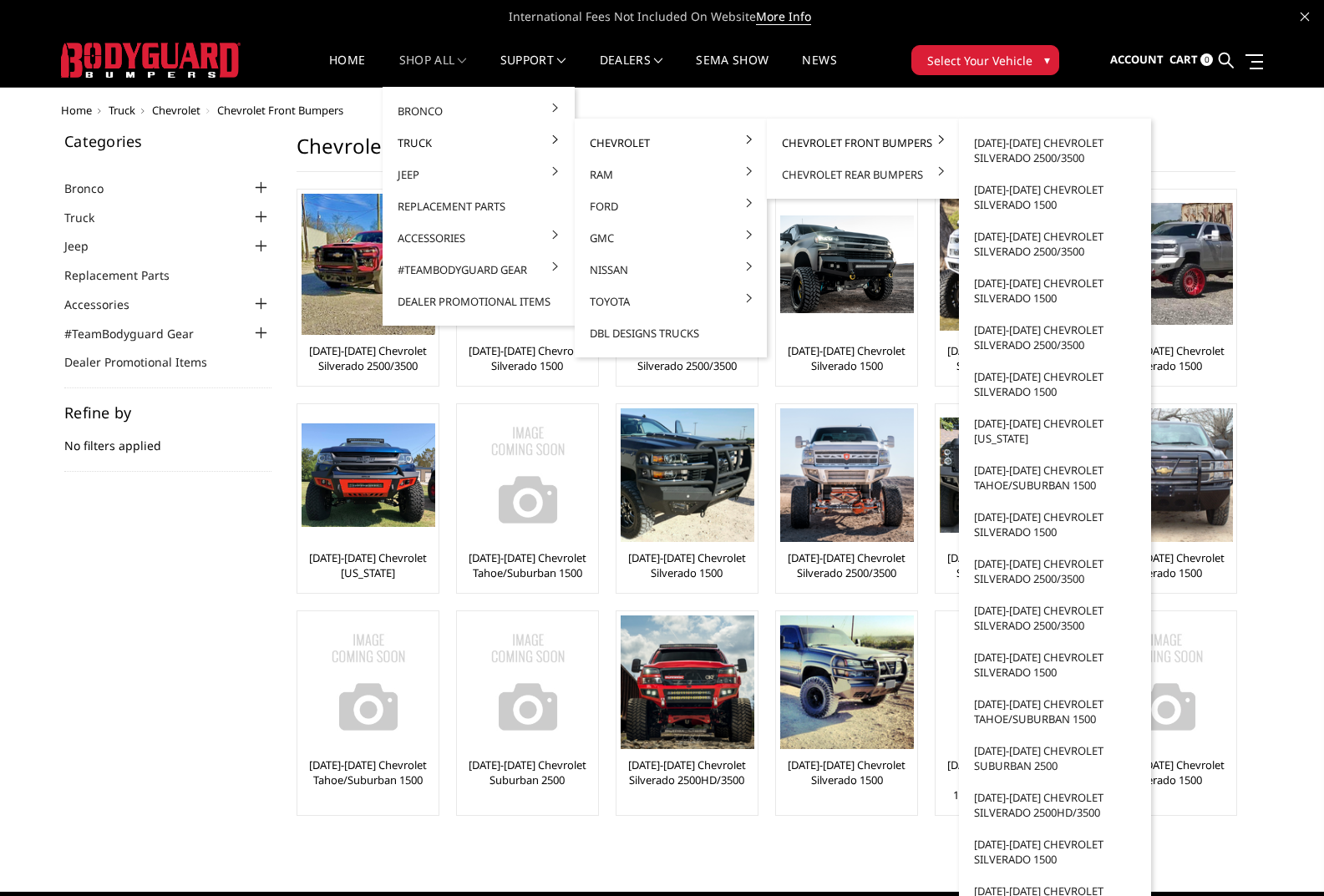
click at [865, 142] on link "Chevrolet Front Bumpers" at bounding box center [863, 142] width 178 height 31
click at [1060, 152] on link "[DATE]-[DATE] Chevrolet Silverado 2500/3500" at bounding box center [1054, 150] width 178 height 47
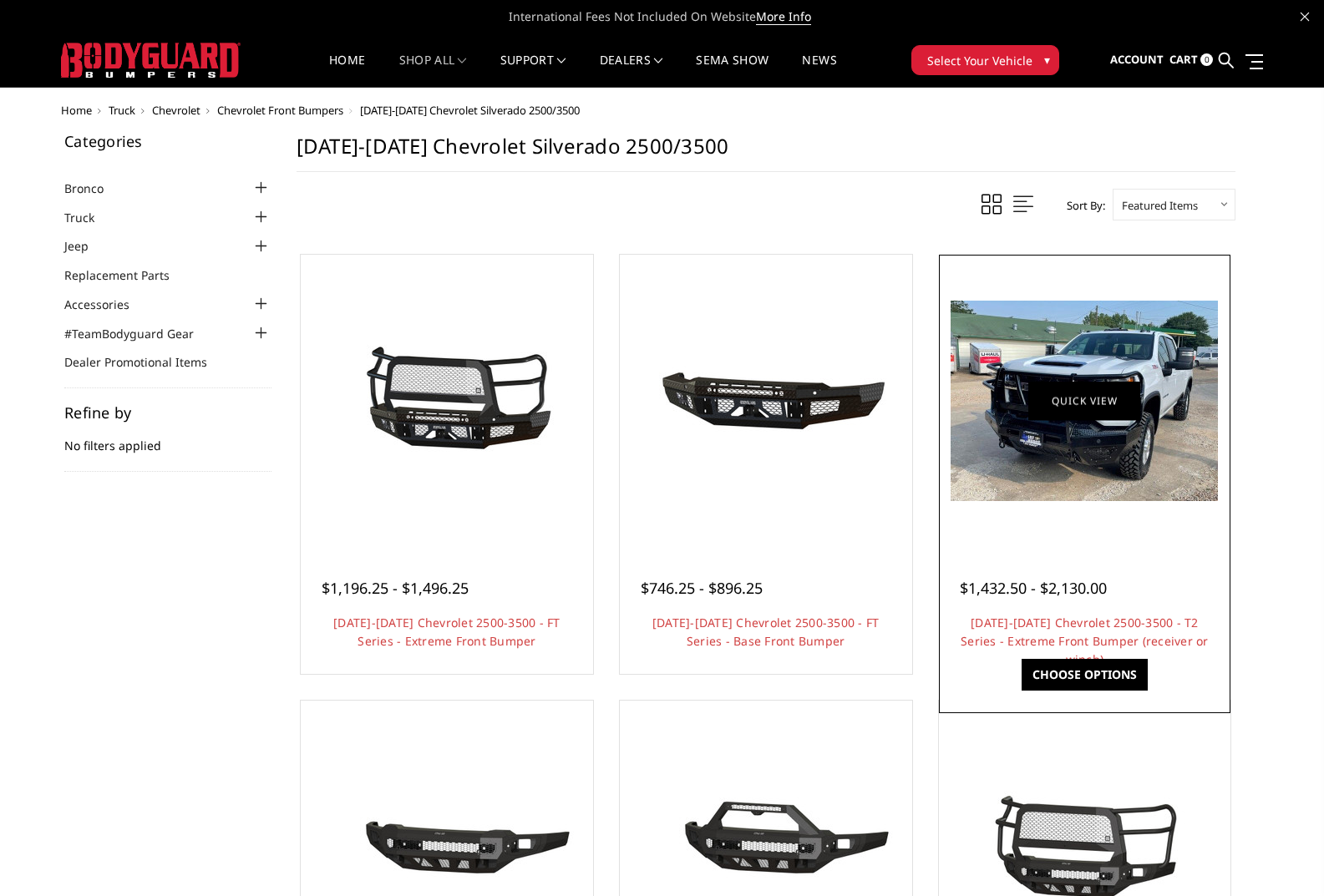
click at [1095, 401] on link "Quick view" at bounding box center [1084, 400] width 112 height 39
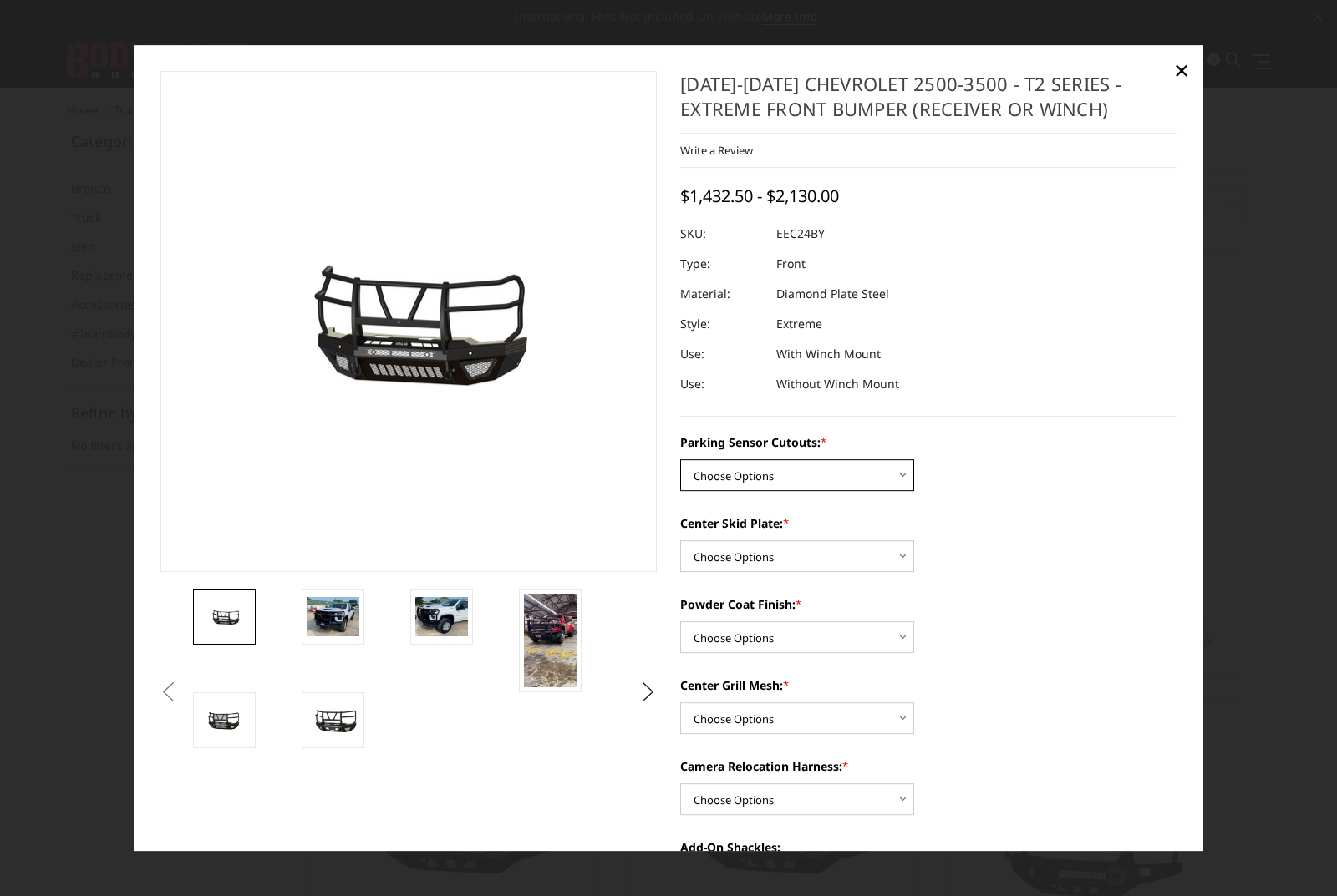
click at [802, 471] on select "Choose Options Yes - With Parking Sensor Cutouts" at bounding box center [797, 475] width 234 height 31
select select "3722"
click at [680, 459] on select "Choose Options Yes - With Parking Sensor Cutouts" at bounding box center [797, 475] width 234 height 31
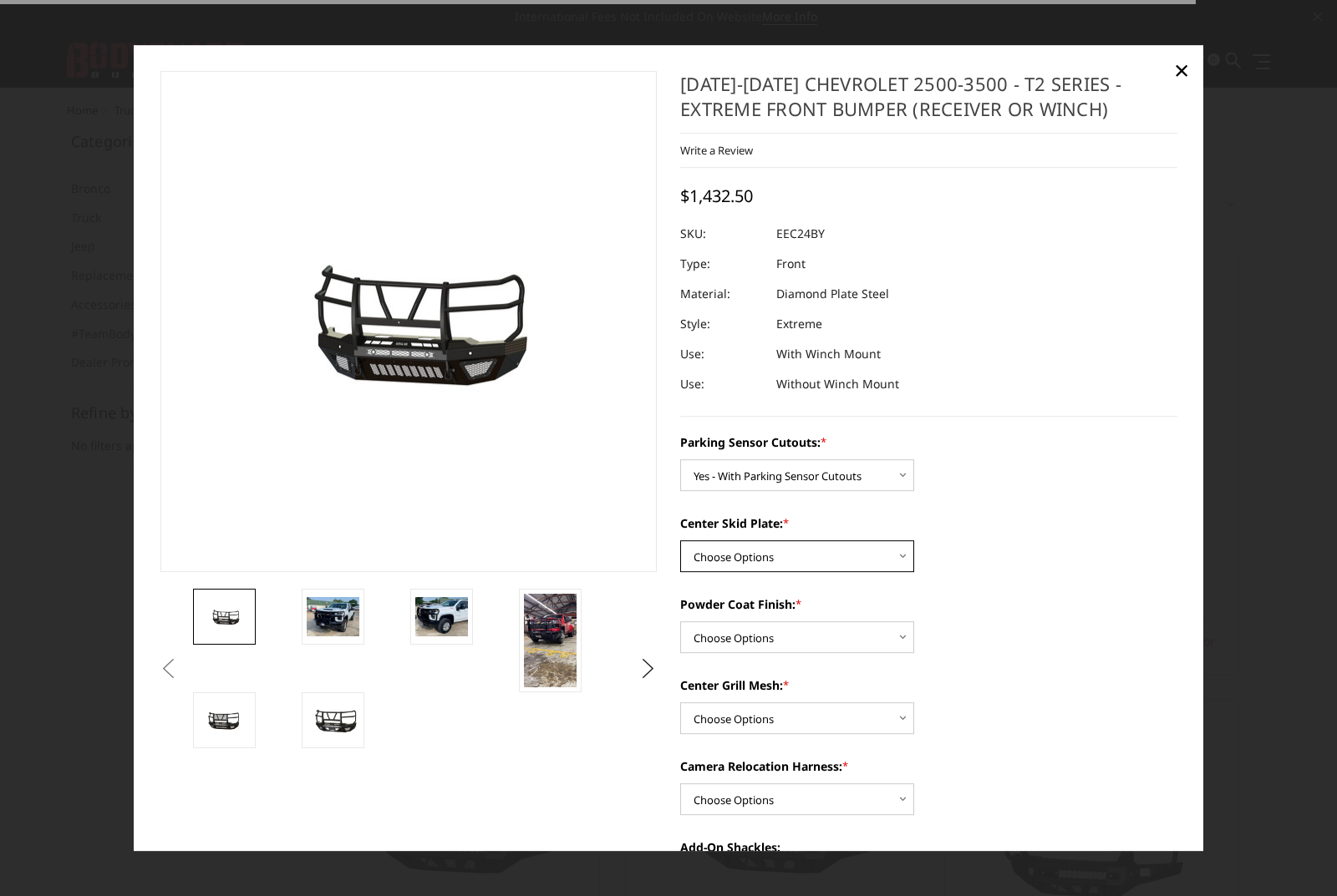
click at [777, 563] on select "Choose Options 2" Receiver Tube Standard Skid Plate (included) Winch Mount Skid…" at bounding box center [797, 555] width 234 height 31
select select "3723"
click at [680, 540] on select "Choose Options 2" Receiver Tube Standard Skid Plate (included) Winch Mount Skid…" at bounding box center [797, 555] width 234 height 31
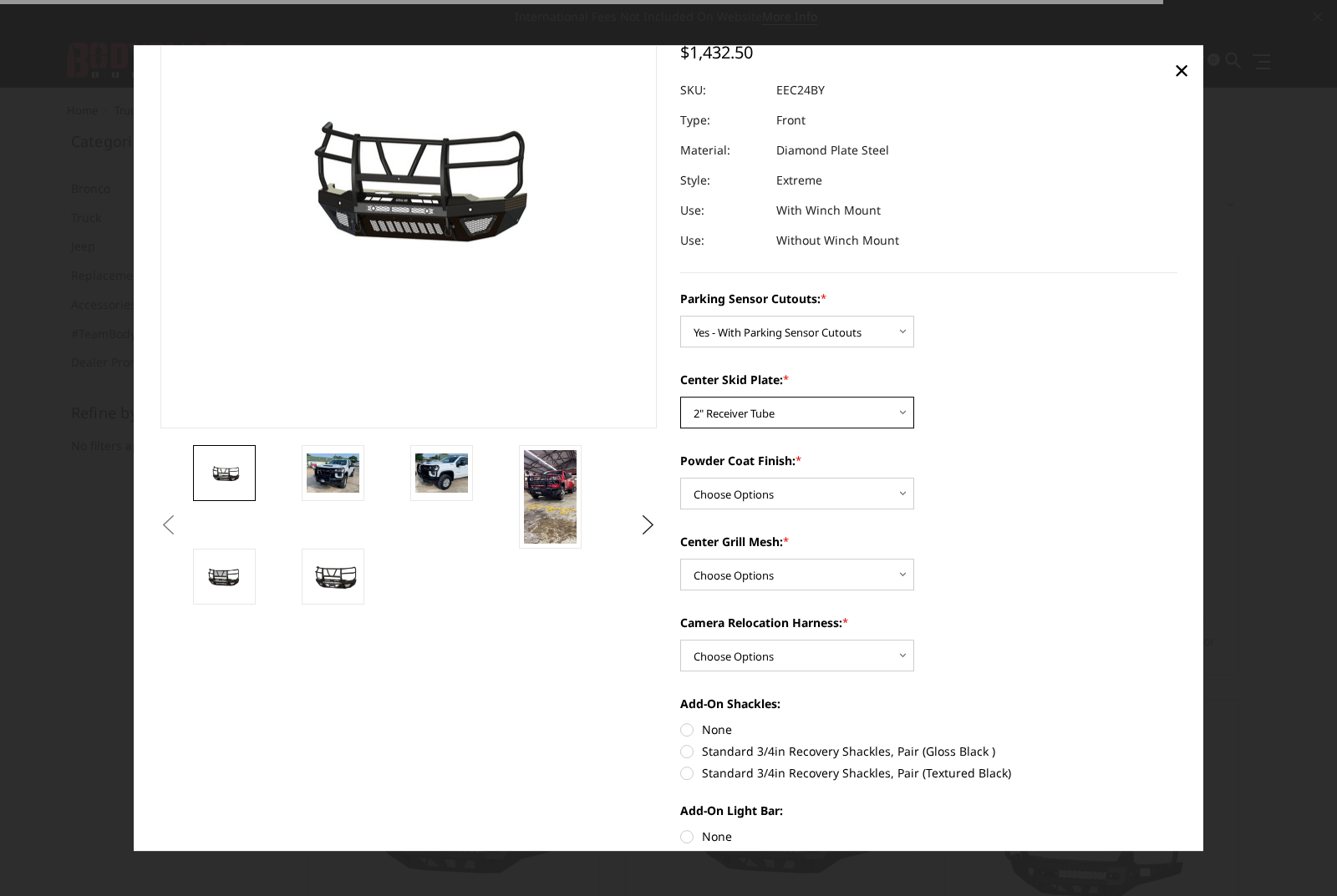
scroll to position [334, 0]
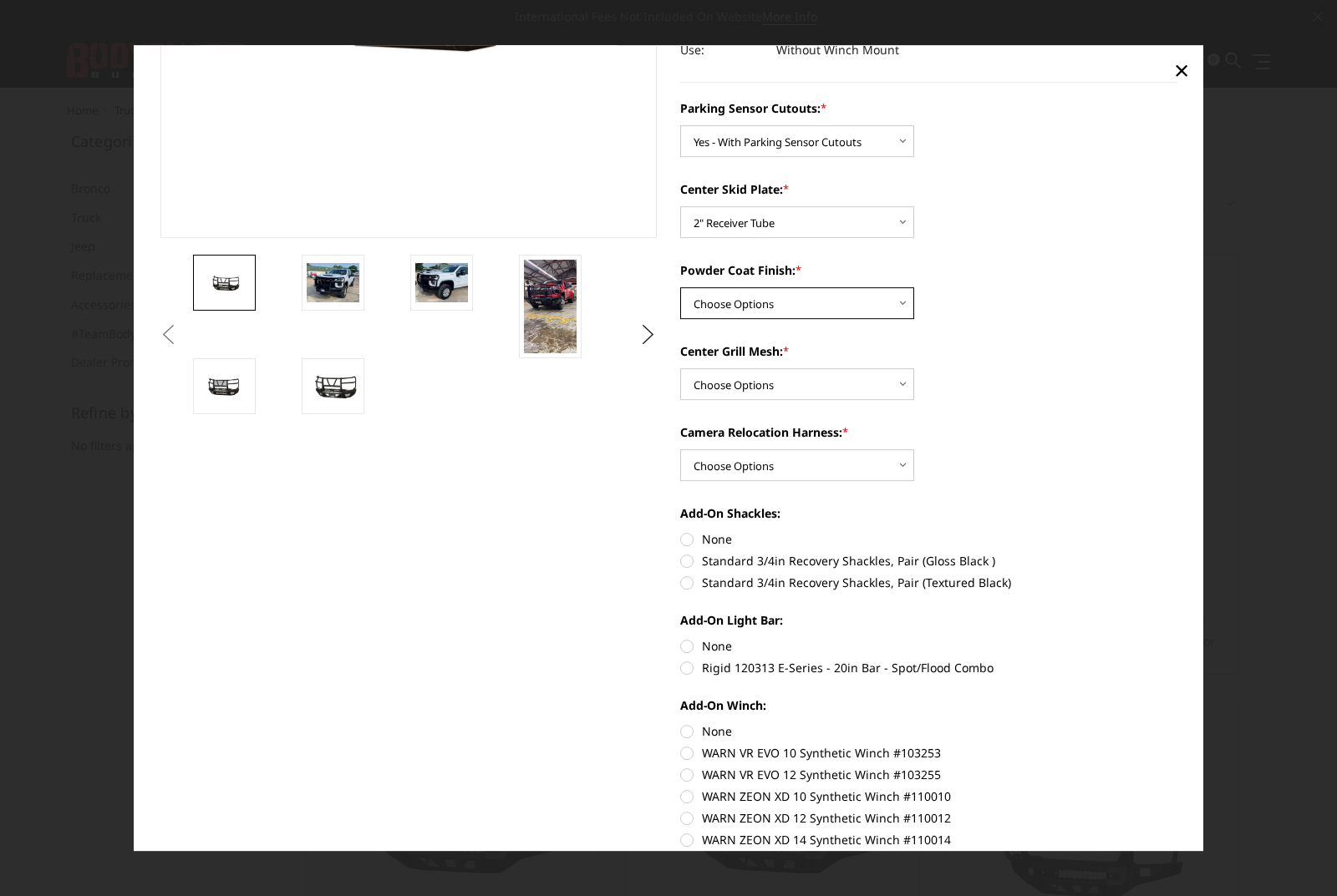
click at [829, 308] on select "Choose Options Bare Metal Gloss Black Powder Coat Textured Black Powder Coat" at bounding box center [797, 303] width 234 height 31
select select "3728"
click at [680, 288] on select "Choose Options Bare Metal Gloss Black Powder Coat Textured Black Powder Coat" at bounding box center [797, 303] width 234 height 31
click at [833, 384] on select "Choose Options With expanded metal Without expanded metal" at bounding box center [797, 383] width 234 height 31
select select "3730"
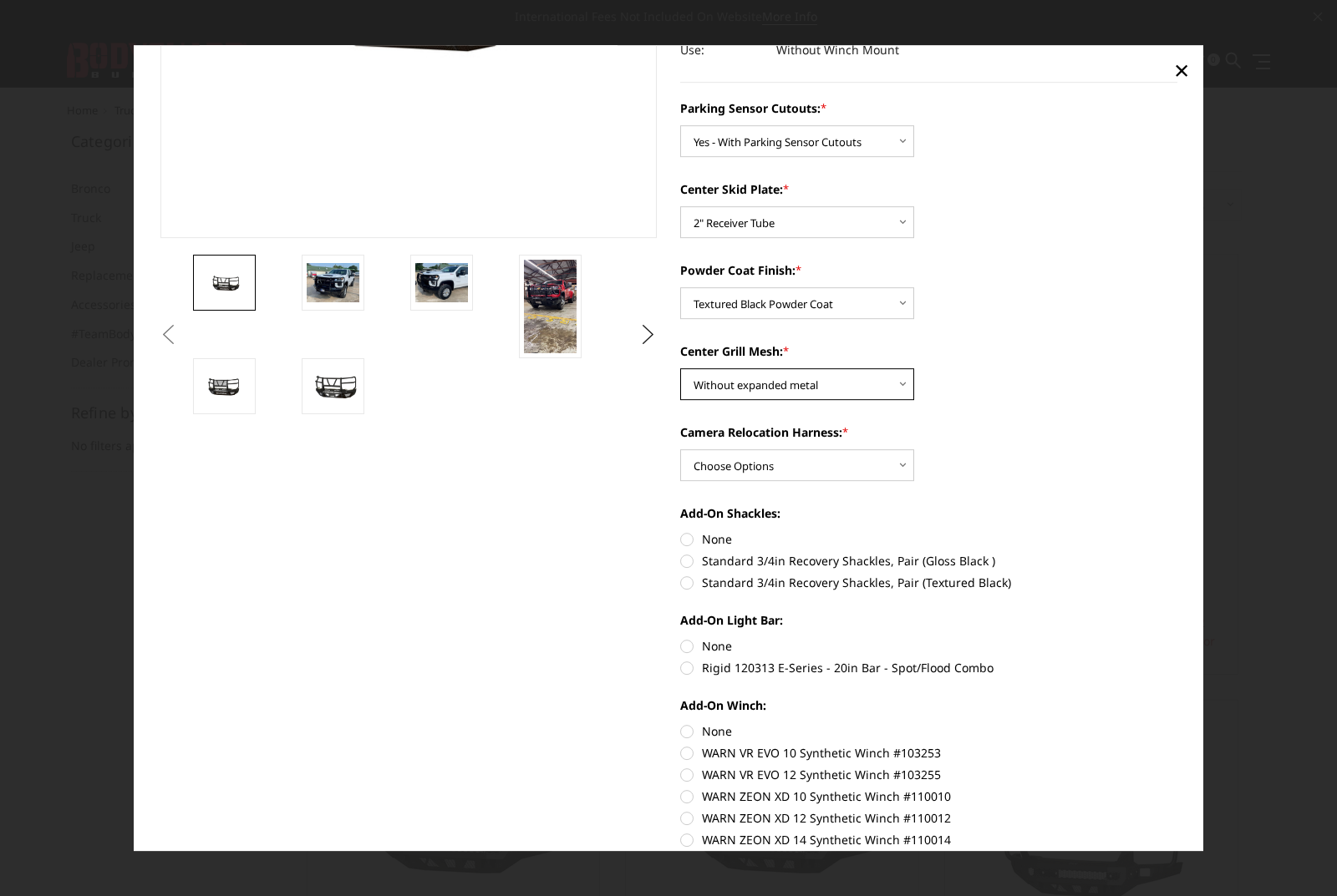
click at [680, 368] on select "Choose Options With expanded metal Without expanded metal" at bounding box center [797, 383] width 234 height 31
click at [798, 467] on select "Choose Options With camera harness Without camera harness" at bounding box center [797, 464] width 234 height 31
select select "3731"
click at [680, 449] on select "Choose Options With camera harness Without camera harness" at bounding box center [797, 464] width 234 height 31
drag, startPoint x: 684, startPoint y: 539, endPoint x: 706, endPoint y: 560, distance: 30.4
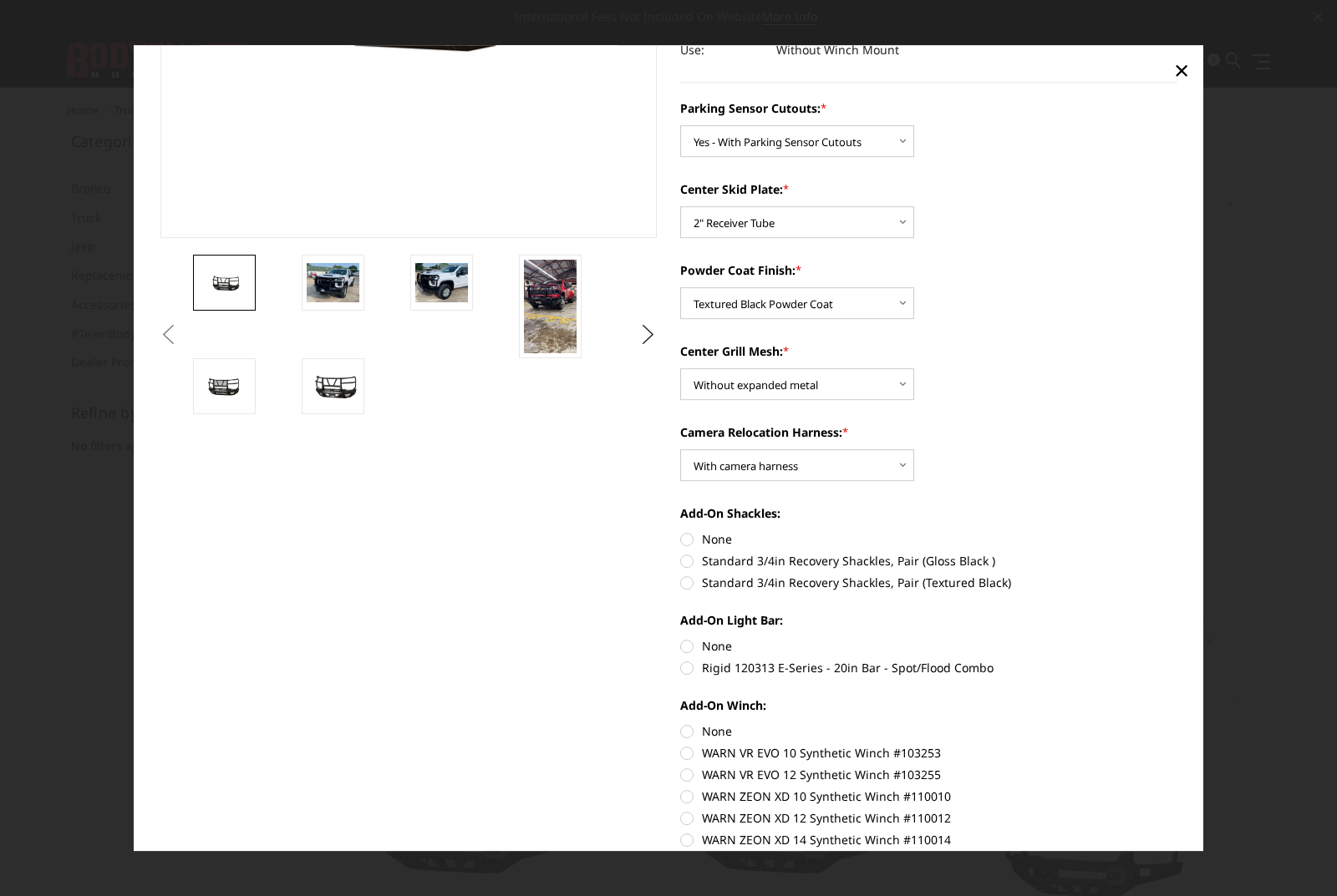
click at [687, 539] on label "None" at bounding box center [929, 539] width 498 height 17
click at [681, 532] on input "None" at bounding box center [680, 531] width 1 height 1
radio input "true"
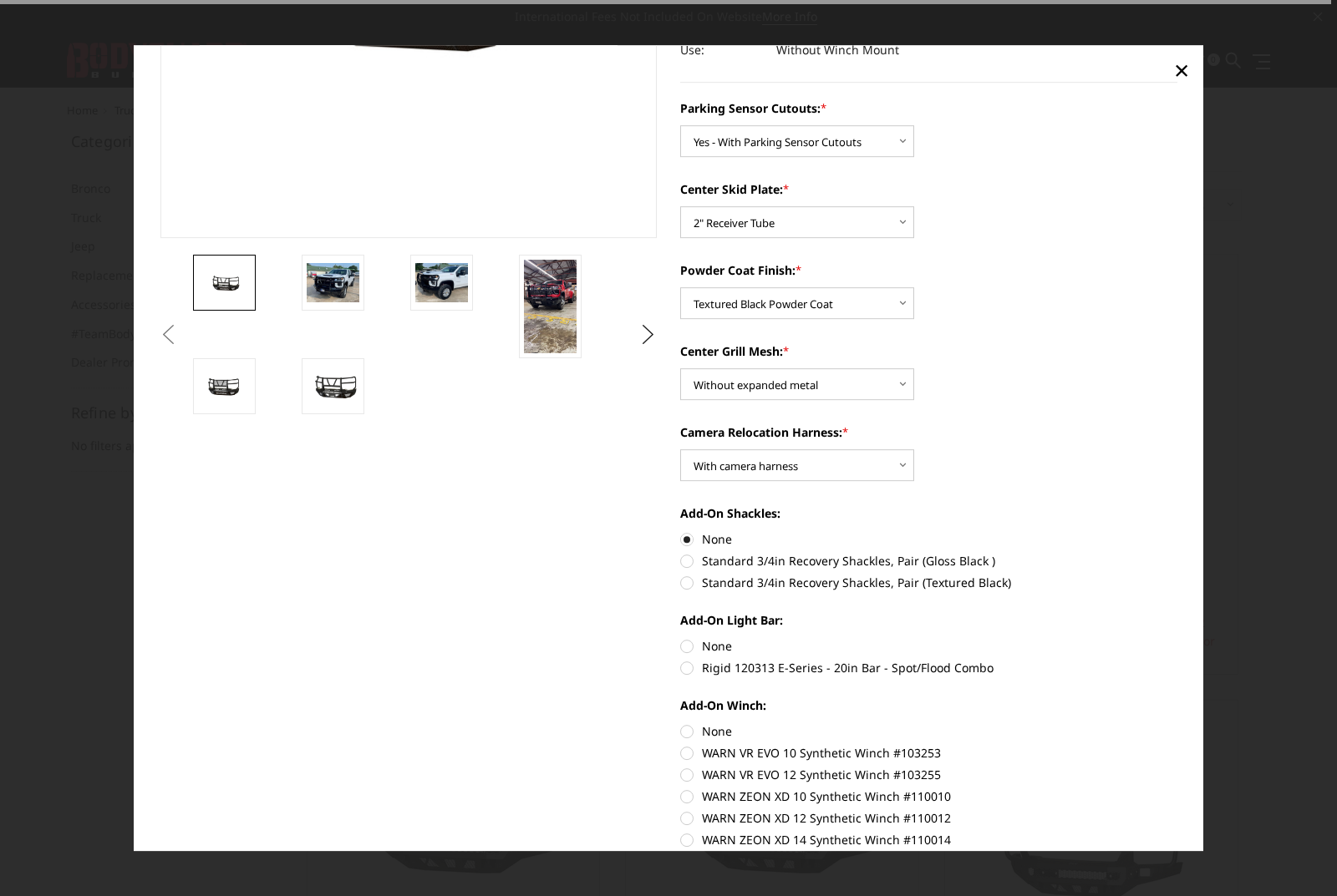
drag, startPoint x: 680, startPoint y: 668, endPoint x: 864, endPoint y: 642, distance: 185.8
click at [682, 668] on label "Rigid 120313 E-Series - 20in Bar - Spot/Flood Combo" at bounding box center [929, 667] width 498 height 17
click at [1177, 638] on input "Rigid 120313 E-Series - 20in Bar - Spot/Flood Combo" at bounding box center [1177, 637] width 1 height 1
radio input "true"
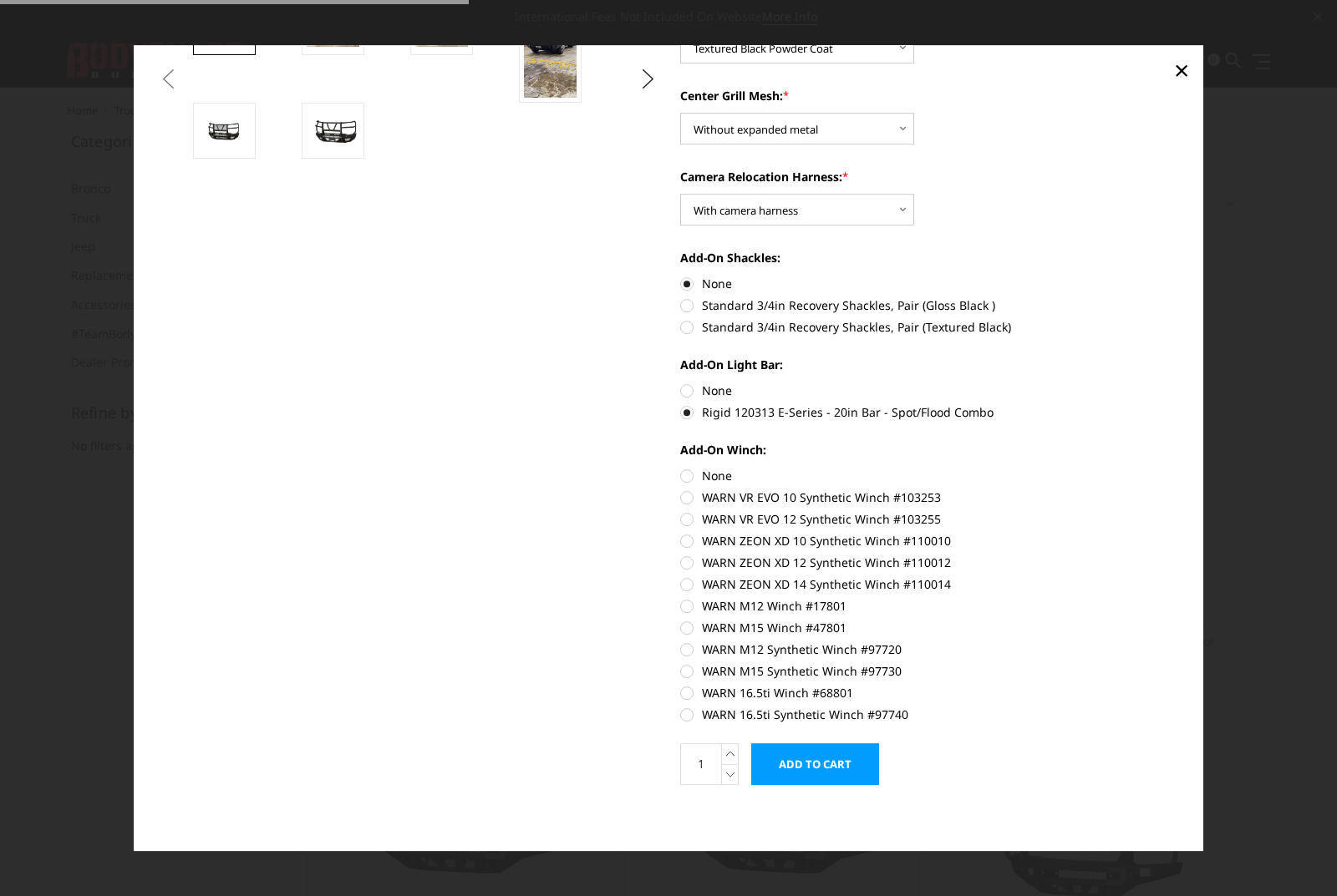
scroll to position [590, 0]
click at [681, 475] on label "None" at bounding box center [929, 475] width 498 height 17
click at [681, 467] on input "None" at bounding box center [680, 466] width 1 height 1
radio input "true"
click at [812, 764] on input "Add to Cart" at bounding box center [815, 763] width 128 height 42
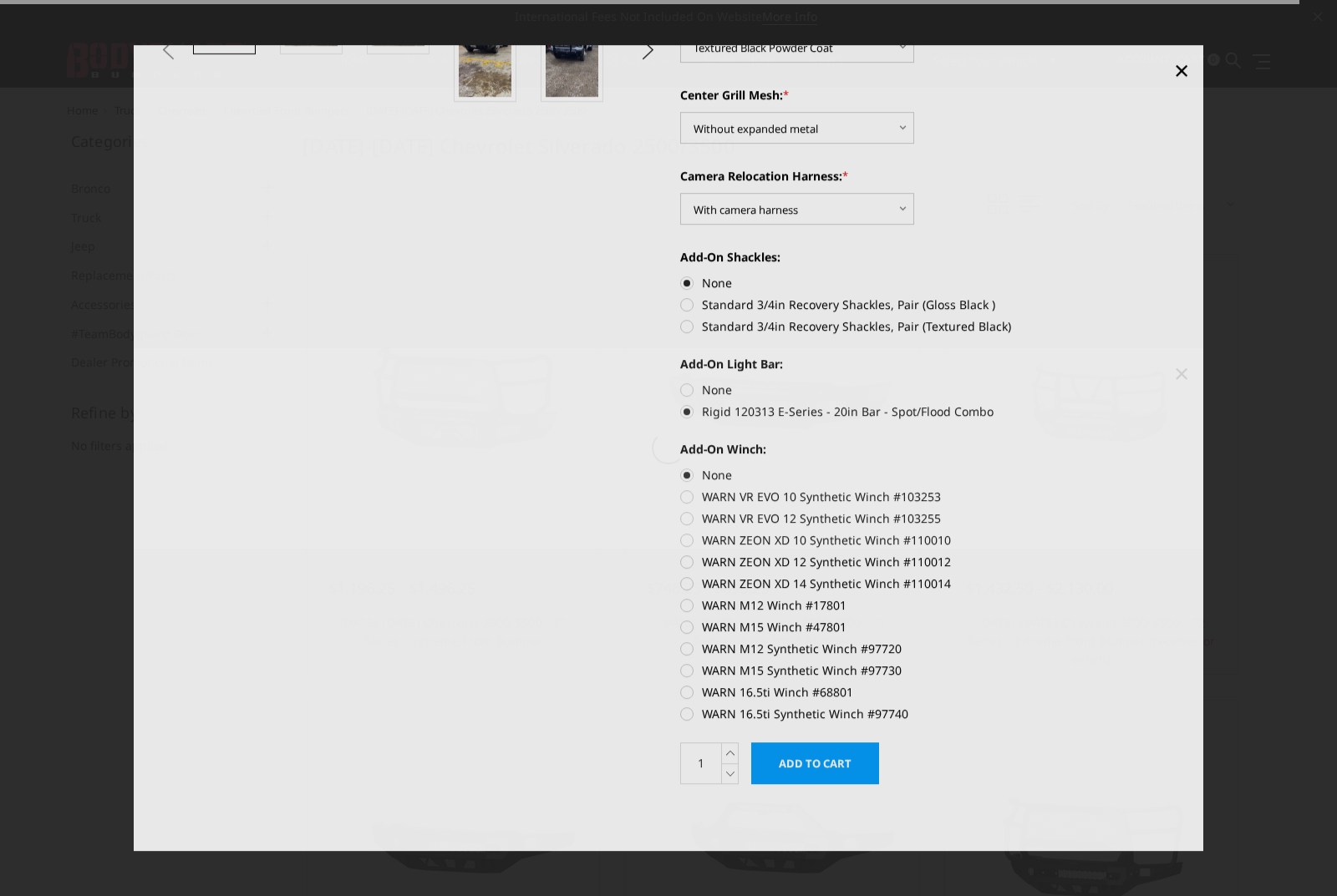
scroll to position [563, 0]
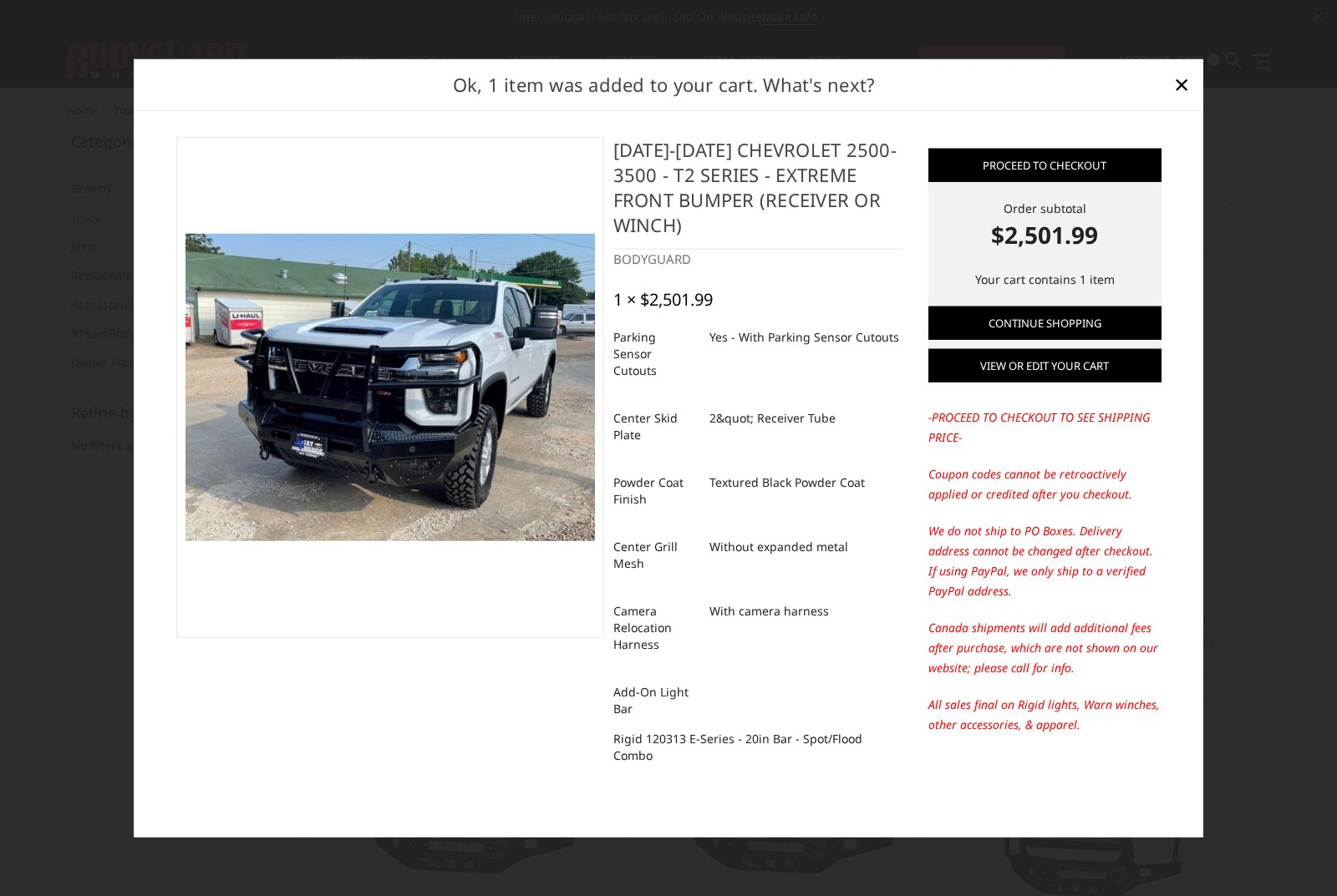
click at [1043, 356] on link "View or edit your cart" at bounding box center [1045, 365] width 234 height 33
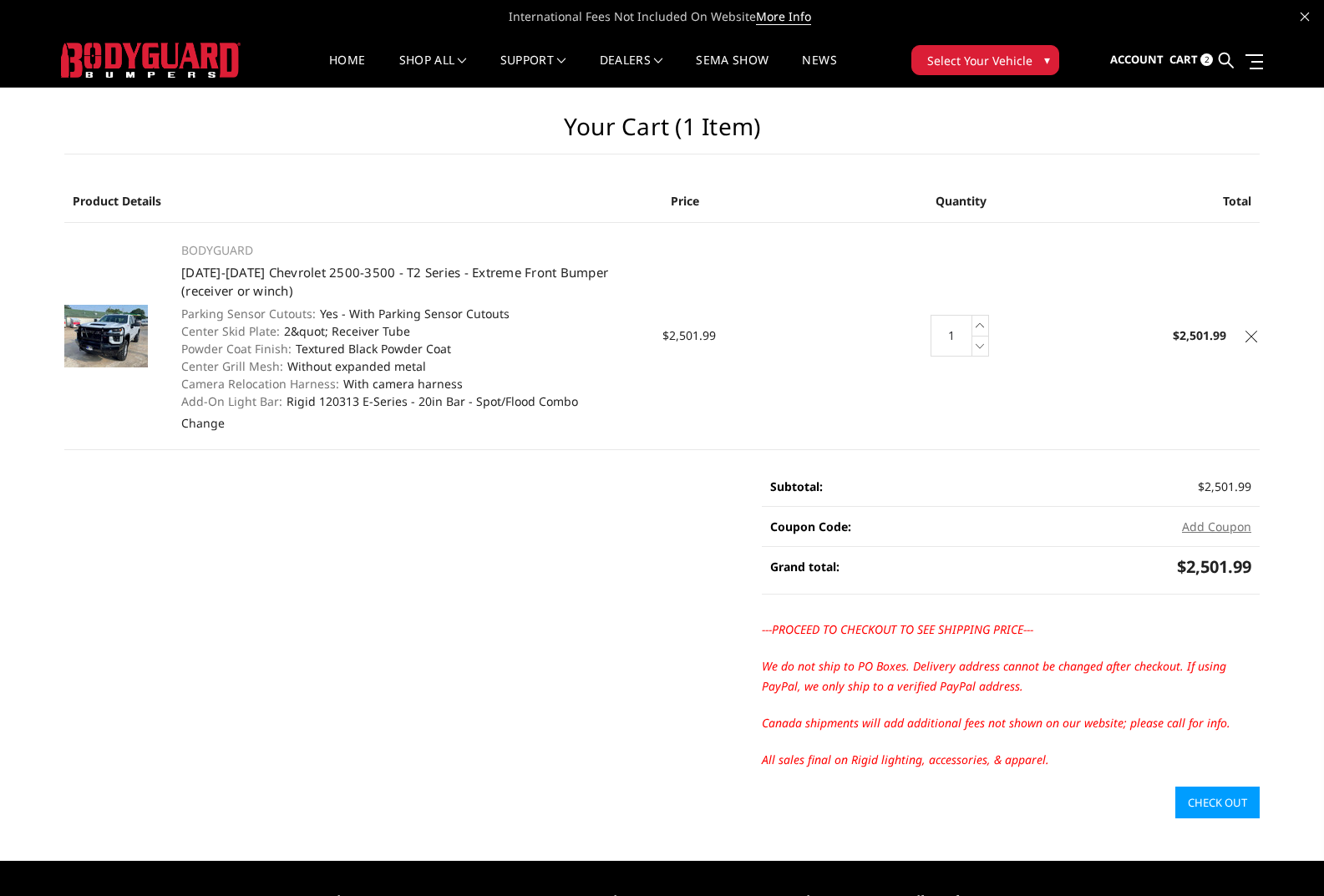
click at [1208, 797] on link "Check out" at bounding box center [1217, 802] width 84 height 31
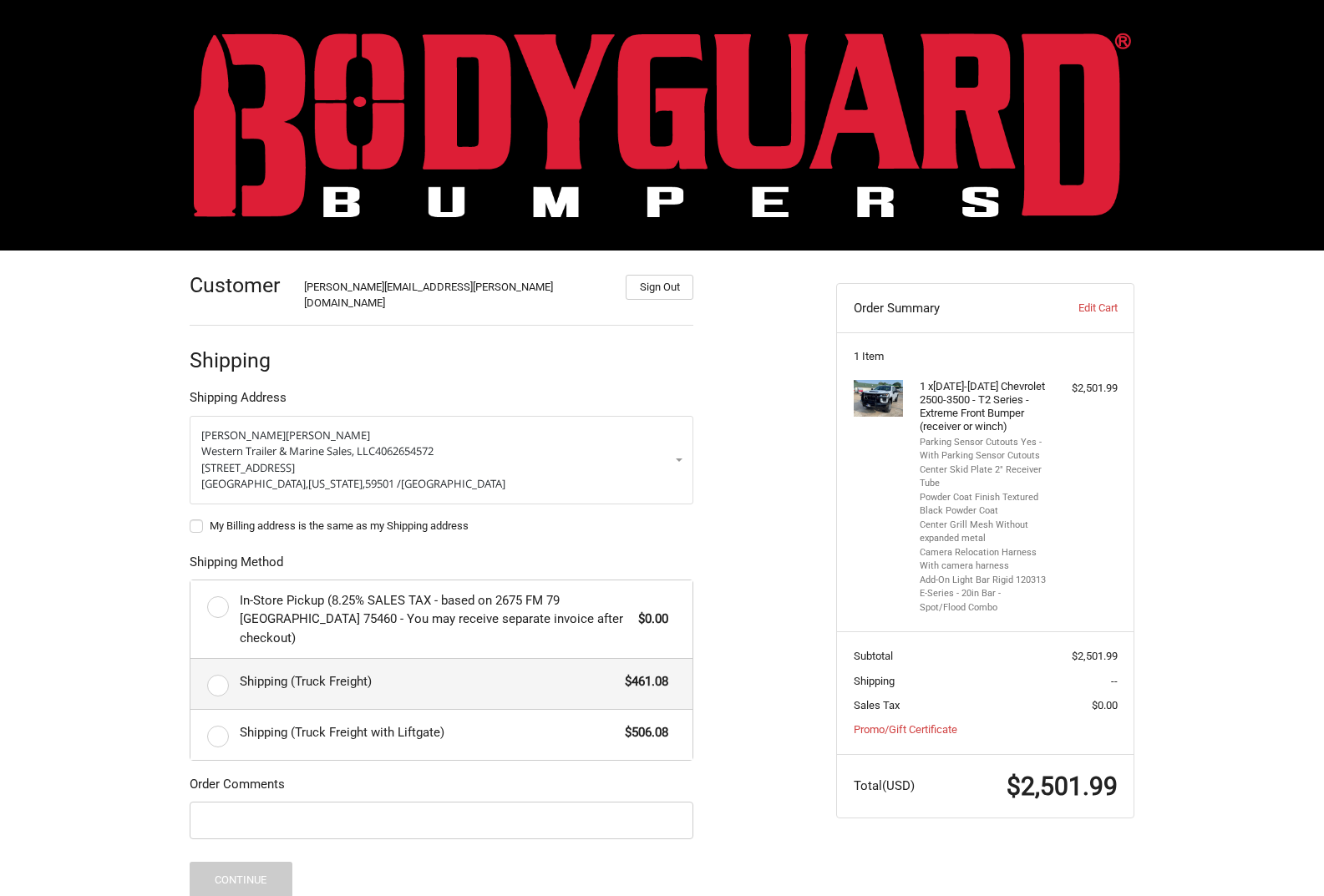
click at [219, 659] on label "Shipping (Truck Freight) $461.08" at bounding box center [441, 683] width 502 height 50
click at [192, 659] on input "Shipping (Truck Freight) $461.08" at bounding box center [191, 659] width 1 height 1
radio input "true"
click at [661, 283] on button "Sign Out" at bounding box center [659, 288] width 67 height 25
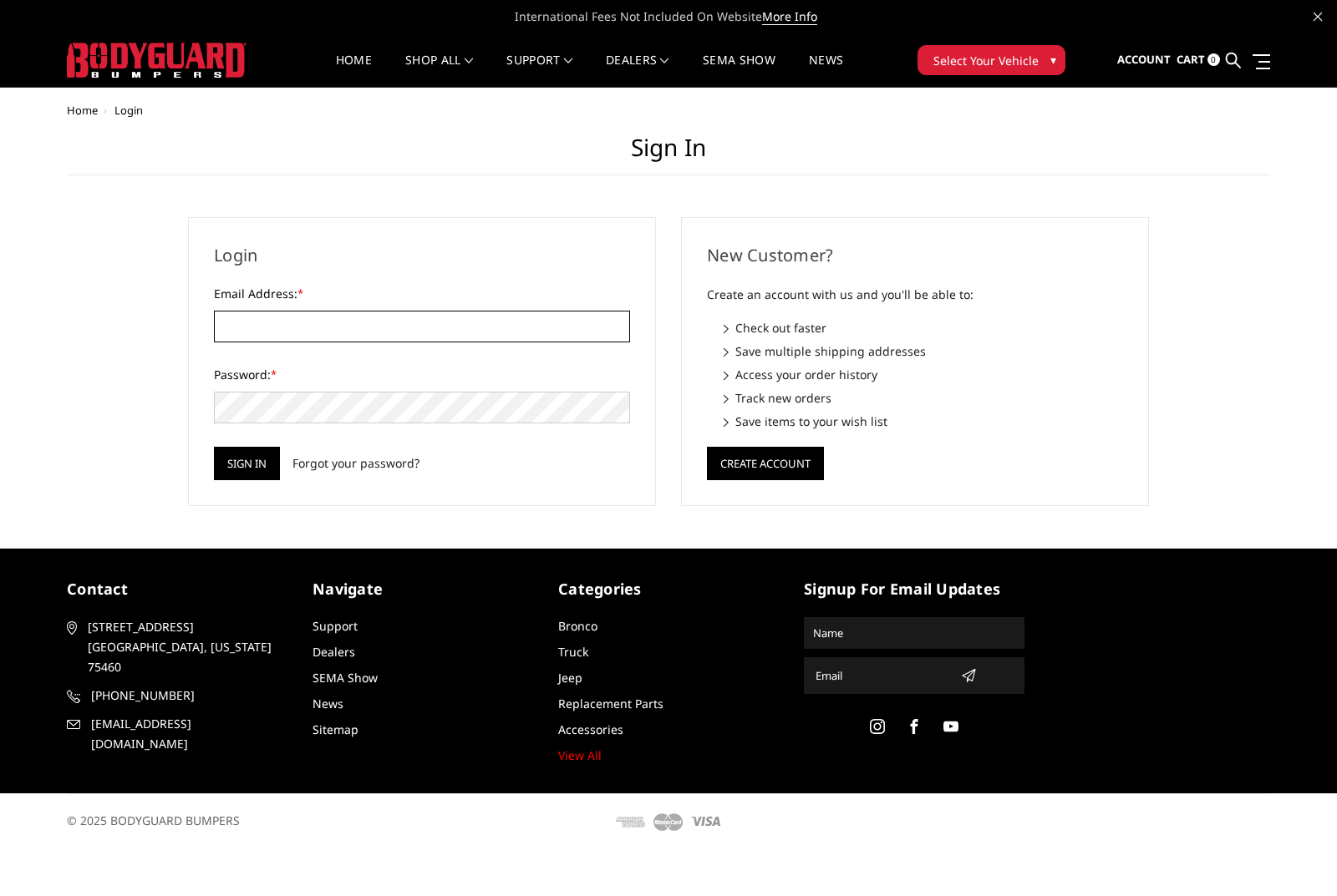
type input "[PERSON_NAME][EMAIL_ADDRESS][PERSON_NAME][DOMAIN_NAME]"
click at [1191, 58] on span "Cart" at bounding box center [1191, 60] width 28 height 15
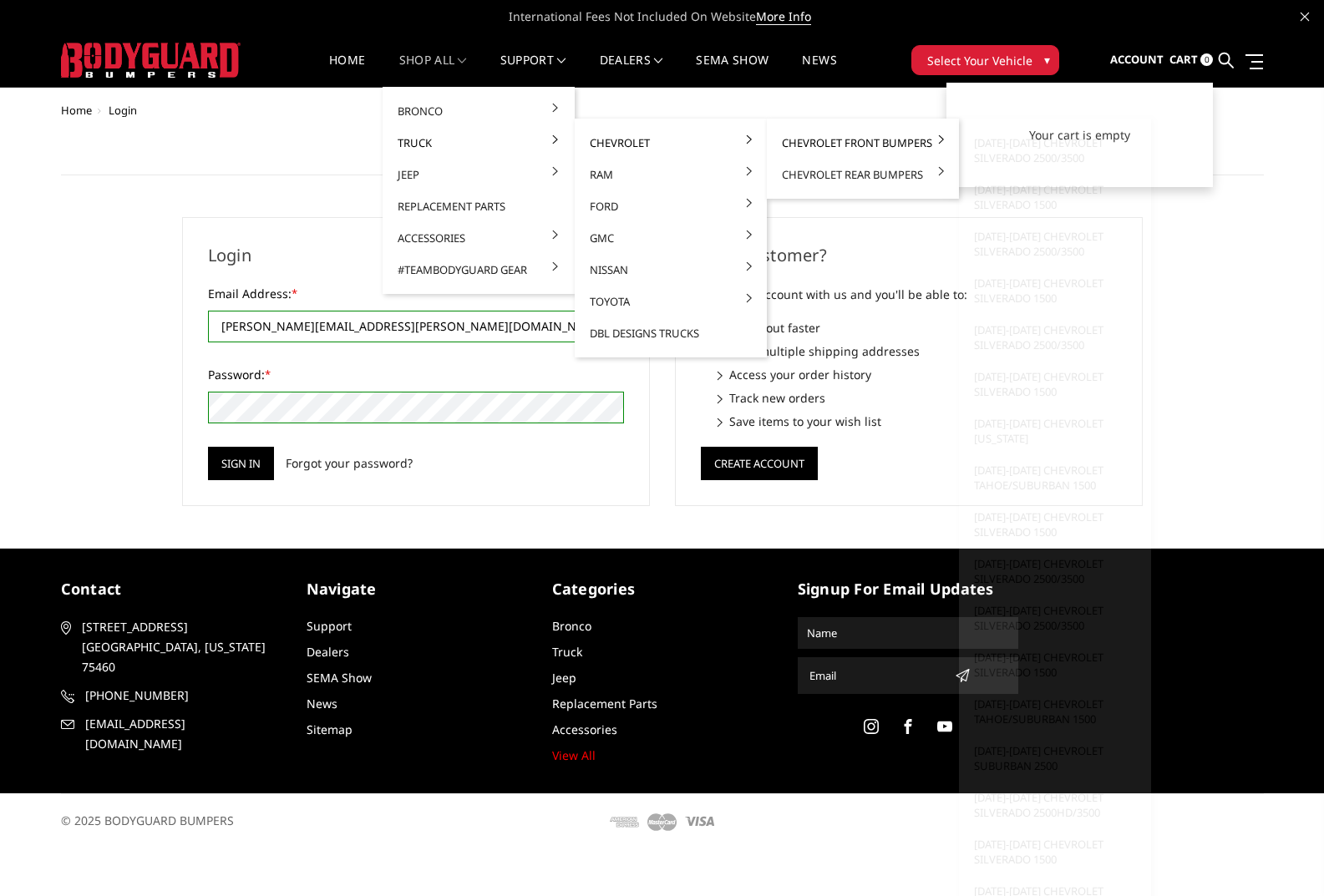
click at [845, 140] on link "Chevrolet Front Bumpers" at bounding box center [863, 142] width 178 height 31
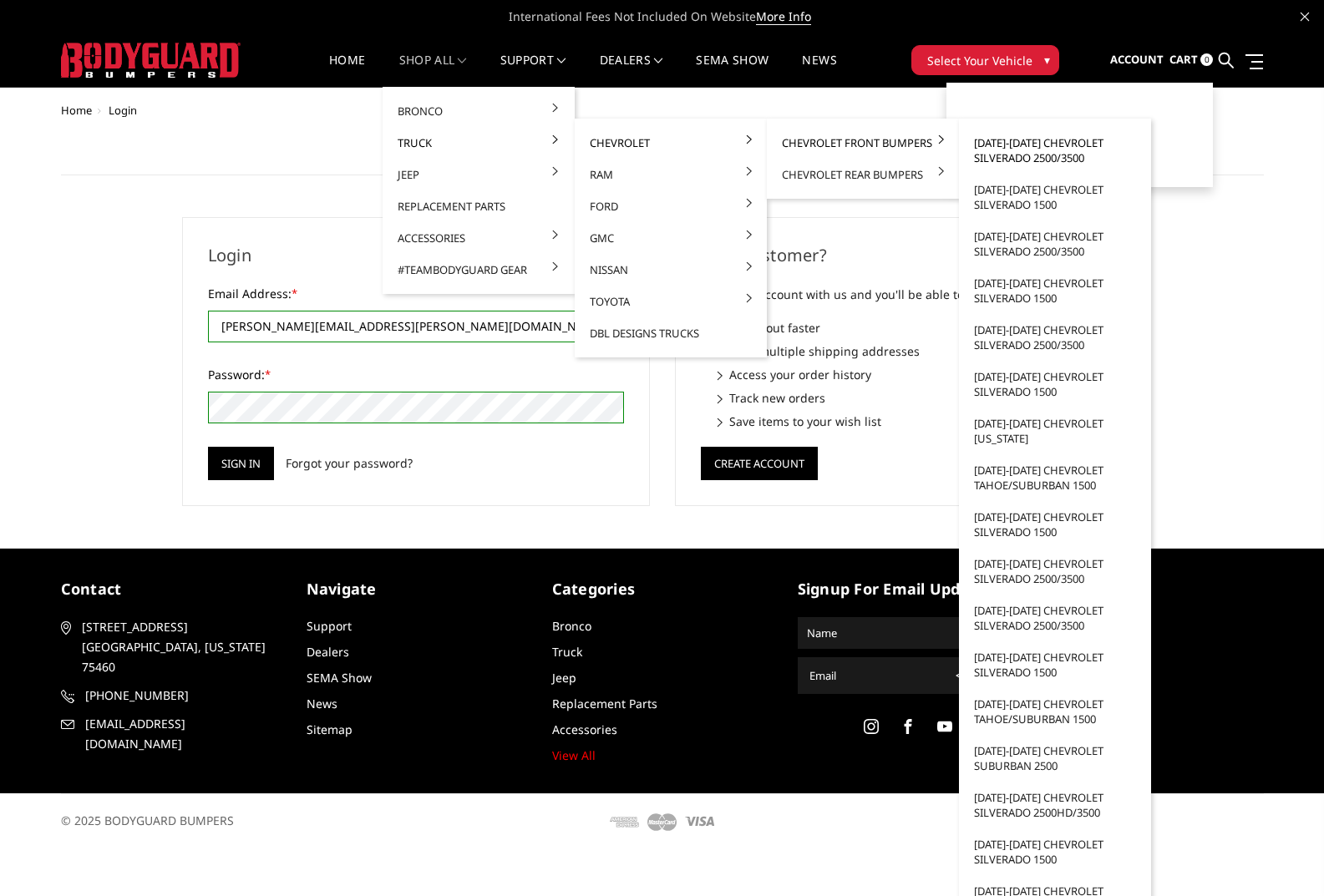
click at [1071, 151] on link "[DATE]-[DATE] Chevrolet Silverado 2500/3500" at bounding box center [1054, 150] width 178 height 47
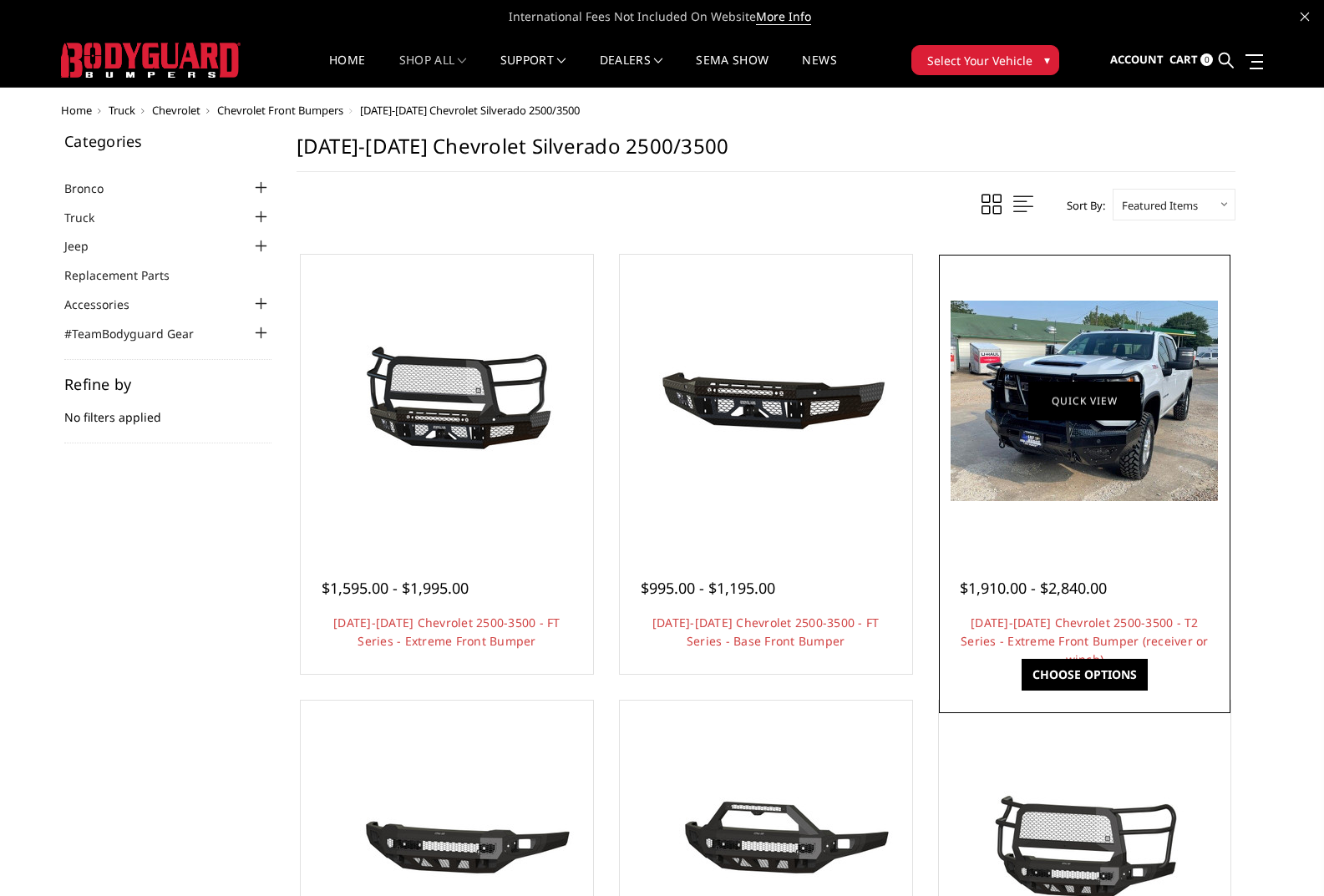
click at [1120, 400] on link "Quick view" at bounding box center [1084, 400] width 112 height 39
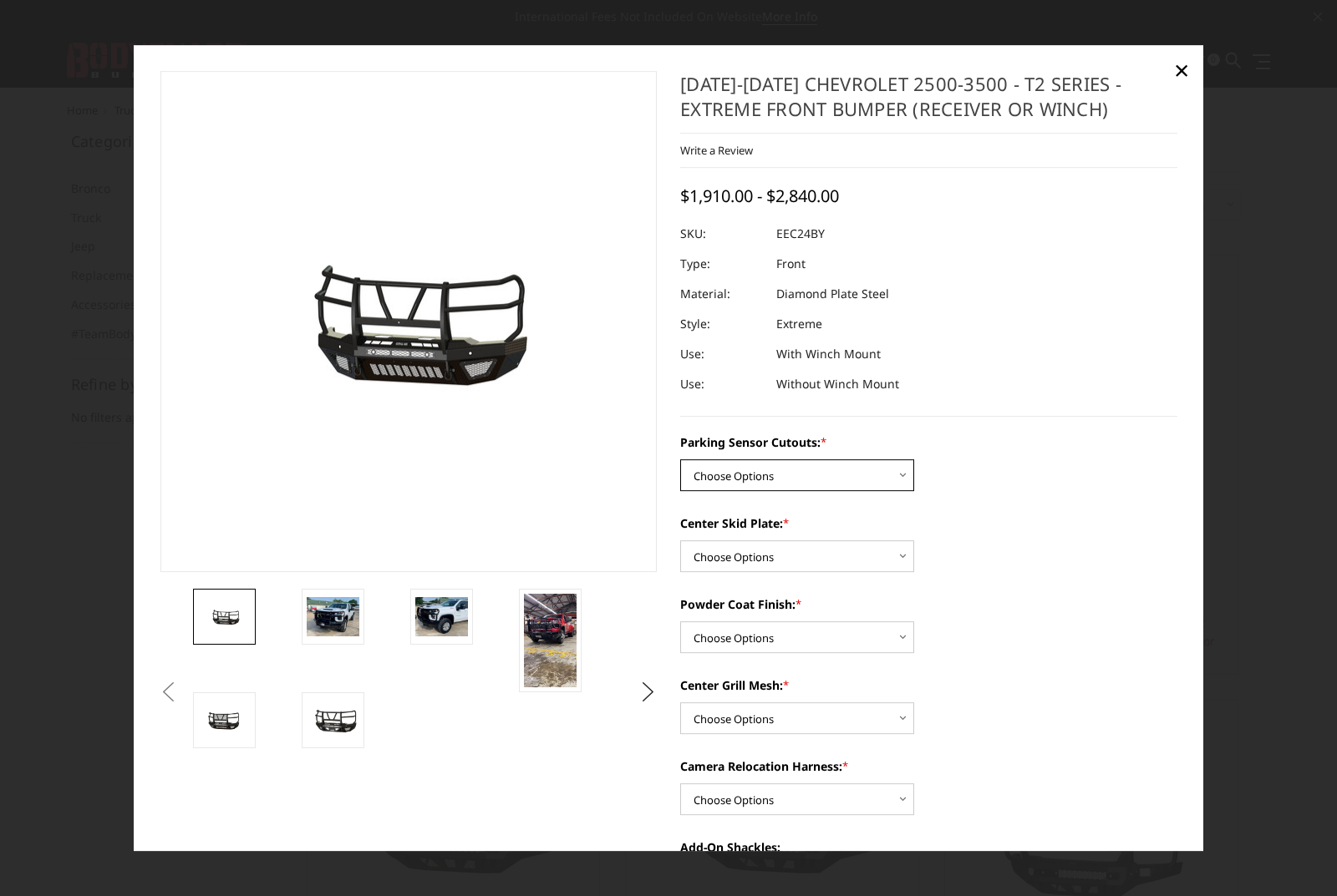
drag, startPoint x: 814, startPoint y: 462, endPoint x: 826, endPoint y: 490, distance: 30.5
click at [815, 461] on select "Choose Options Yes - With Parking Sensor Cutouts" at bounding box center [797, 475] width 234 height 31
select select "3722"
click at [680, 459] on select "Choose Options Yes - With Parking Sensor Cutouts" at bounding box center [797, 475] width 234 height 31
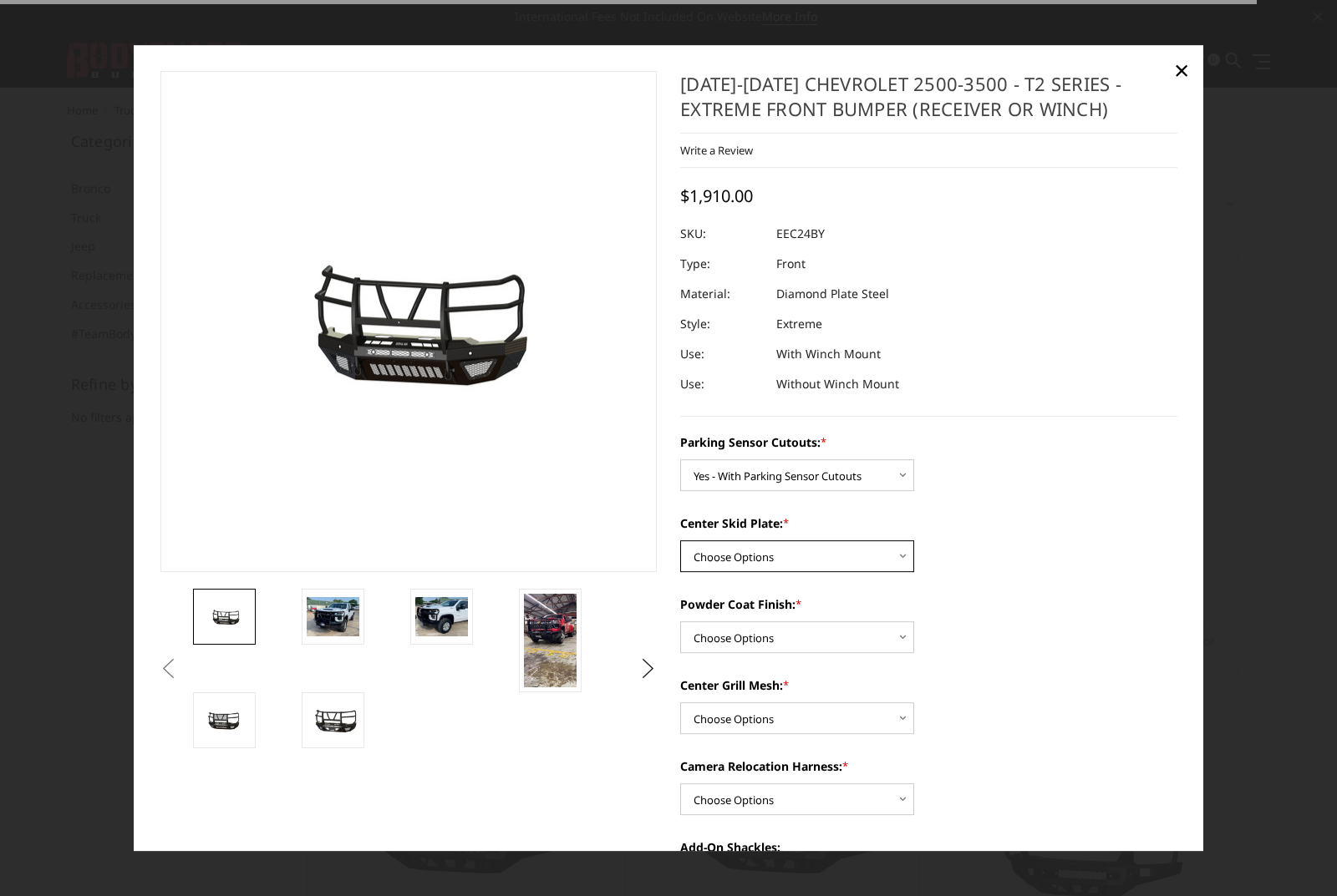
click at [804, 556] on select "Choose Options 2" Receiver Tube Standard Skid Plate (included) Winch Mount Skid…" at bounding box center [797, 555] width 234 height 31
select select "3723"
click at [680, 540] on select "Choose Options 2" Receiver Tube Standard Skid Plate (included) Winch Mount Skid…" at bounding box center [797, 555] width 234 height 31
drag, startPoint x: 828, startPoint y: 632, endPoint x: 845, endPoint y: 651, distance: 25.5
click at [830, 632] on select "Choose Options Bare Metal Gloss Black Powder Coat Textured Black Powder Coat" at bounding box center [797, 637] width 234 height 31
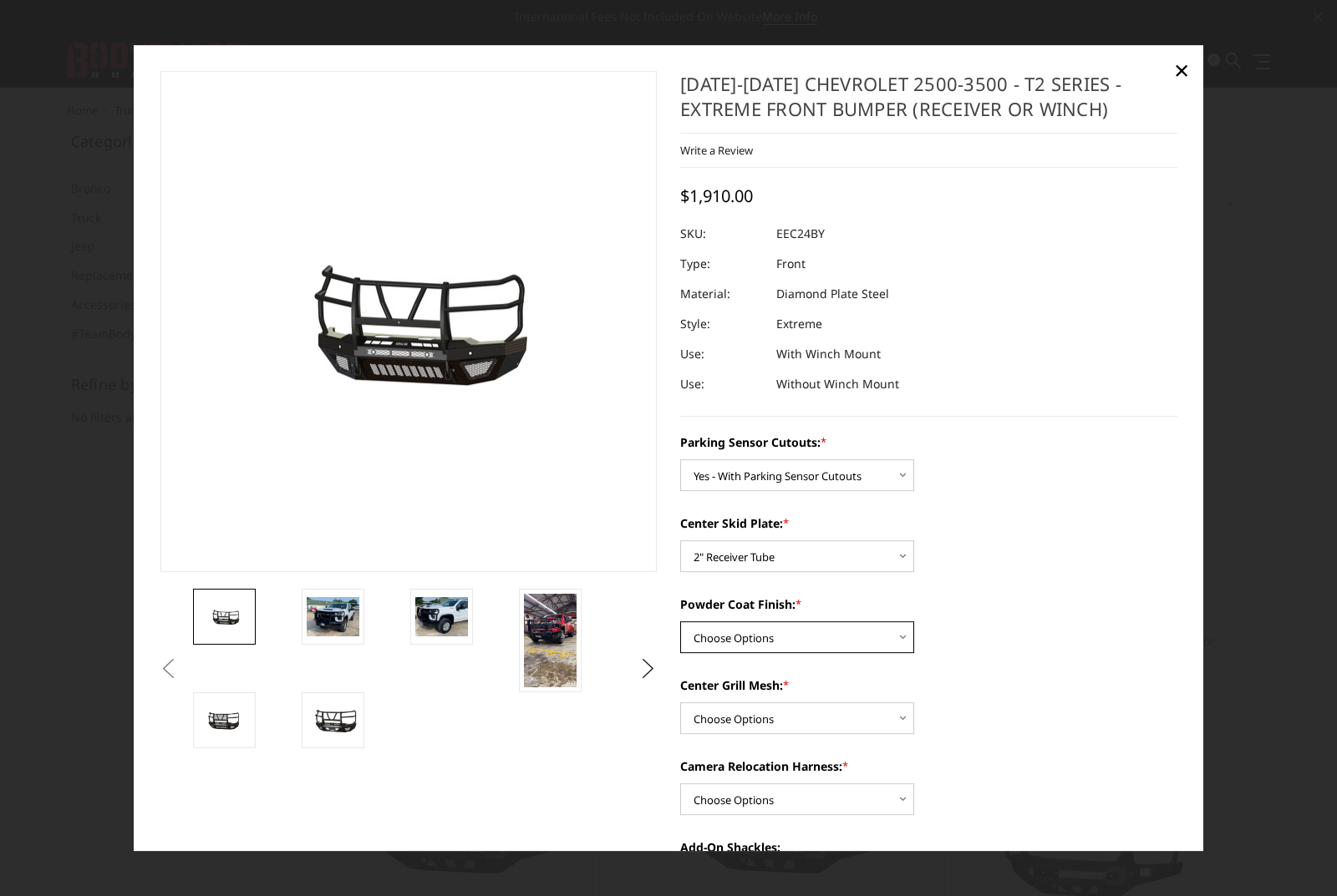
select select "3728"
click at [680, 622] on select "Choose Options Bare Metal Gloss Black Powder Coat Textured Black Powder Coat" at bounding box center [797, 637] width 234 height 31
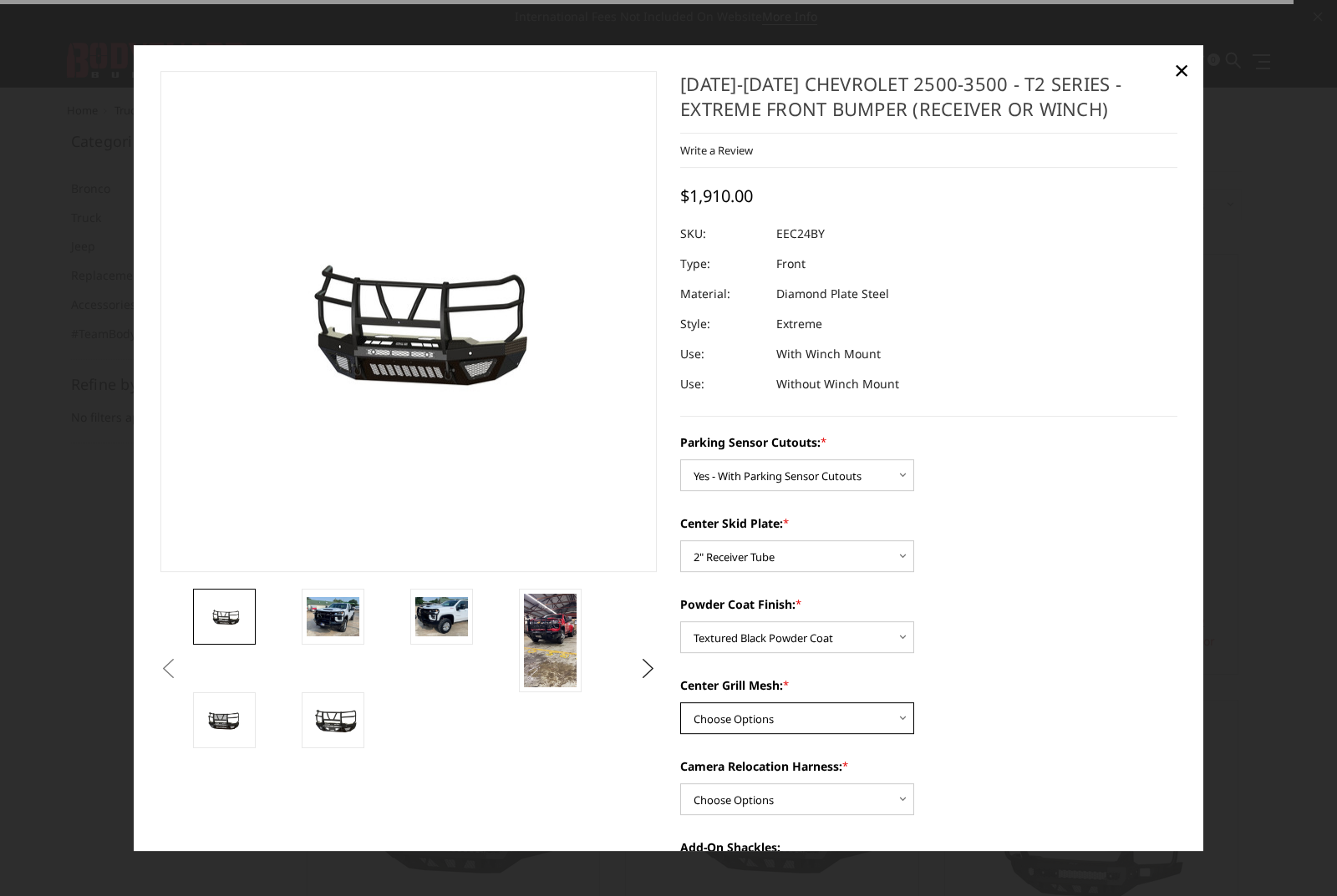
click at [813, 714] on select "Choose Options With expanded metal Without expanded metal" at bounding box center [797, 718] width 234 height 31
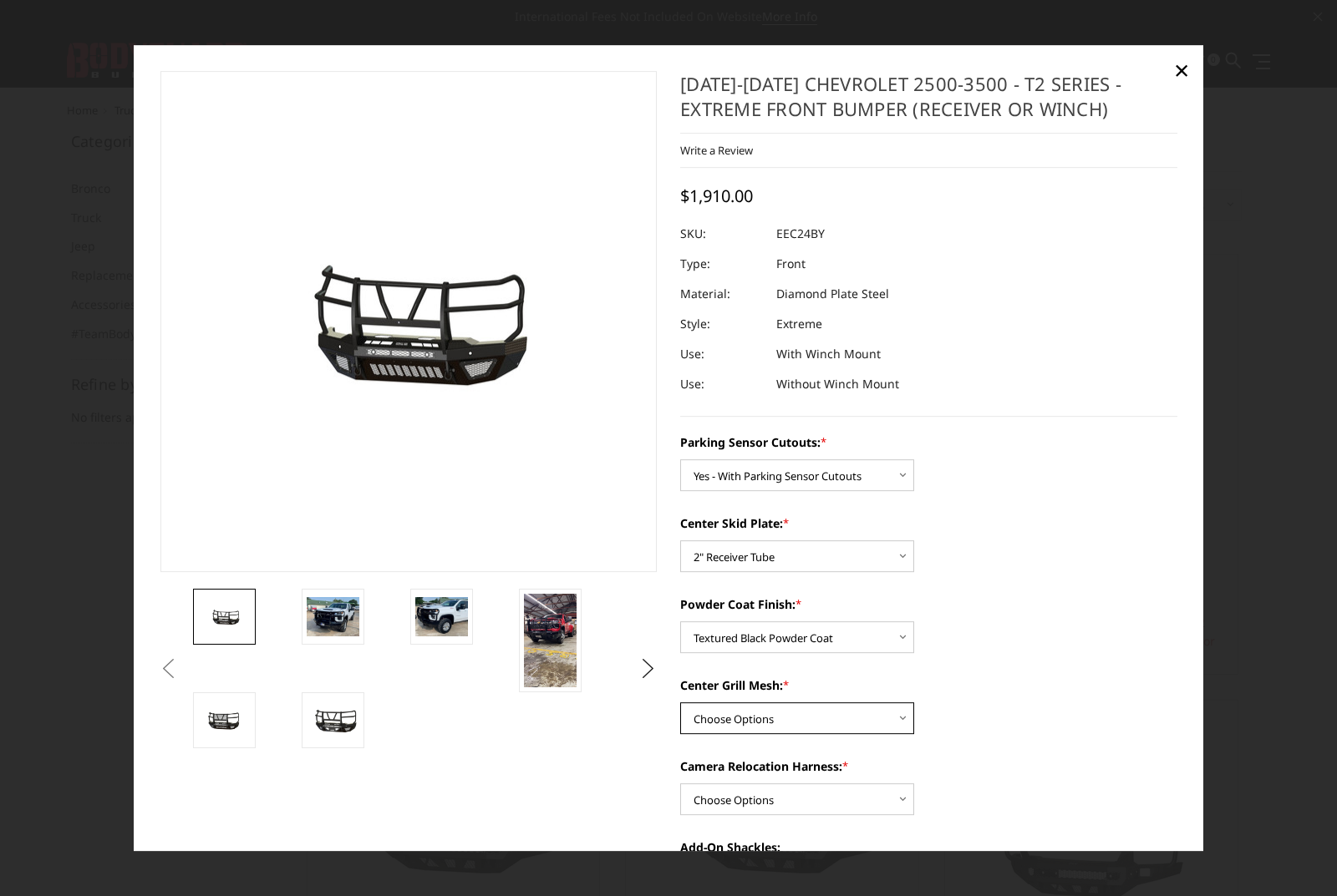
select select "3730"
click at [680, 702] on select "Choose Options With expanded metal Without expanded metal" at bounding box center [797, 718] width 234 height 31
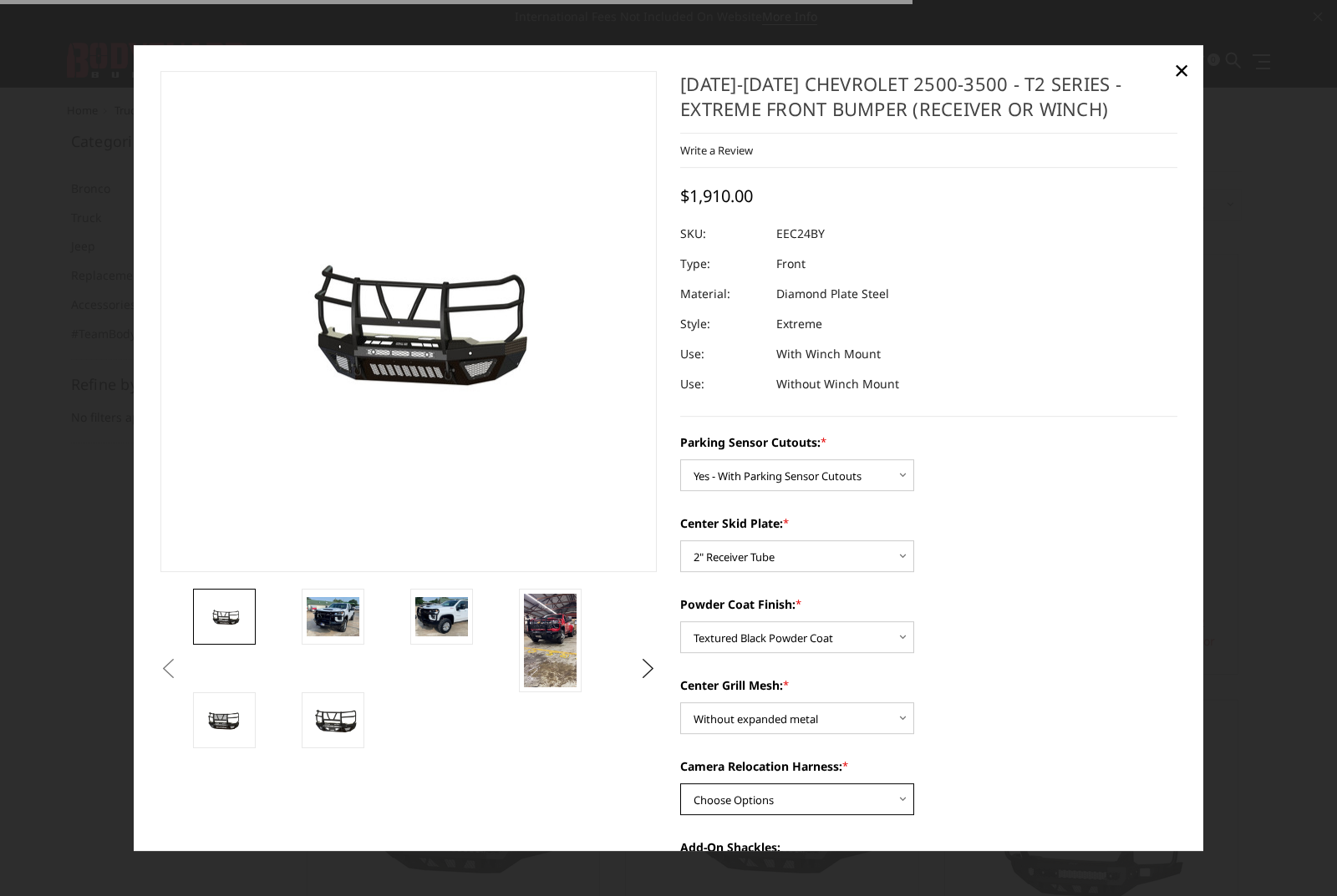
click at [811, 797] on select "Choose Options With camera harness Without camera harness" at bounding box center [797, 798] width 234 height 31
select select "3731"
click at [680, 783] on select "Choose Options With camera harness Without camera harness" at bounding box center [797, 798] width 234 height 31
click at [1024, 759] on label "Camera Relocation Harness: *" at bounding box center [929, 766] width 498 height 17
click at [914, 783] on select "Choose Options With camera harness Without camera harness" at bounding box center [797, 798] width 234 height 31
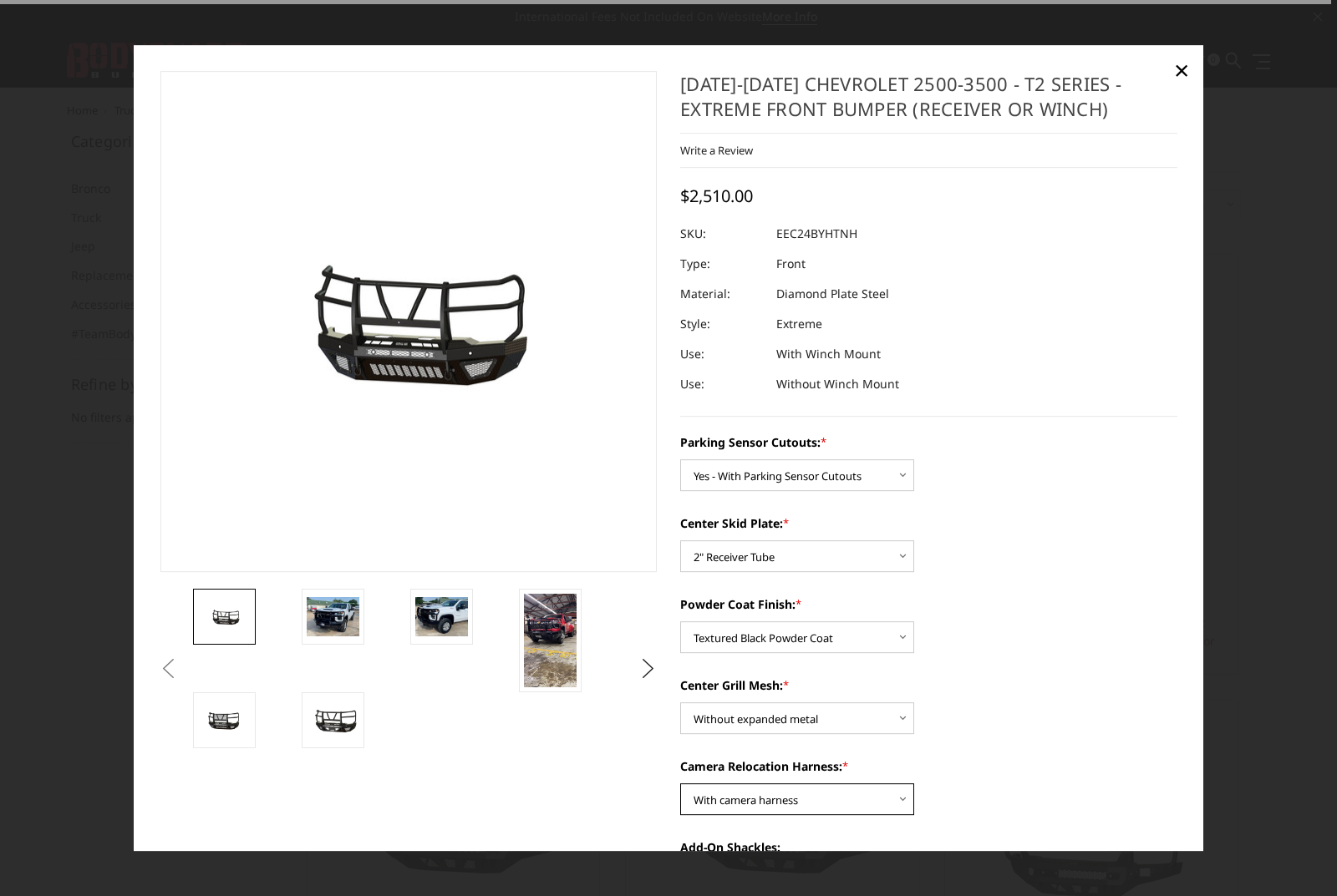
scroll to position [334, 0]
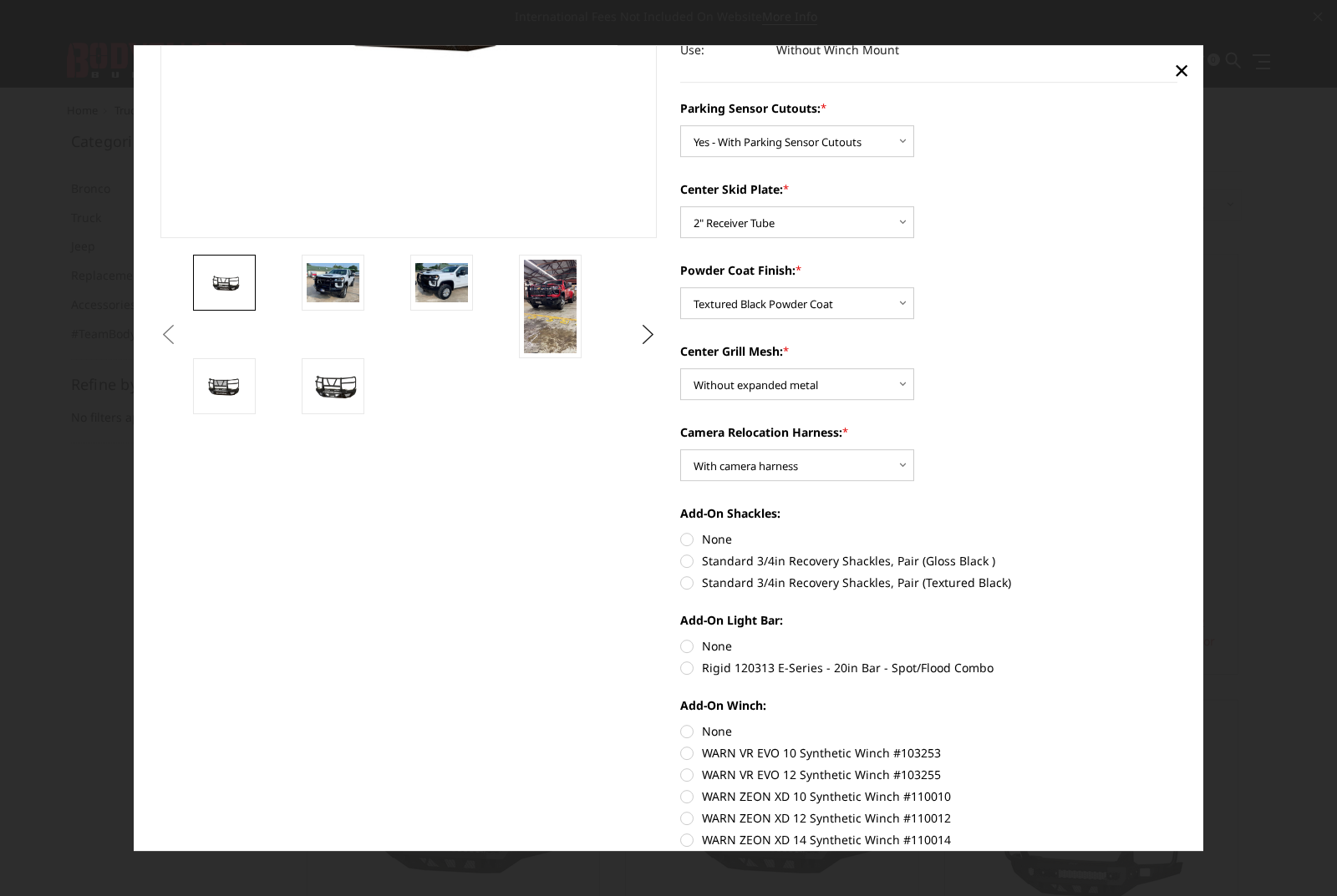
click at [681, 536] on label "None" at bounding box center [929, 539] width 498 height 17
click at [681, 532] on input "None" at bounding box center [680, 531] width 1 height 1
radio input "true"
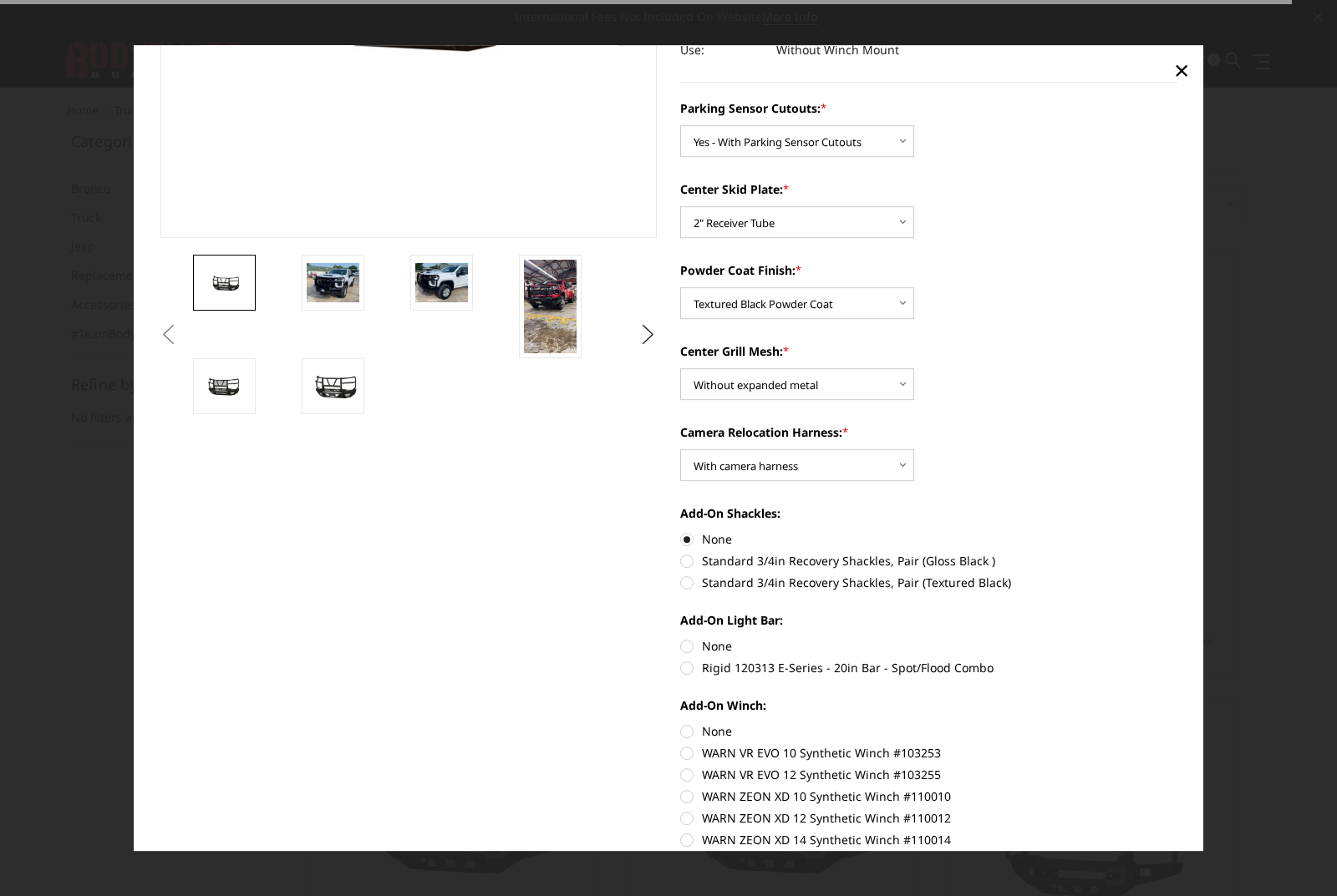
click at [681, 665] on label "Rigid 120313 E-Series - 20in Bar - Spot/Flood Combo" at bounding box center [929, 667] width 498 height 17
click at [1177, 638] on input "Rigid 120313 E-Series - 20in Bar - Spot/Flood Combo" at bounding box center [1177, 637] width 1 height 1
radio input "true"
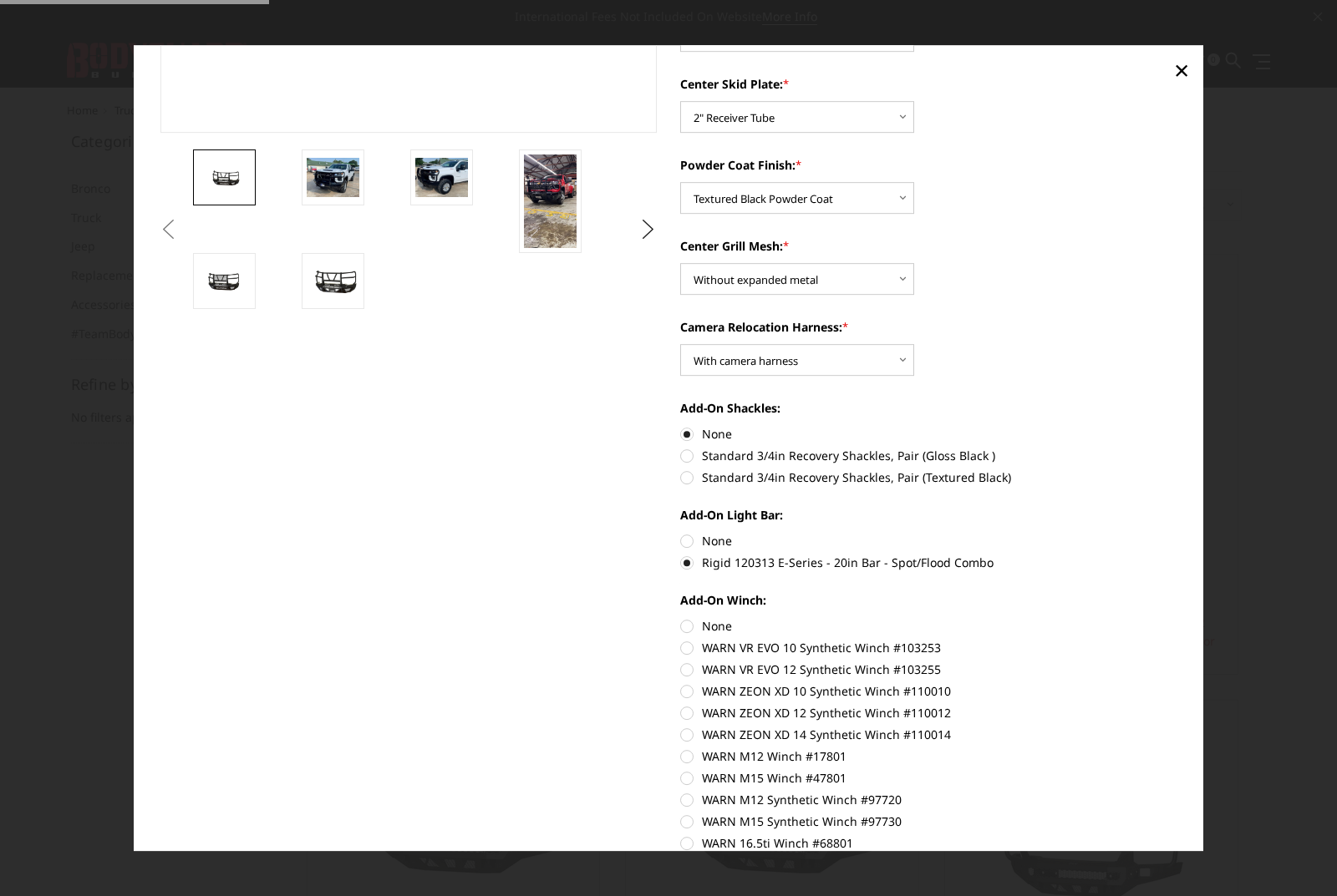
scroll to position [501, 0]
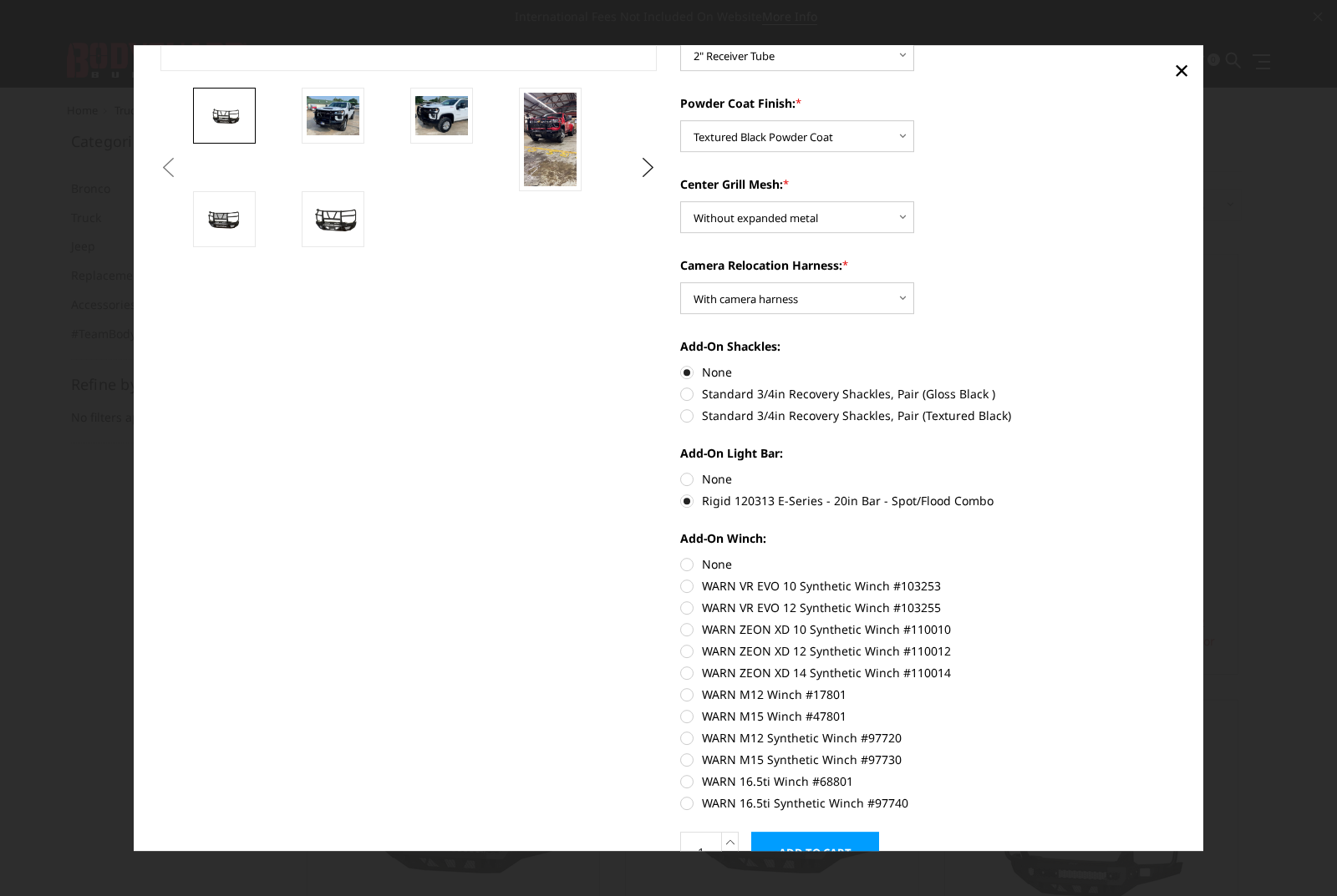
drag, startPoint x: 676, startPoint y: 567, endPoint x: 726, endPoint y: 629, distance: 79.6
click at [680, 567] on label "None" at bounding box center [929, 564] width 498 height 17
click at [680, 556] on input "None" at bounding box center [680, 555] width 1 height 1
radio input "true"
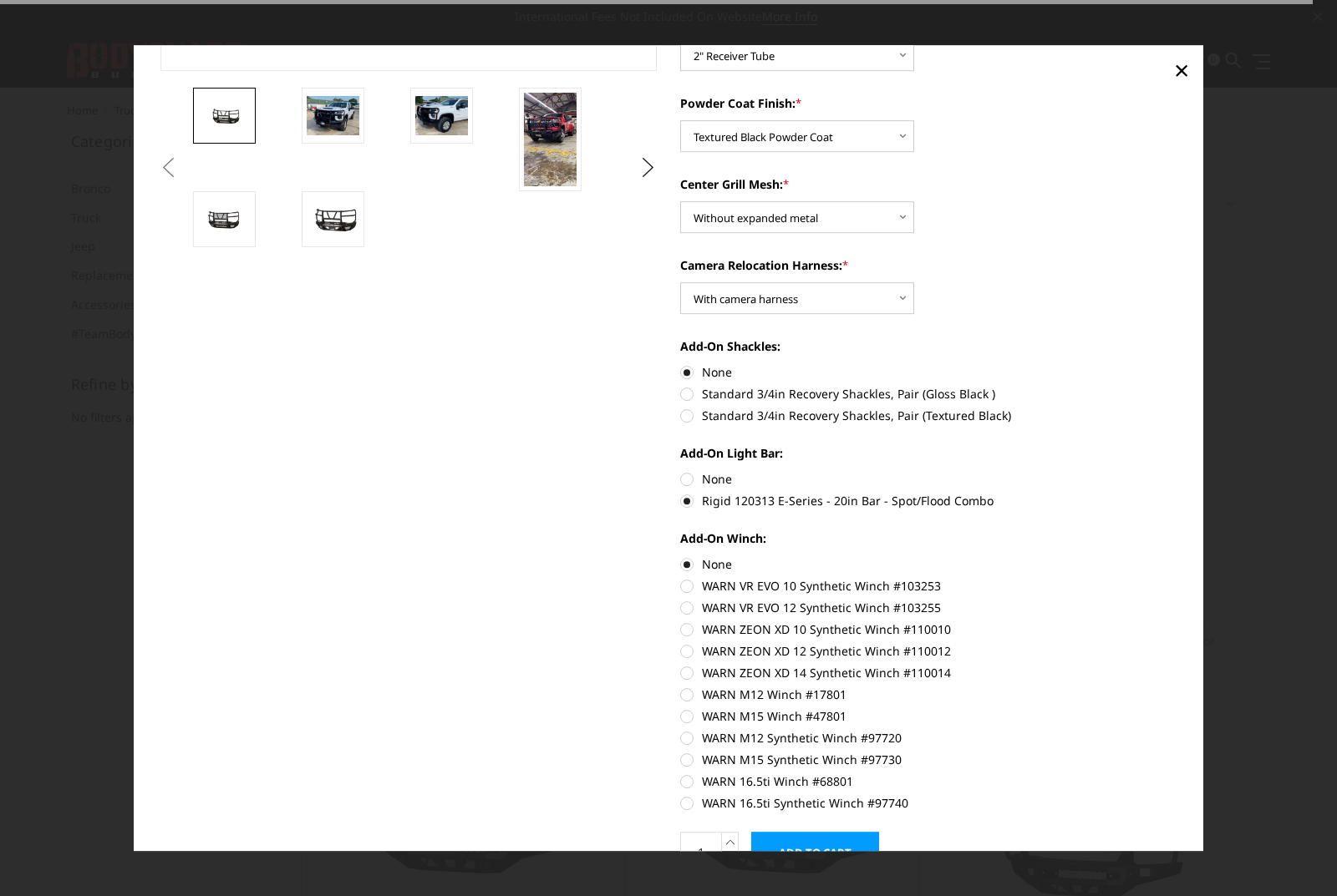
click at [821, 839] on input "Add to Cart" at bounding box center [815, 853] width 128 height 42
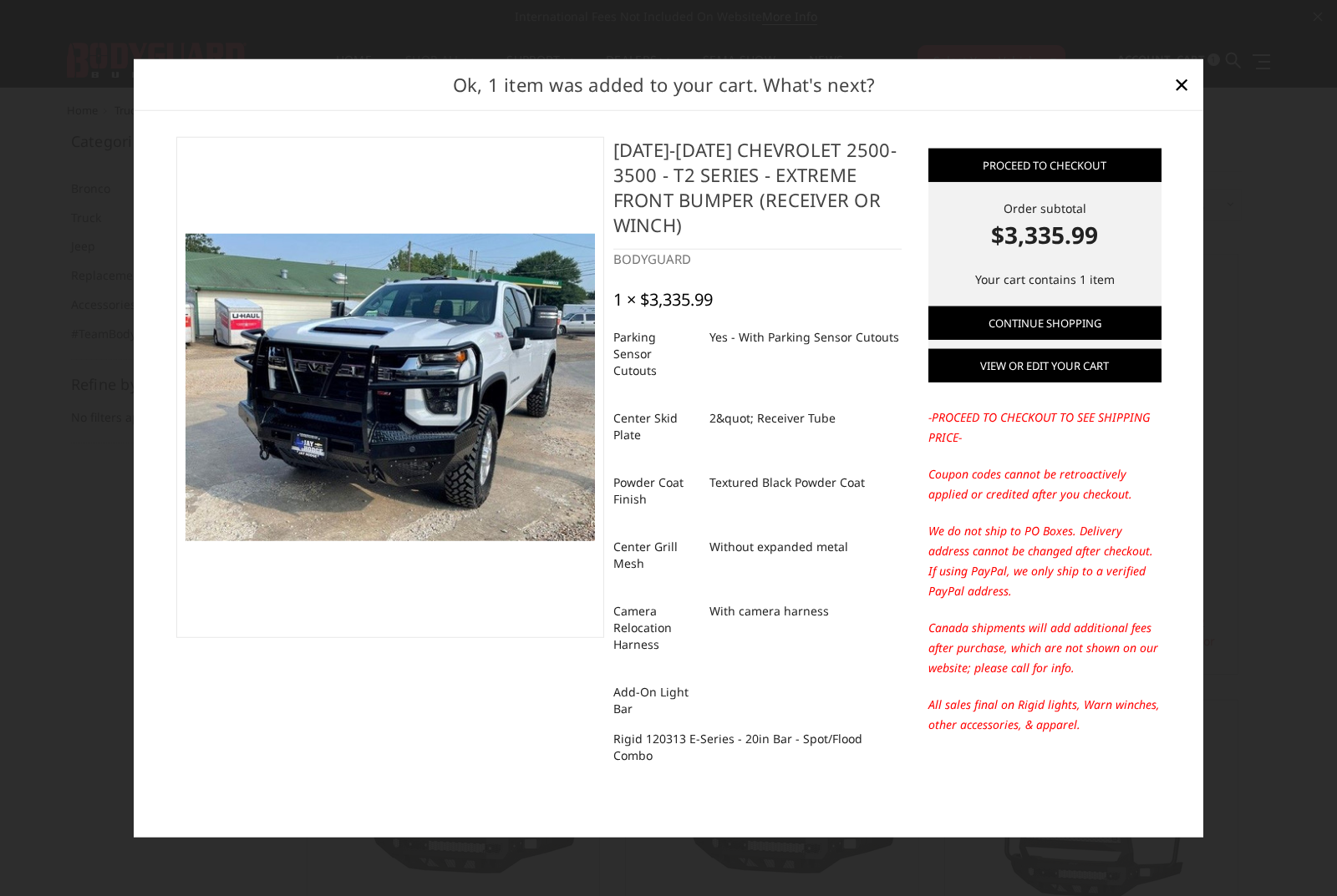
click at [1042, 366] on link "View or edit your cart" at bounding box center [1045, 365] width 234 height 33
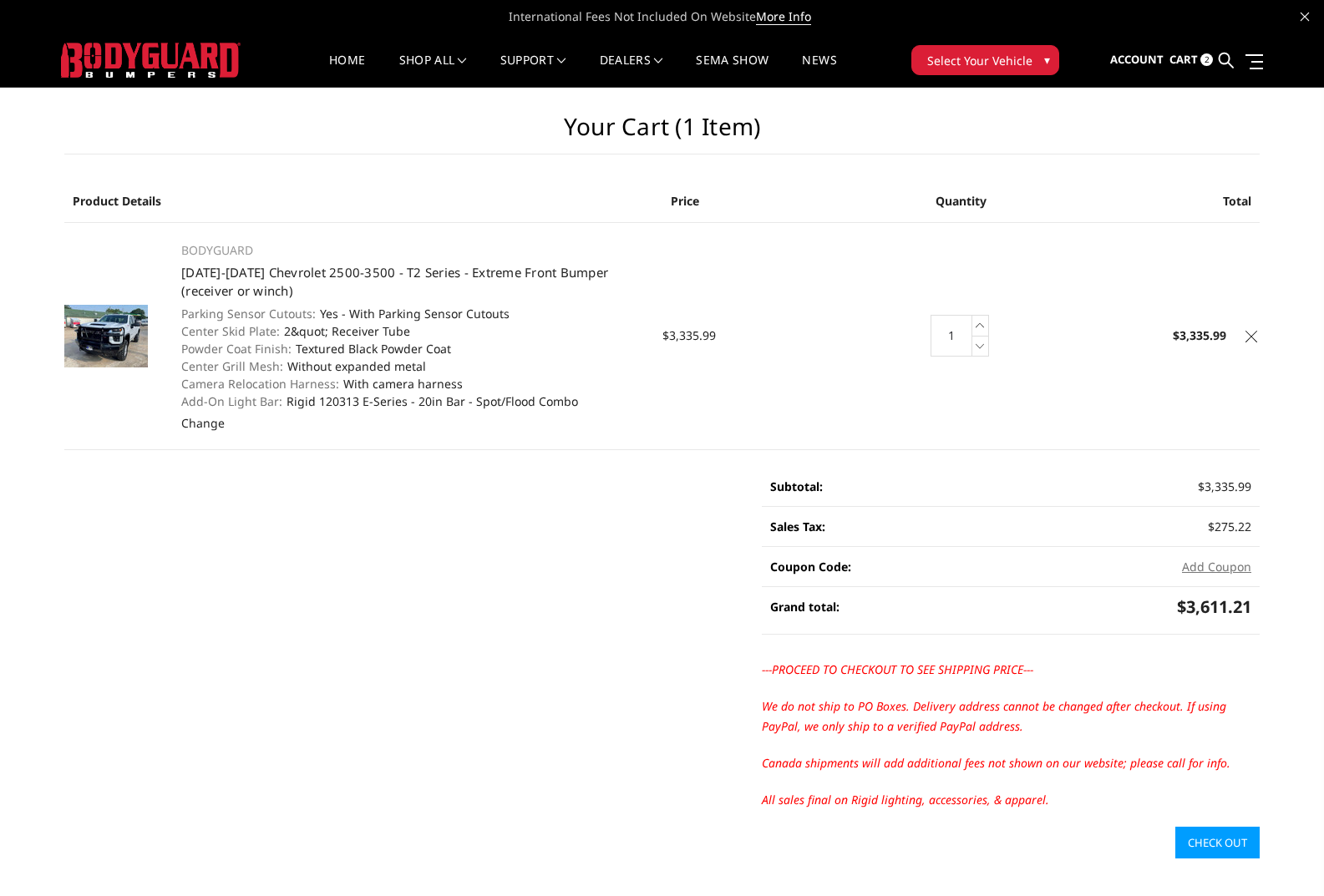
drag, startPoint x: 1225, startPoint y: 831, endPoint x: 1236, endPoint y: 840, distance: 14.2
click at [1226, 831] on link "Check out" at bounding box center [1217, 842] width 84 height 31
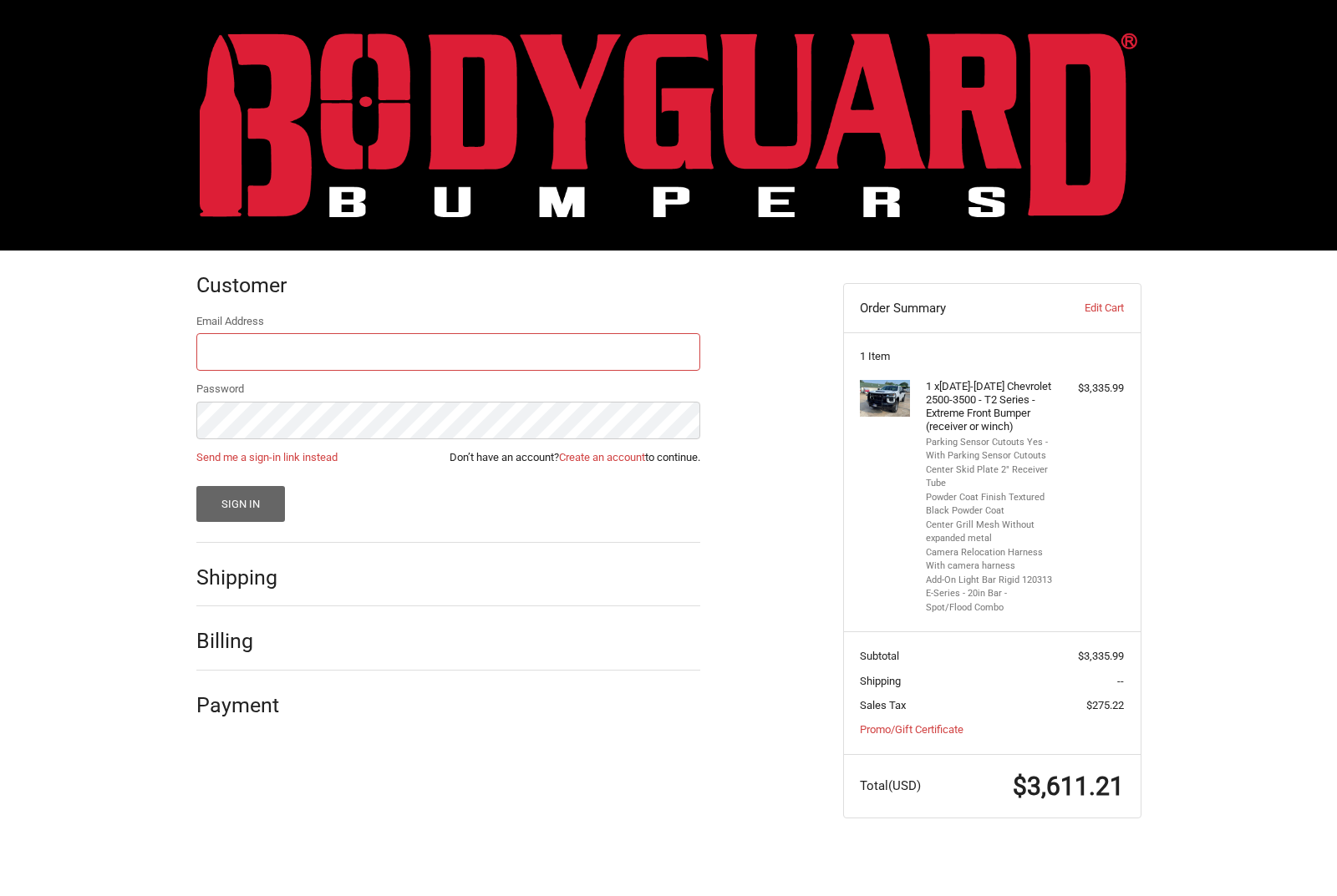
type input "[PERSON_NAME][EMAIL_ADDRESS][PERSON_NAME][DOMAIN_NAME]"
click at [235, 500] on button "Sign In" at bounding box center [241, 504] width 89 height 36
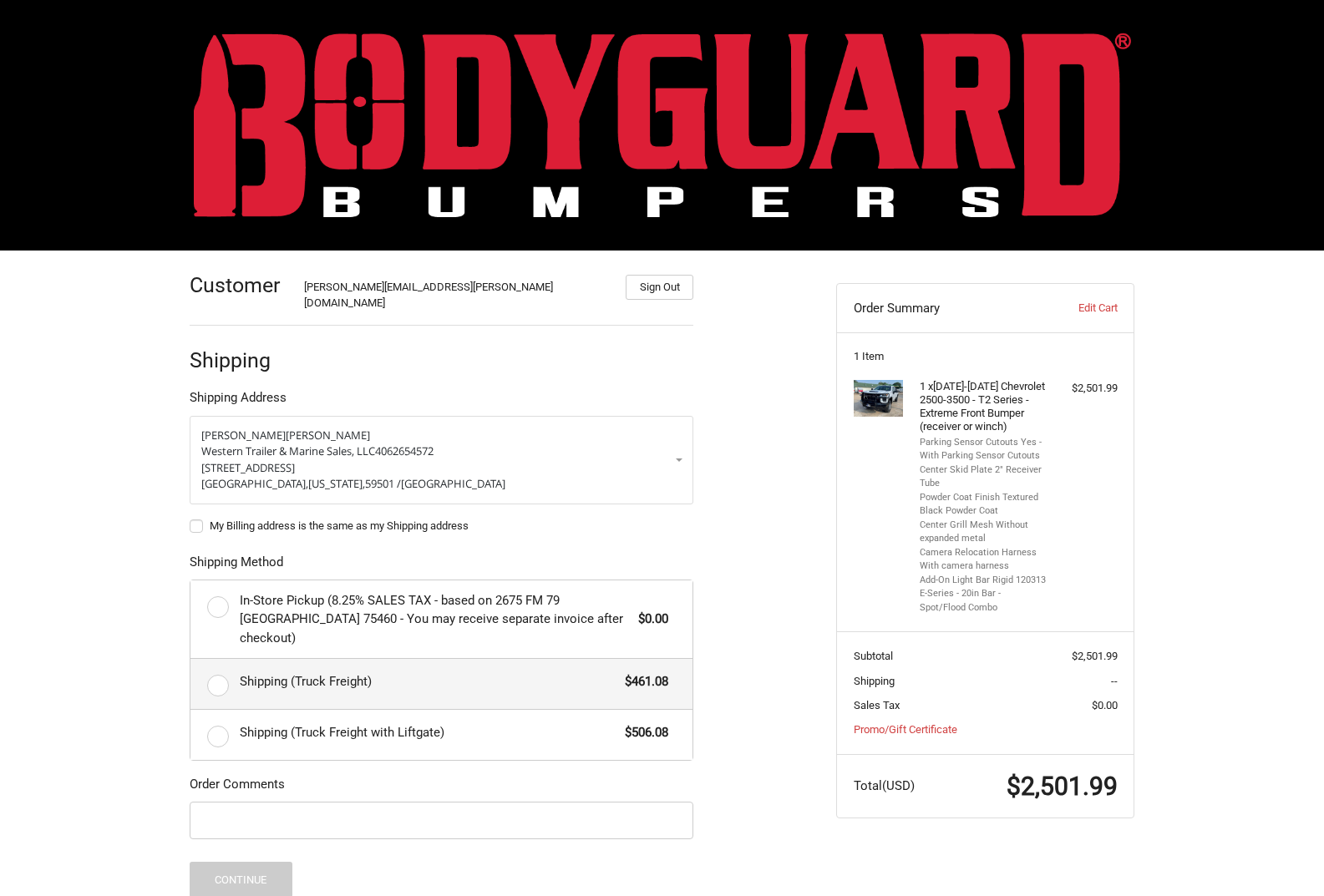
click at [217, 659] on label "Shipping (Truck Freight) $461.08" at bounding box center [441, 683] width 502 height 50
click at [192, 659] on input "Shipping (Truck Freight) $461.08" at bounding box center [191, 659] width 1 height 1
radio input "true"
click at [1107, 307] on link "Edit Cart" at bounding box center [1074, 308] width 83 height 17
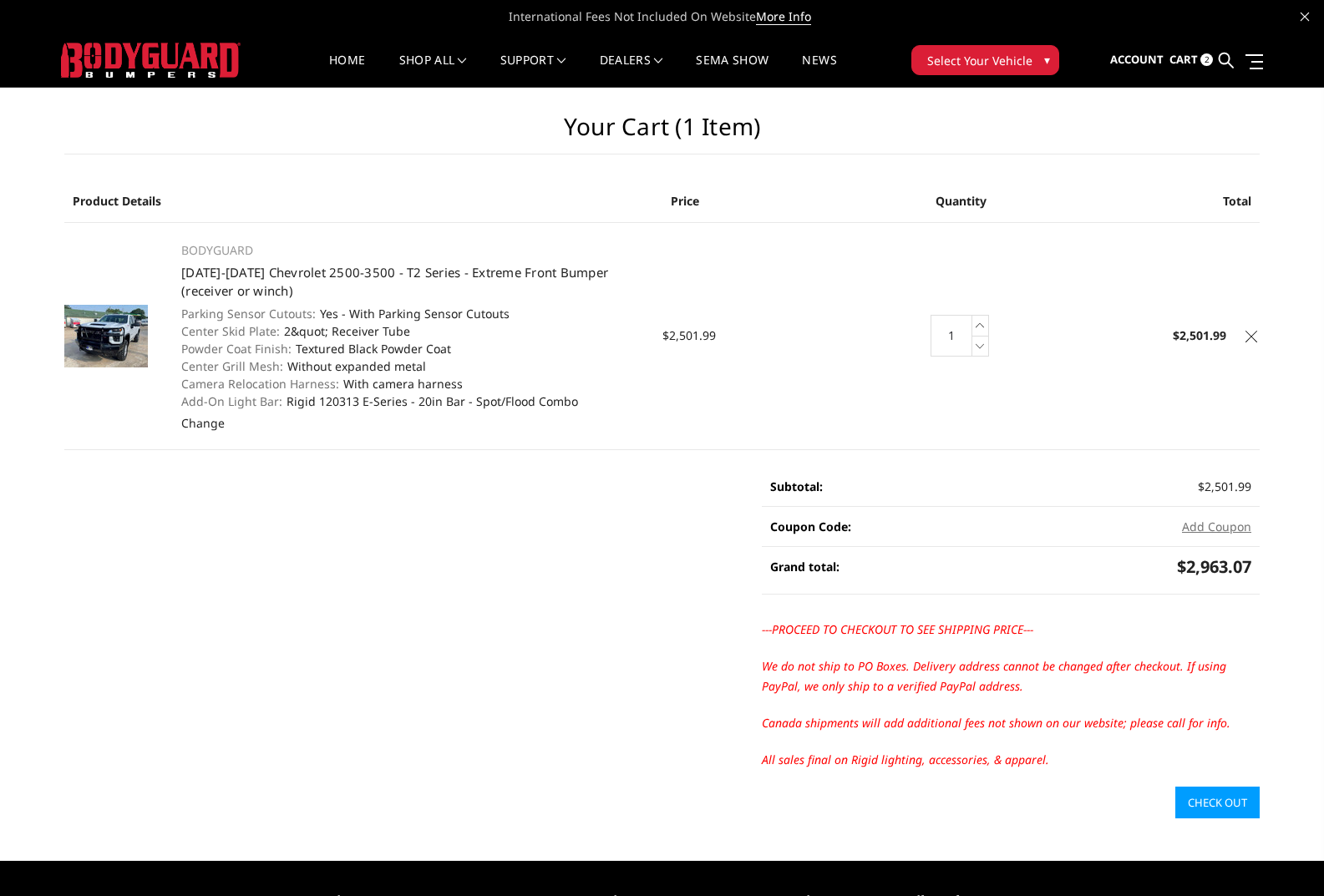
click at [1195, 56] on span "Cart" at bounding box center [1184, 60] width 28 height 15
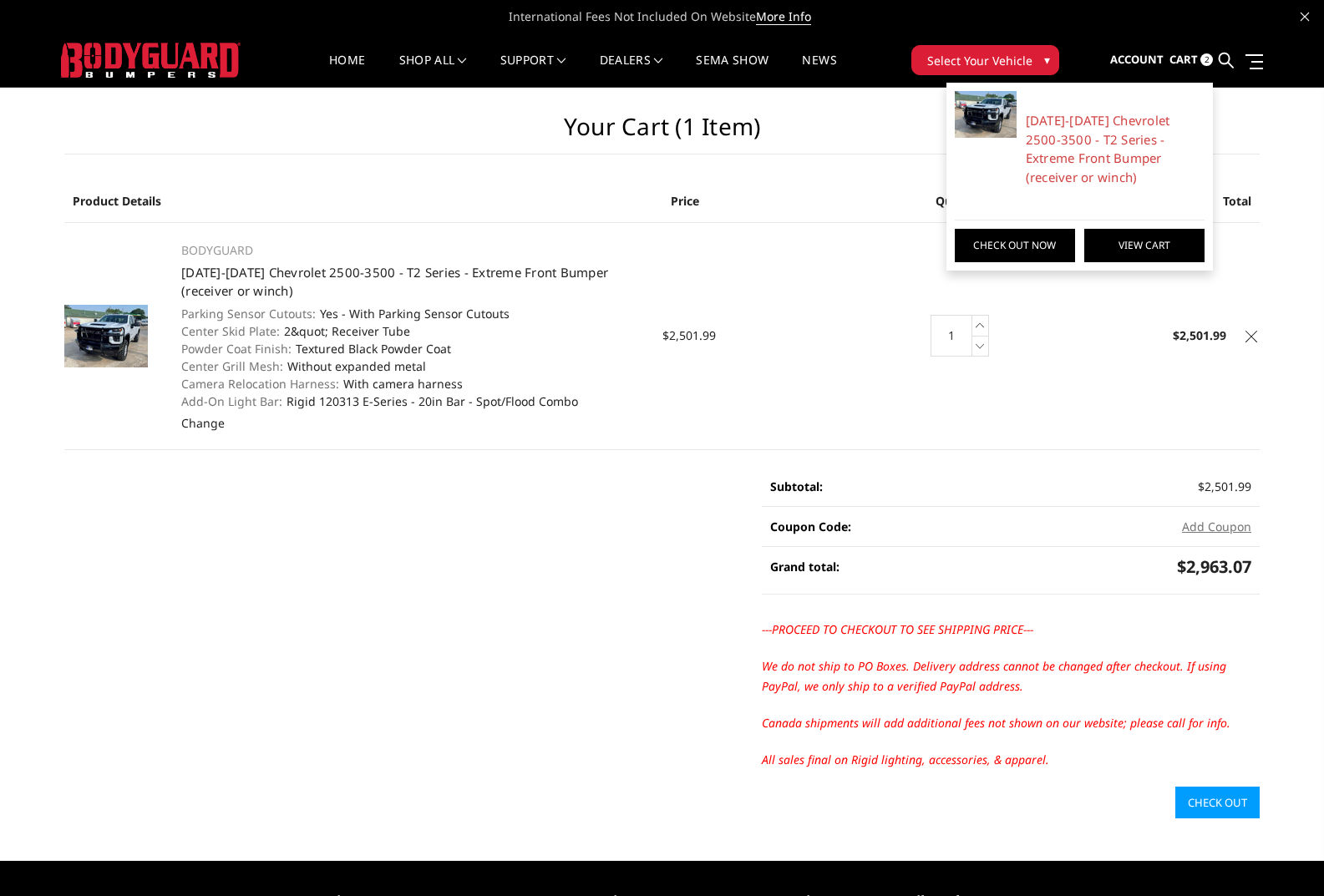
click at [1154, 244] on link "View Cart" at bounding box center [1144, 245] width 121 height 33
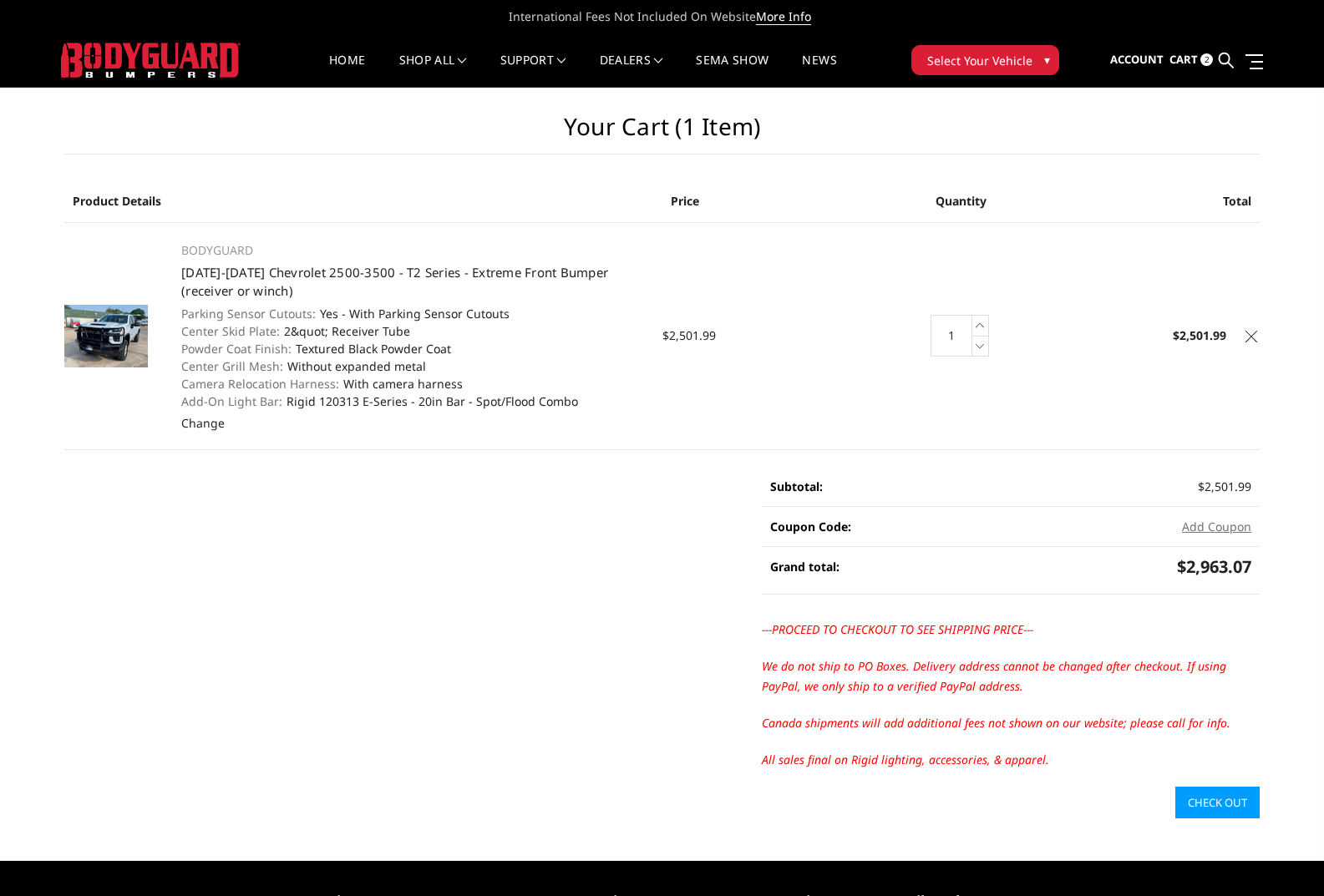
click at [1305, 16] on icon at bounding box center [1304, 16] width 9 height 9
